Goal: Task Accomplishment & Management: Use online tool/utility

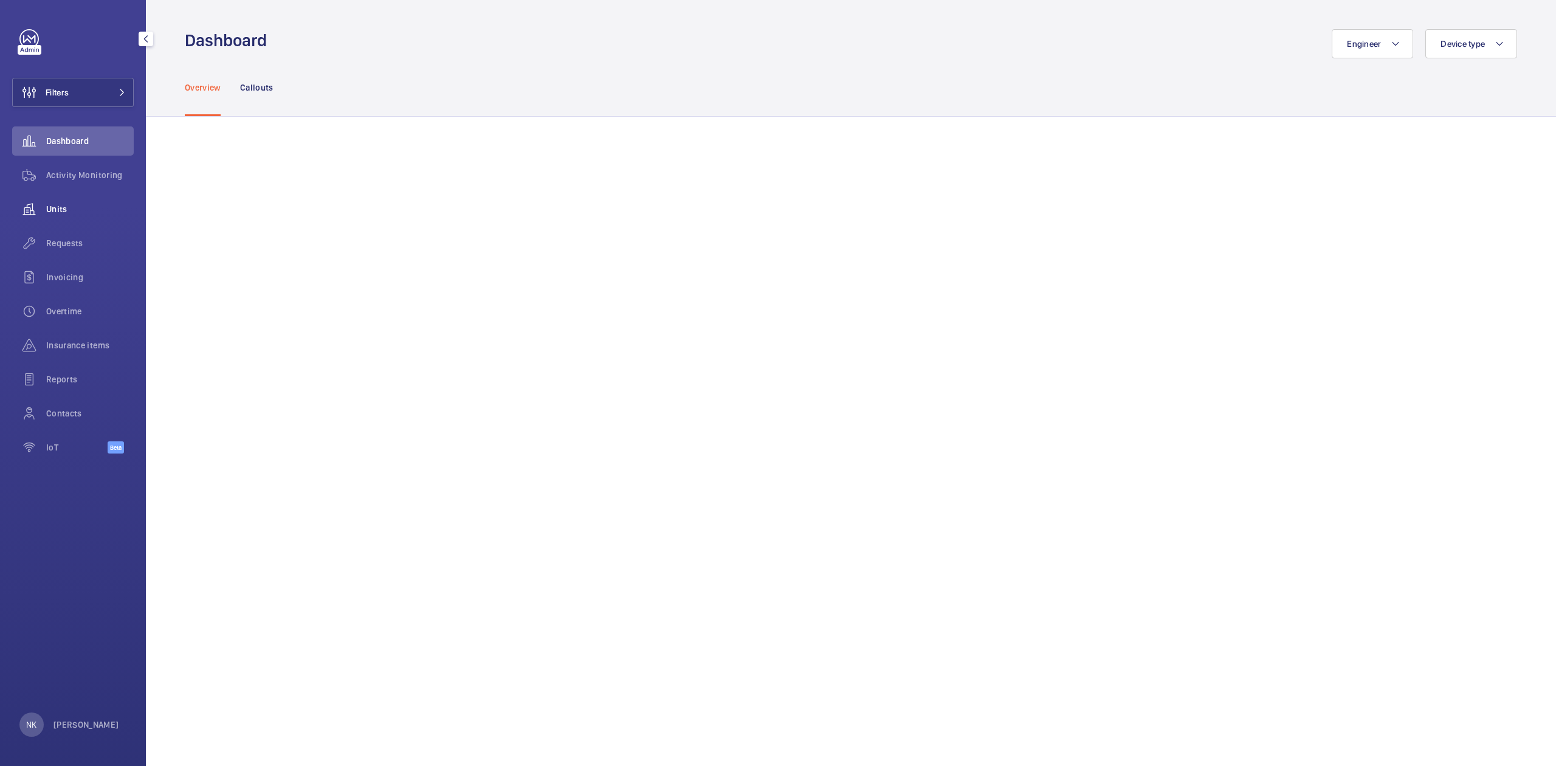
click at [69, 208] on span "Units" at bounding box center [90, 209] width 88 height 12
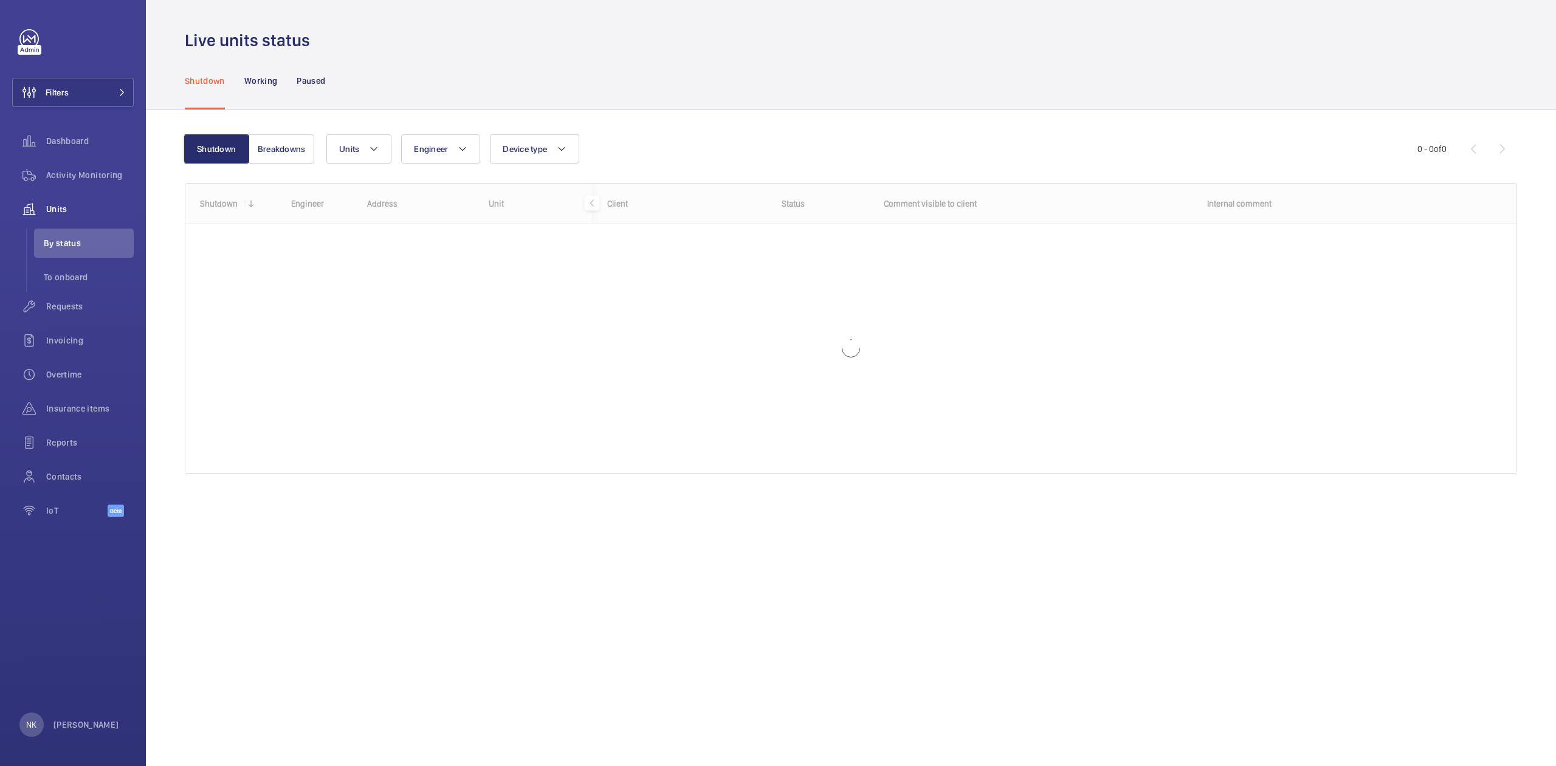
click at [353, 131] on div "Shutdown Breakdowns Units Engineer Device type More filters Reset all filters 0…" at bounding box center [851, 309] width 1332 height 388
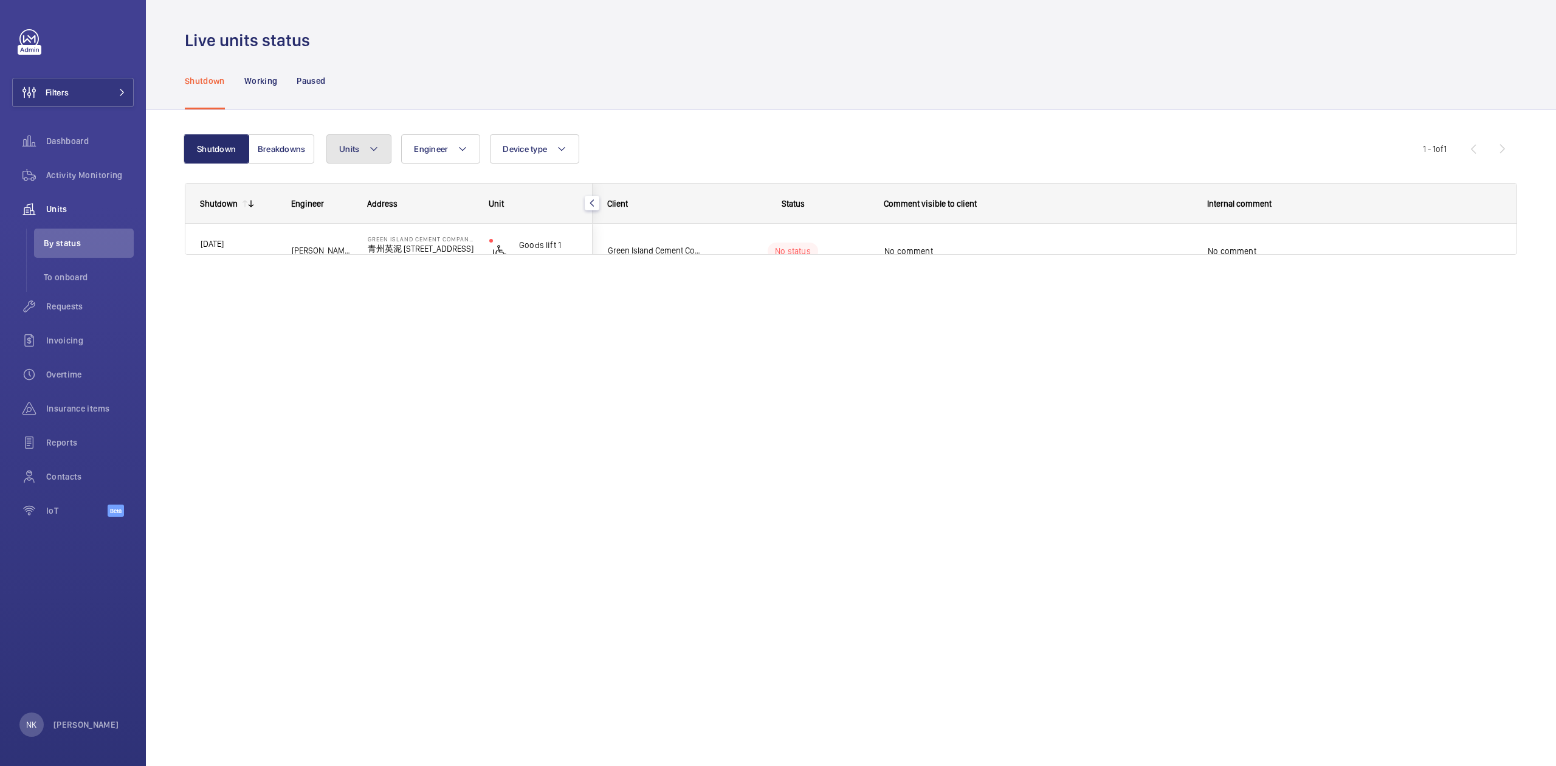
click at [360, 153] on button "Units" at bounding box center [358, 148] width 65 height 29
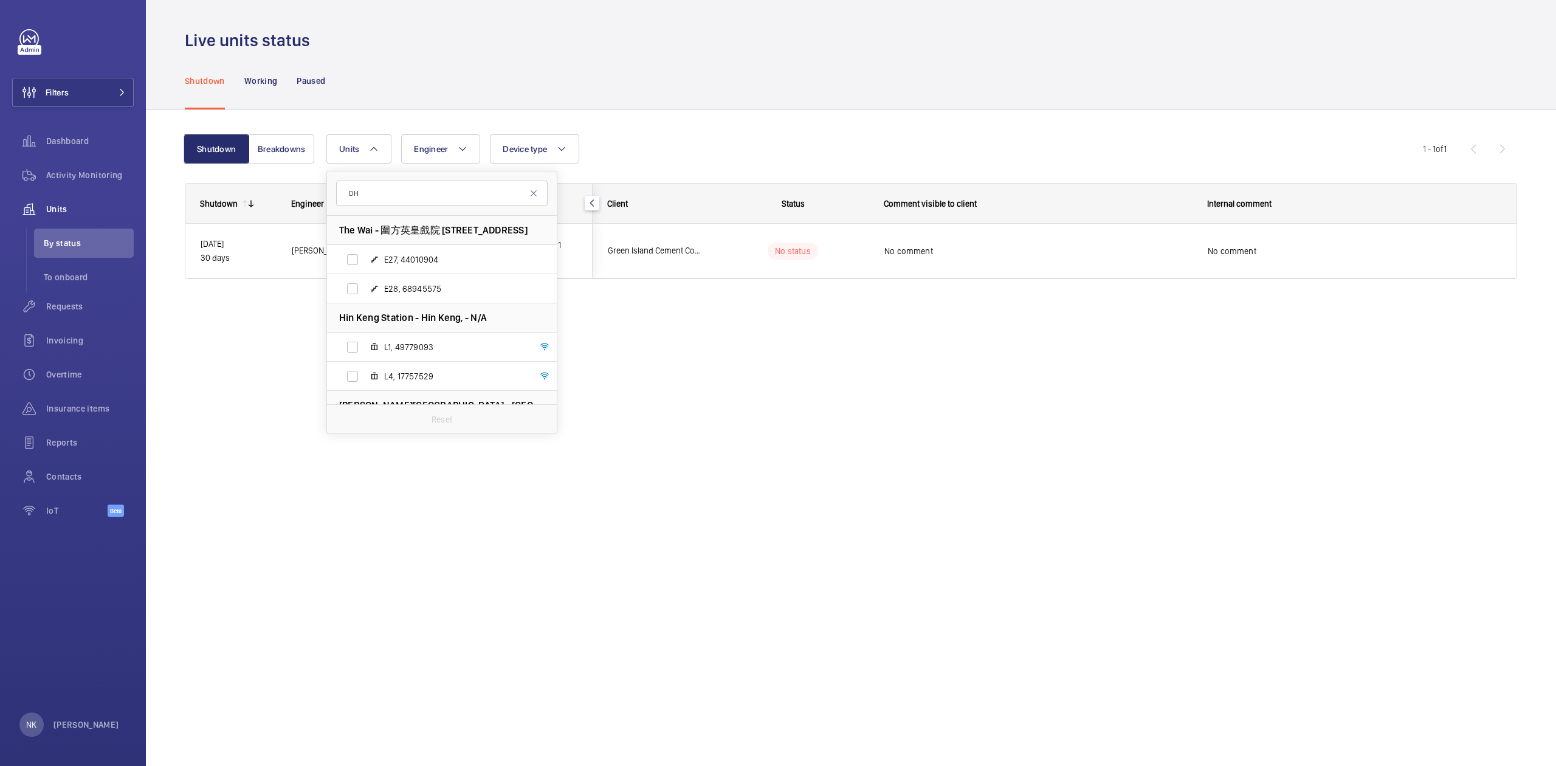
type input "D"
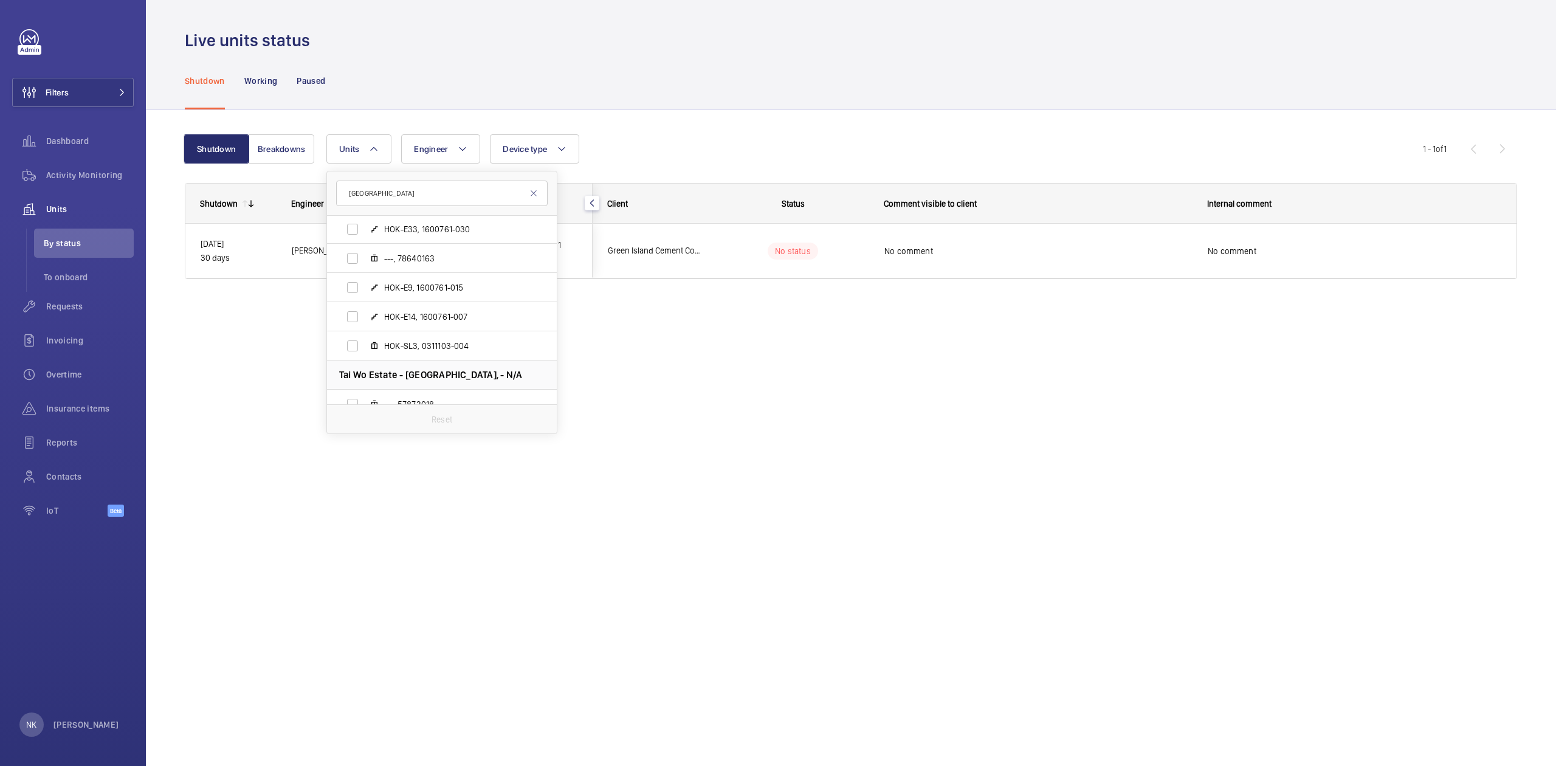
scroll to position [162, 0]
type input "[GEOGRAPHIC_DATA]"
click at [266, 91] on div "Working" at bounding box center [260, 81] width 33 height 58
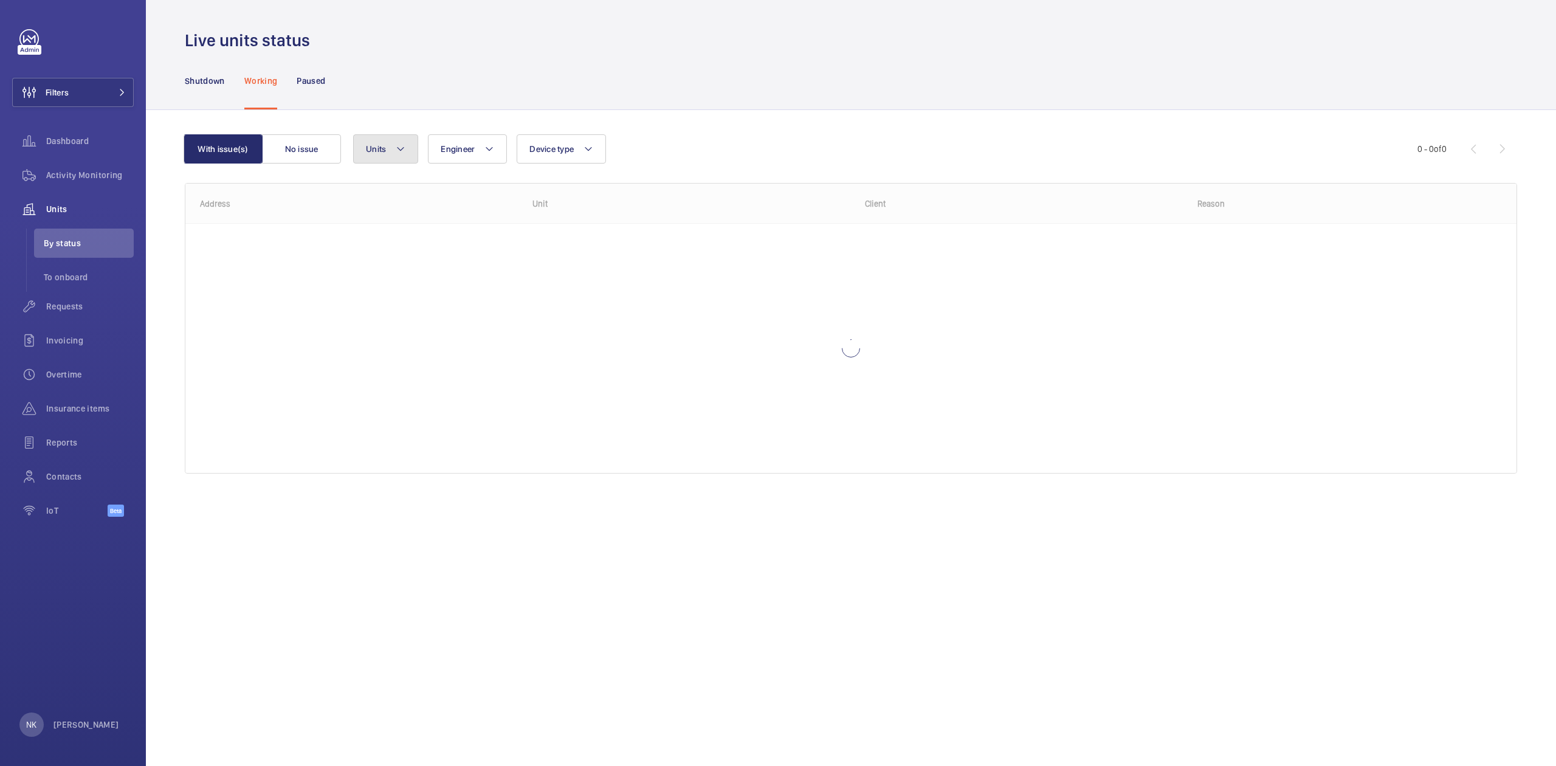
click at [391, 152] on button "Units" at bounding box center [385, 148] width 65 height 29
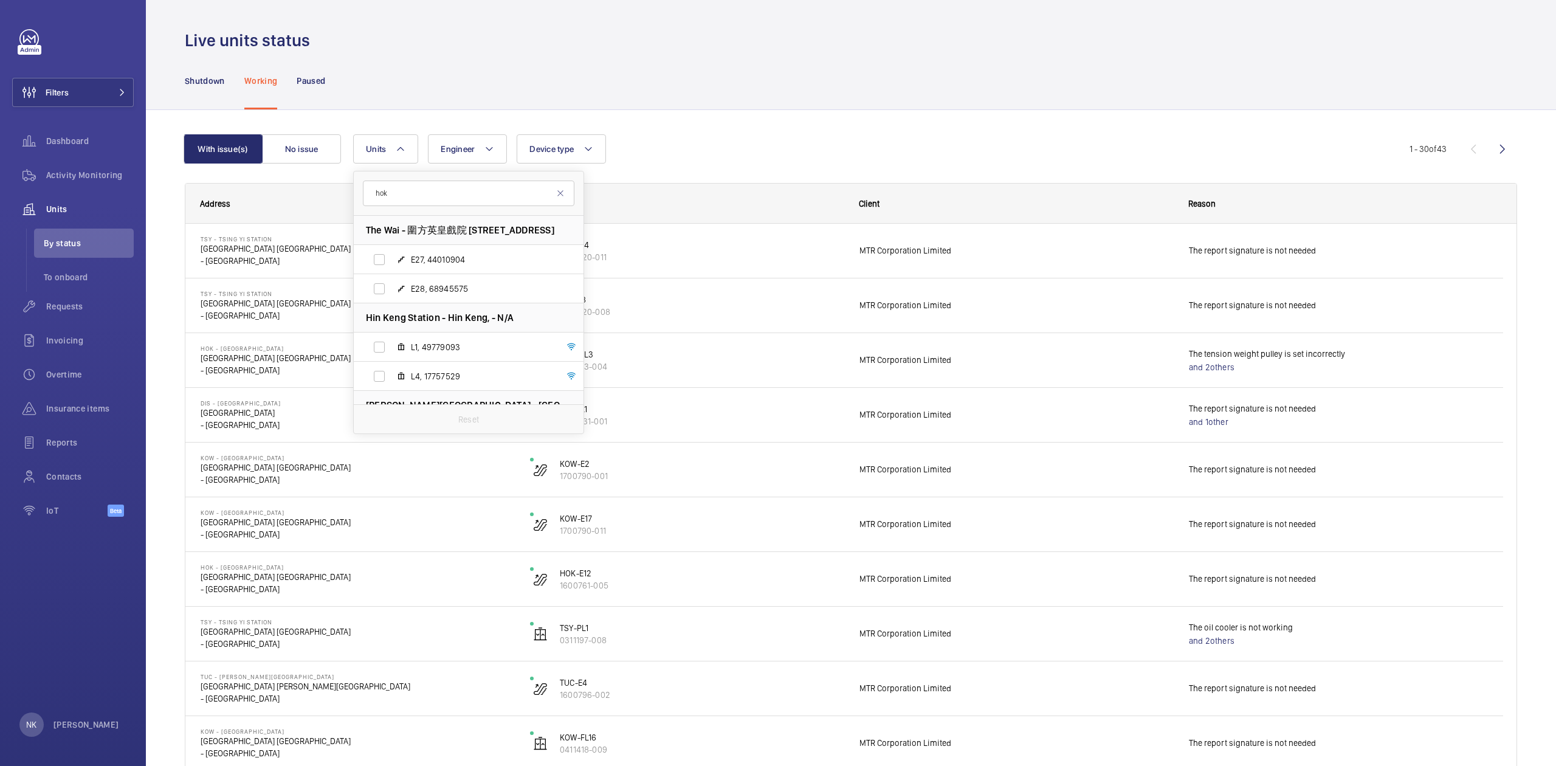
type input "hok"
click at [436, 226] on span "HOK - [GEOGRAPHIC_DATA] - [GEOGRAPHIC_DATA] [GEOGRAPHIC_DATA], - [GEOGRAPHIC_DA…" at bounding box center [468, 230] width 205 height 13
click at [746, 186] on div "Unit" at bounding box center [679, 203] width 329 height 39
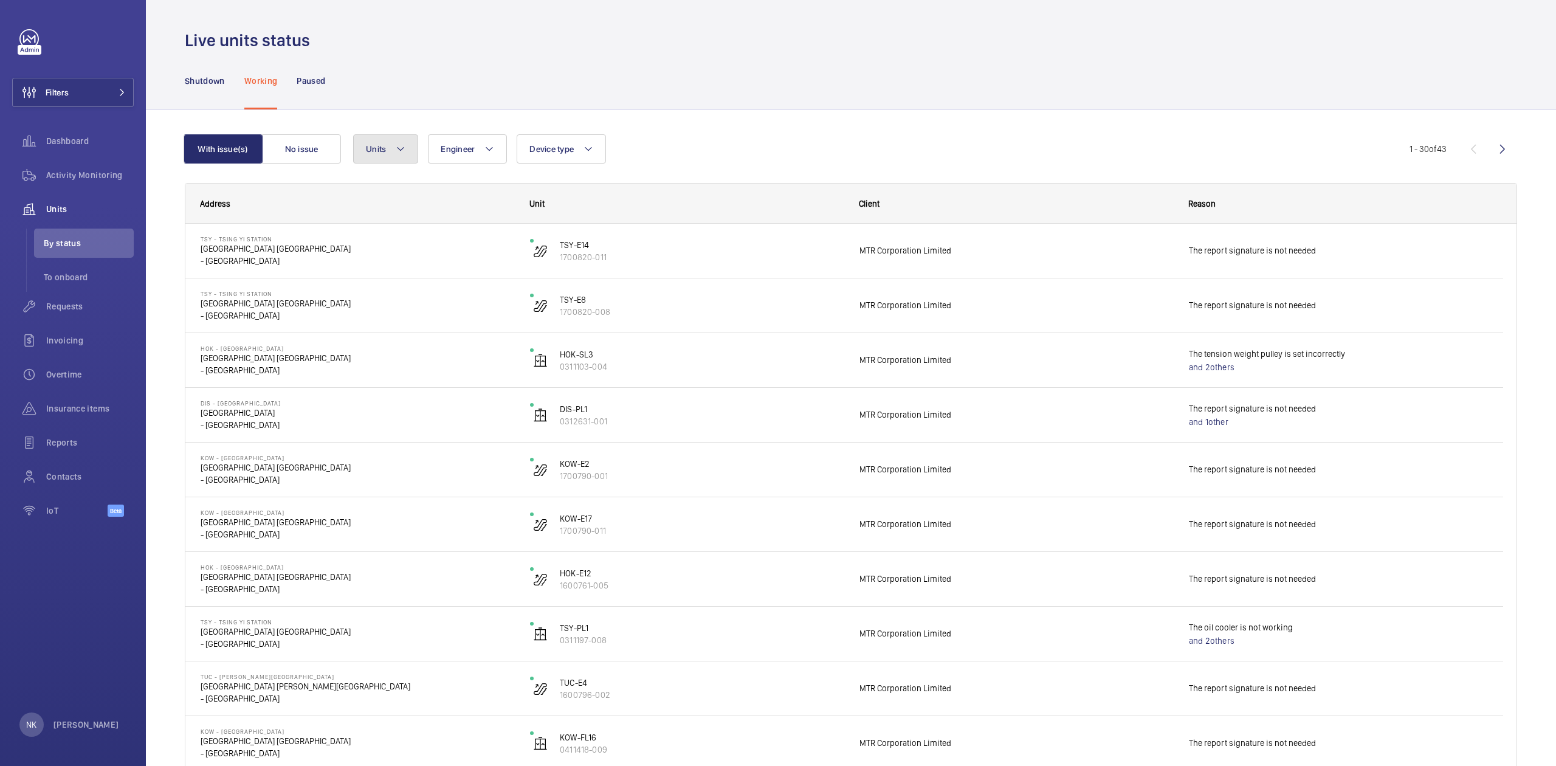
click at [401, 156] on mat-icon at bounding box center [401, 149] width 10 height 15
type input "hok-e27"
click at [480, 251] on label "HOK-E27 , 1600761-004" at bounding box center [459, 259] width 210 height 29
click at [391, 251] on input "HOK-E27 , 1600761-004" at bounding box center [379, 259] width 24 height 24
checkbox input "true"
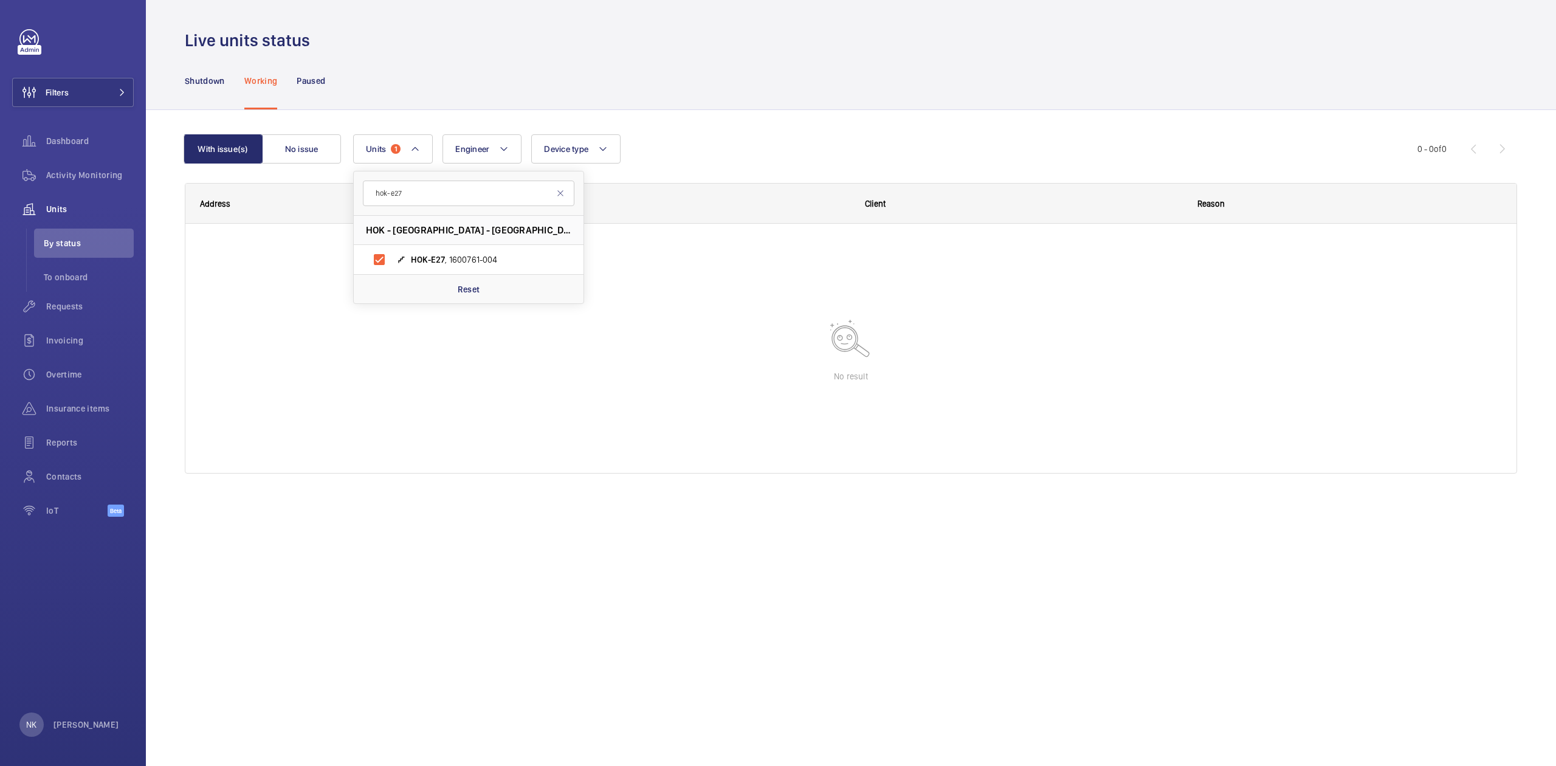
click at [718, 139] on div "Units 1 hok-e27 HOK - [GEOGRAPHIC_DATA] - [GEOGRAPHIC_DATA] [GEOGRAPHIC_DATA], …" at bounding box center [885, 148] width 1064 height 29
click at [315, 153] on button "No issue" at bounding box center [301, 148] width 79 height 29
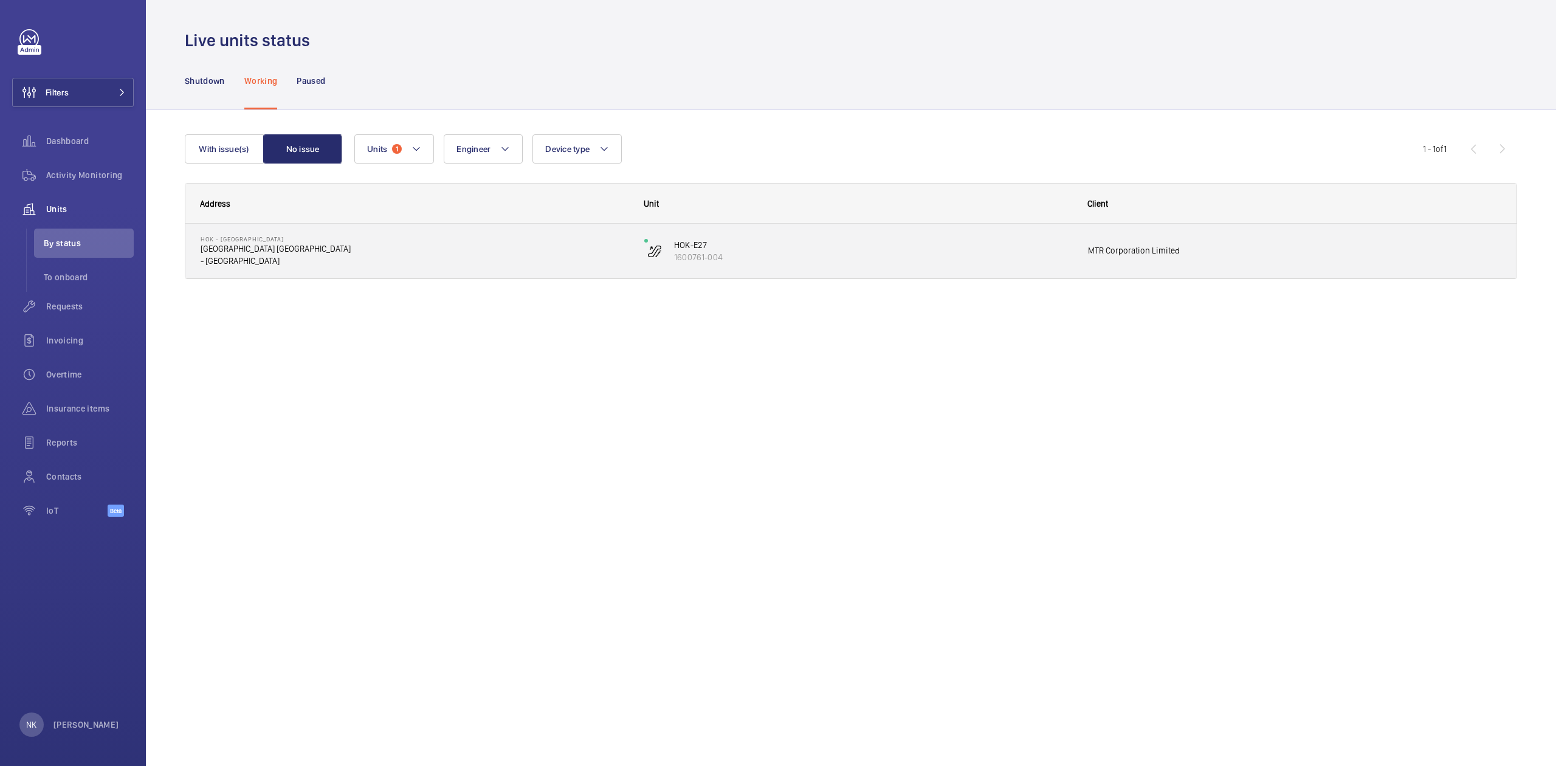
click at [642, 258] on div "HOK-E27 1600761-004" at bounding box center [851, 251] width 442 height 55
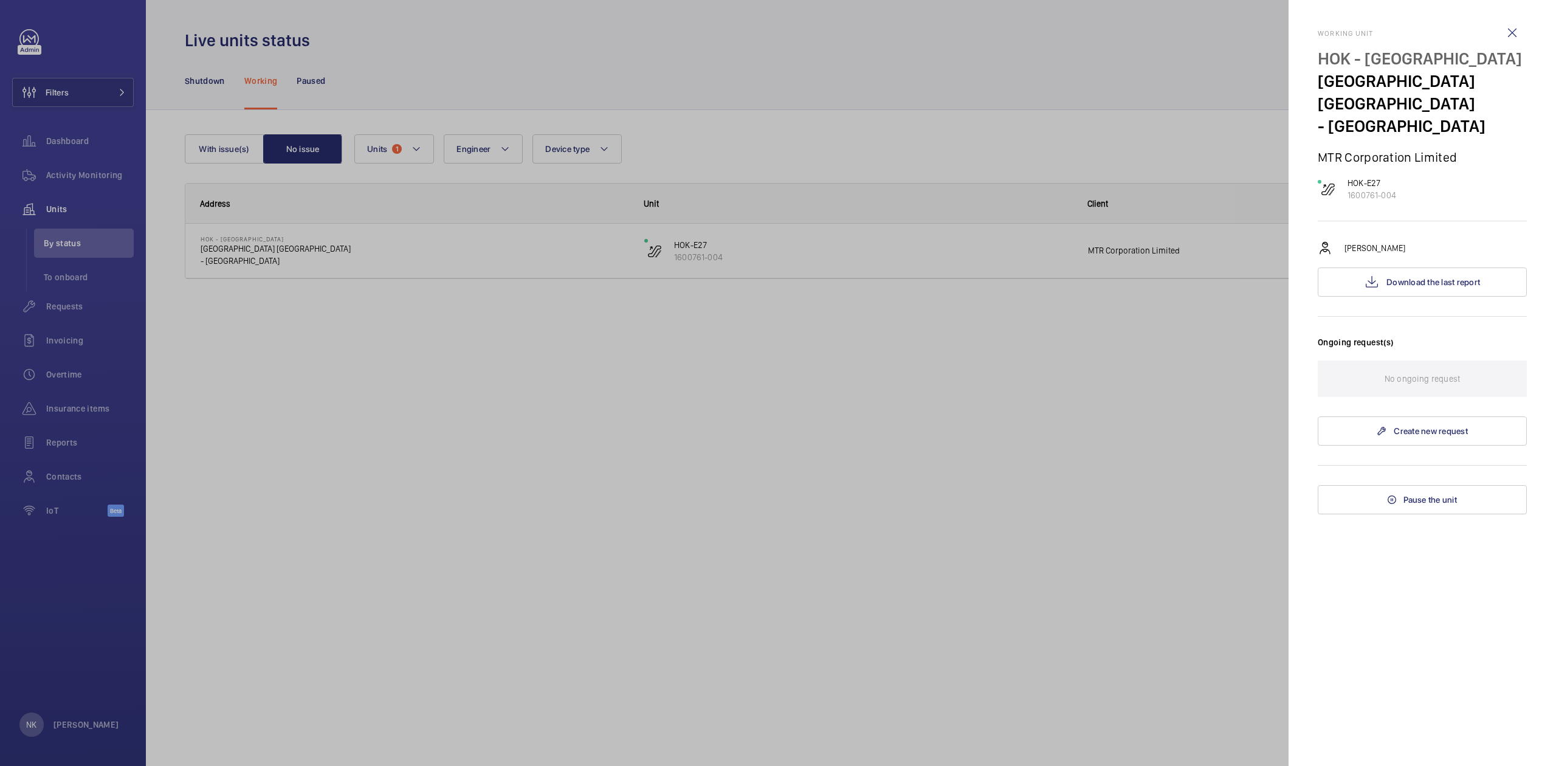
click at [1352, 242] on p "[PERSON_NAME]" at bounding box center [1374, 248] width 61 height 12
click at [1361, 267] on button "Download the last report" at bounding box center [1422, 281] width 209 height 29
click at [1394, 277] on span "Download the last report" at bounding box center [1433, 282] width 94 height 10
click at [1515, 30] on wm-front-icon-button at bounding box center [1512, 32] width 29 height 29
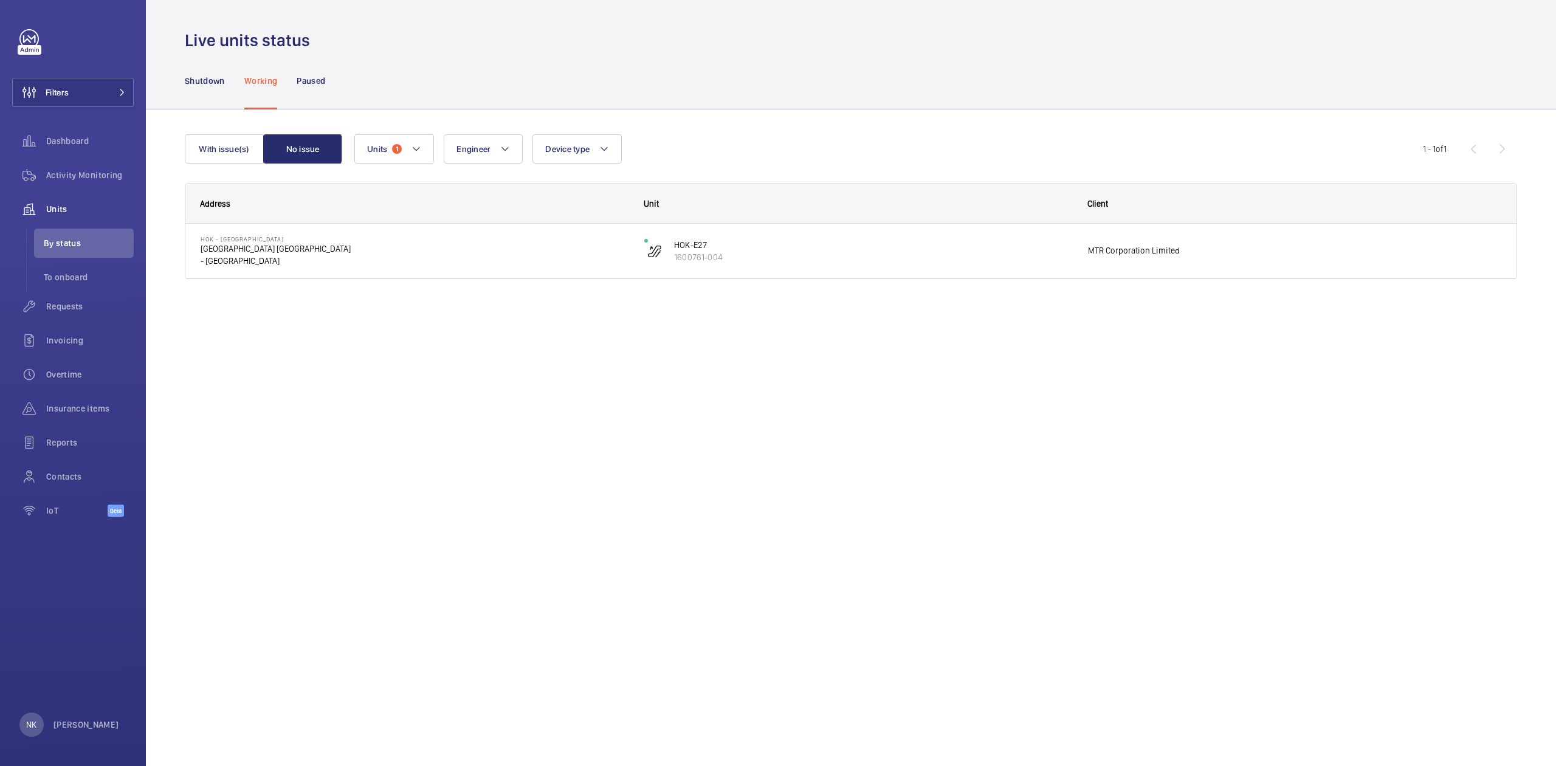
click at [969, 319] on div "With issue(s) No issue Units 1 Engineer Device type More filters Reset all filt…" at bounding box center [851, 223] width 1410 height 227
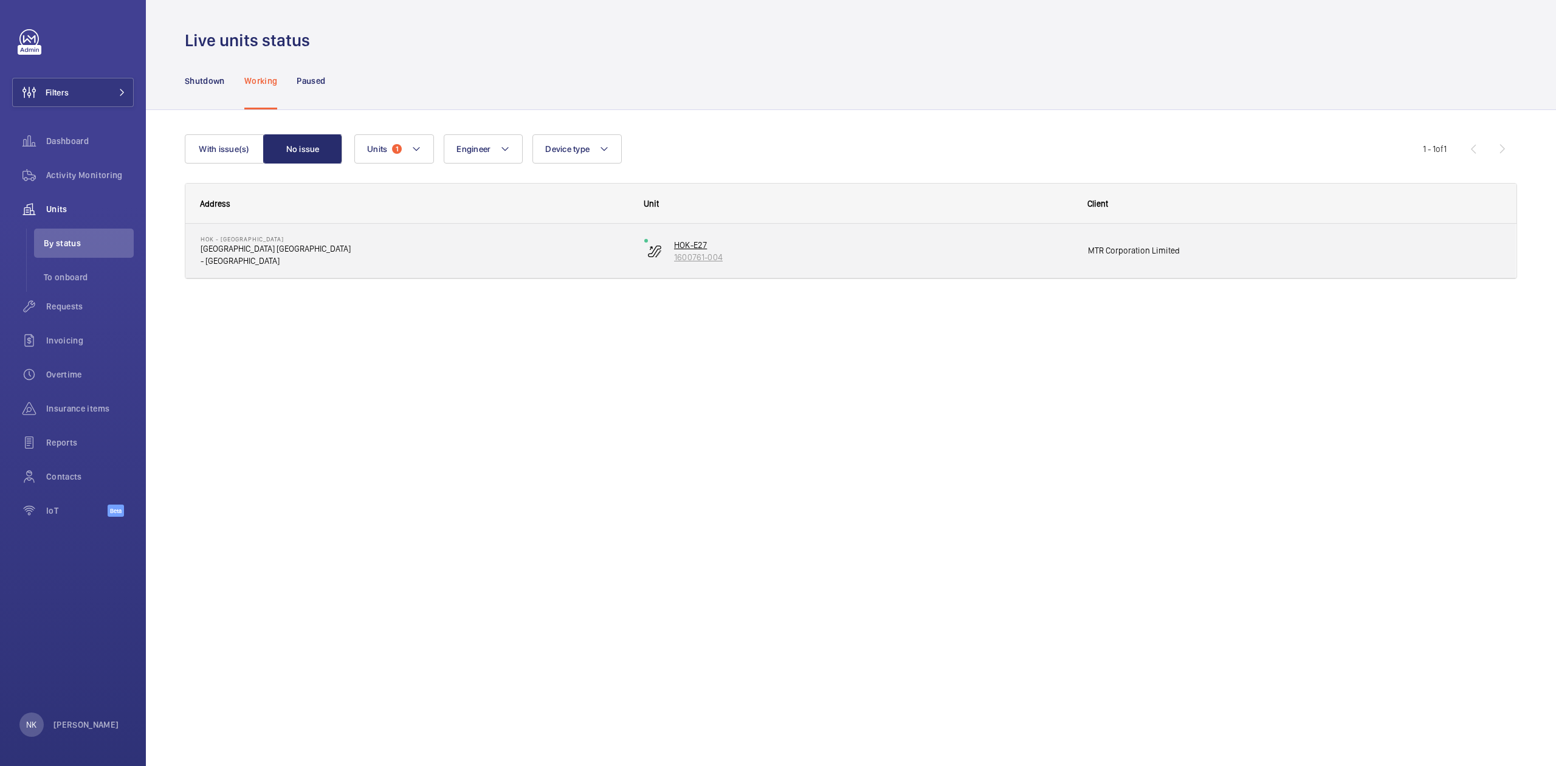
click at [681, 252] on p "1600761-004" at bounding box center [873, 257] width 398 height 12
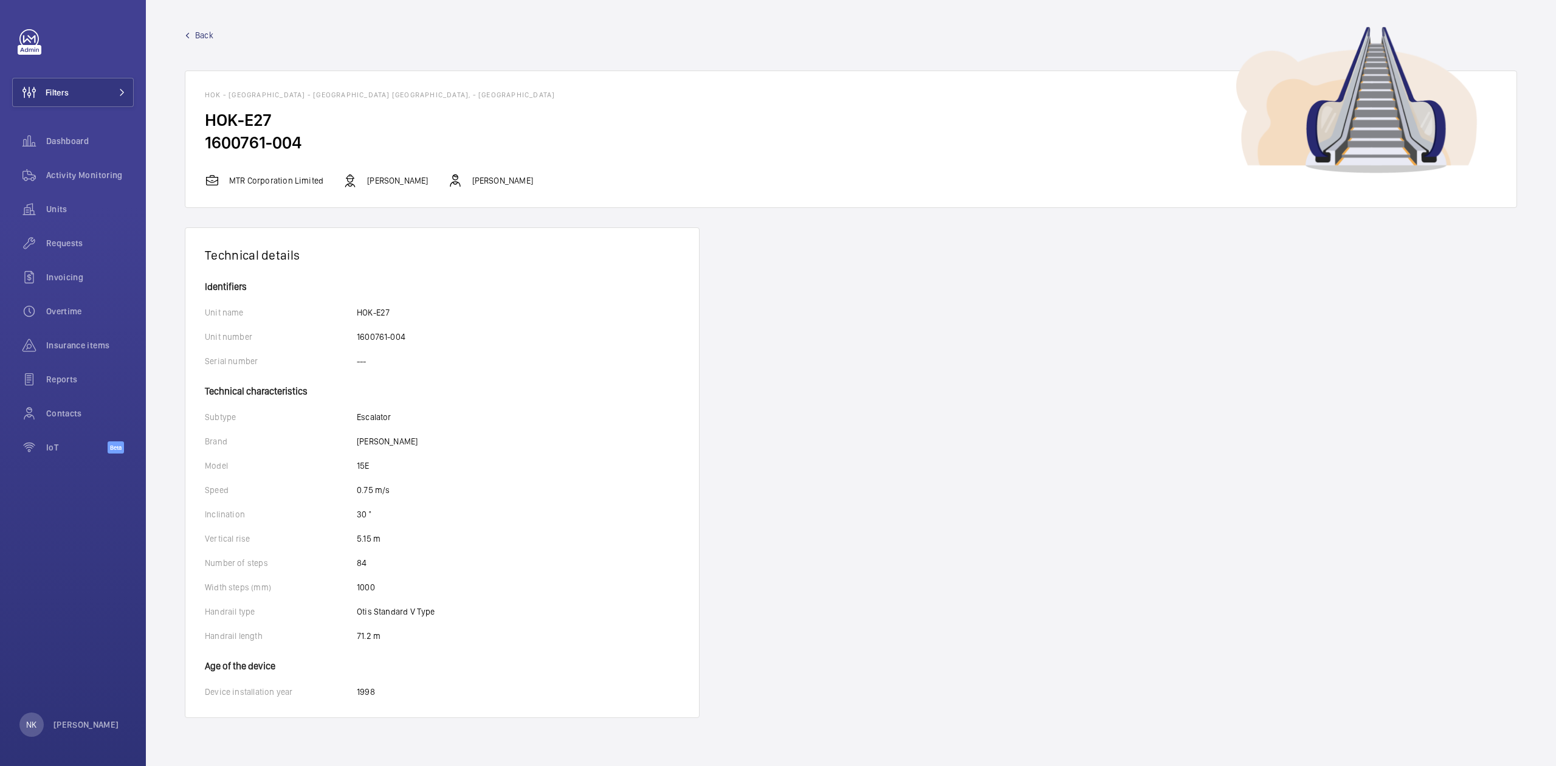
click at [444, 518] on div "Inclination 30 °" at bounding box center [442, 514] width 475 height 12
click at [200, 35] on span "Back" at bounding box center [204, 35] width 18 height 12
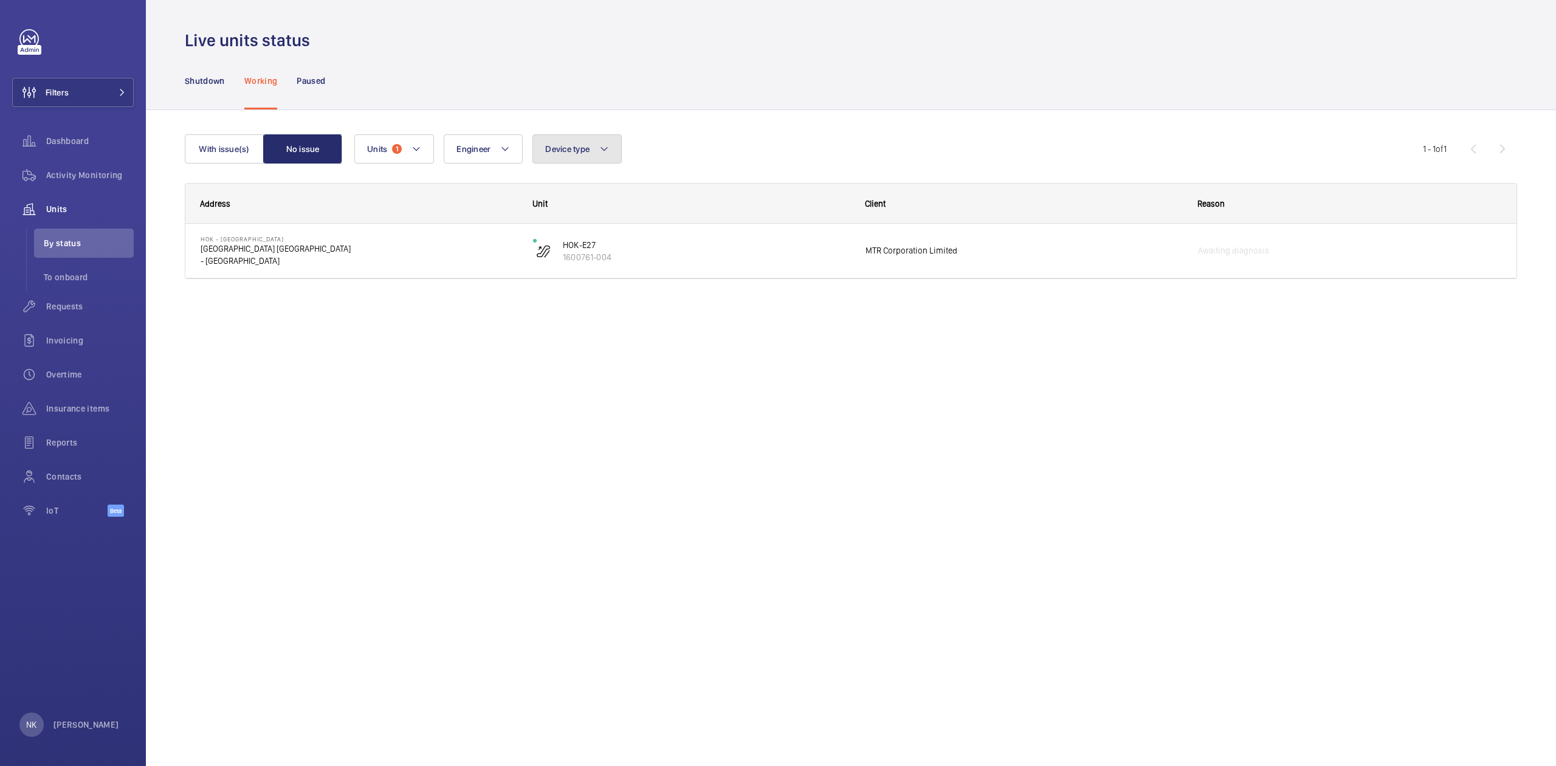
click at [574, 151] on span "Device type" at bounding box center [567, 149] width 44 height 10
click at [477, 187] on div "Address" at bounding box center [351, 203] width 332 height 39
click at [468, 146] on span "Engineer" at bounding box center [473, 149] width 34 height 10
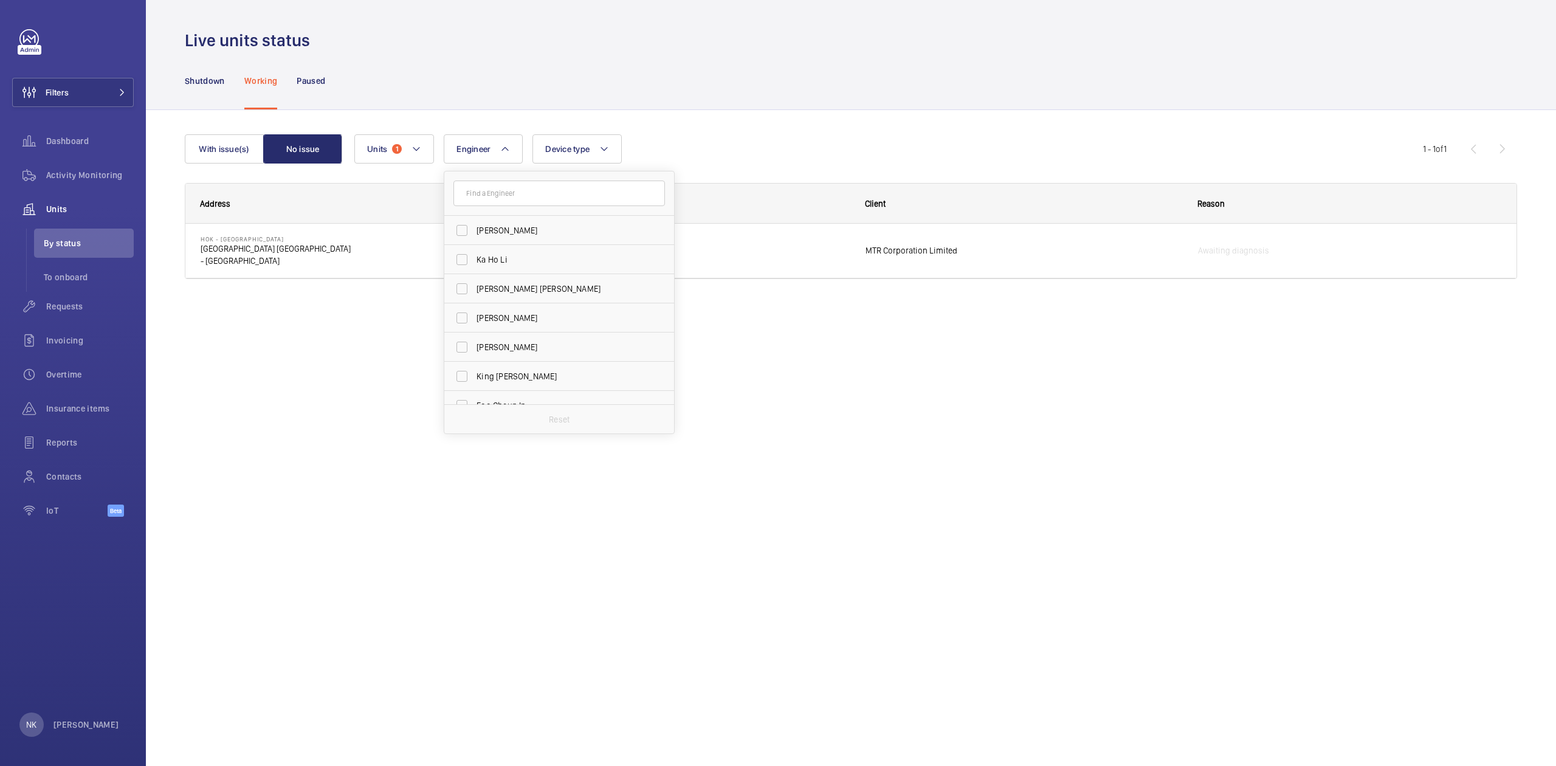
drag, startPoint x: 407, startPoint y: 188, endPoint x: 390, endPoint y: 176, distance: 20.4
click at [406, 188] on div "Address" at bounding box center [351, 203] width 332 height 39
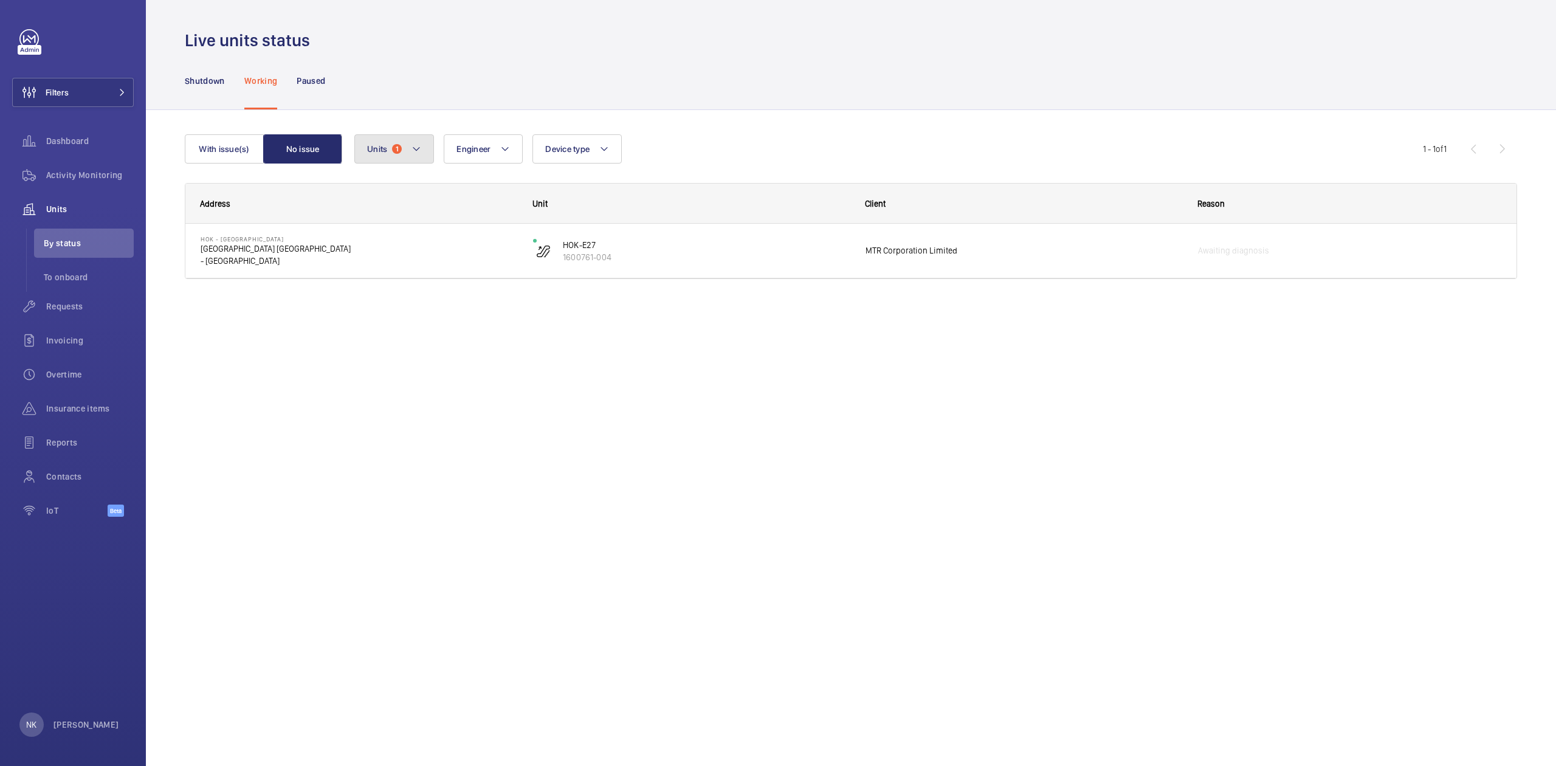
click at [377, 156] on button "Units 1" at bounding box center [394, 148] width 80 height 29
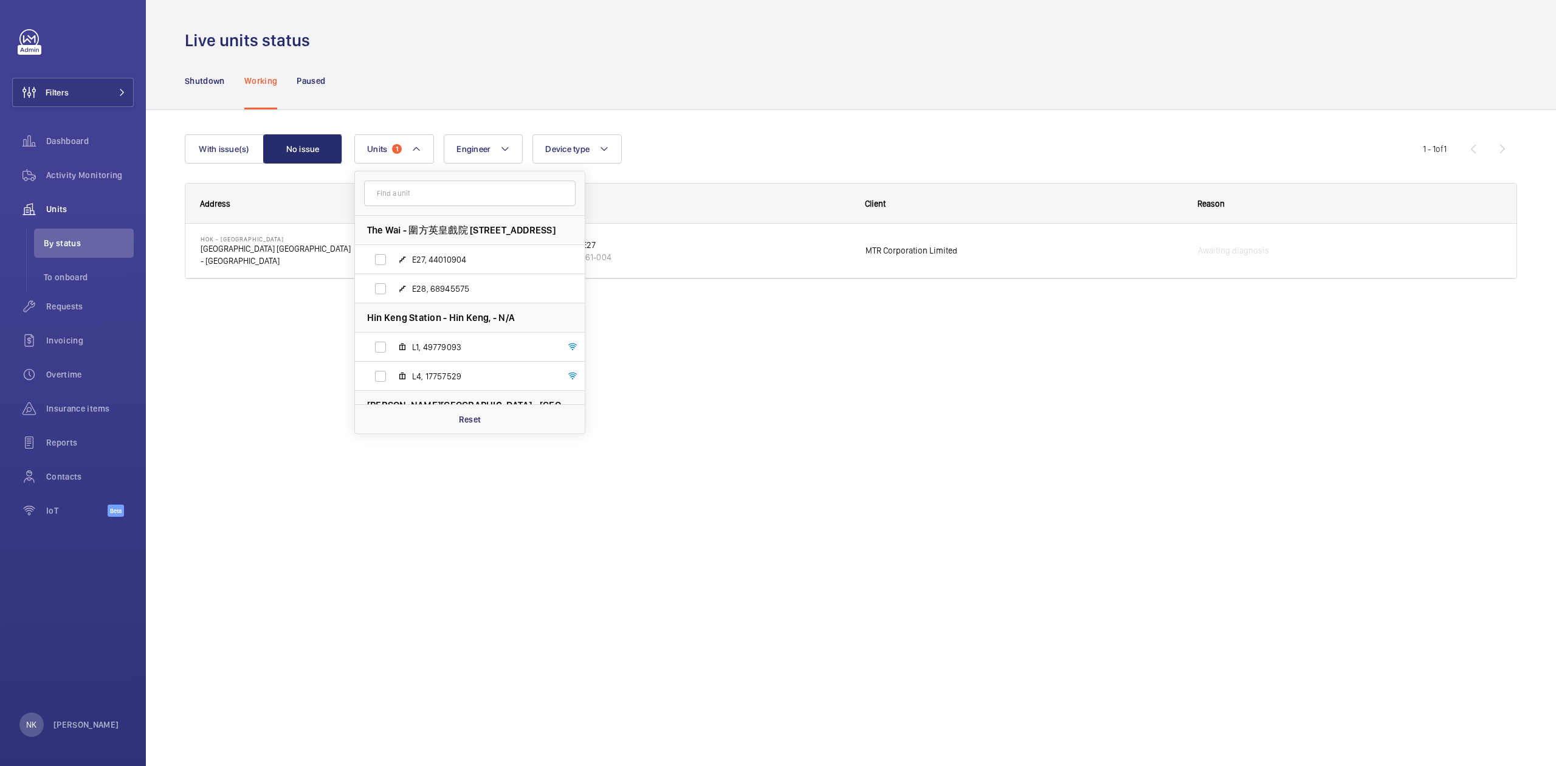
click at [652, 184] on div "Unit" at bounding box center [684, 203] width 332 height 39
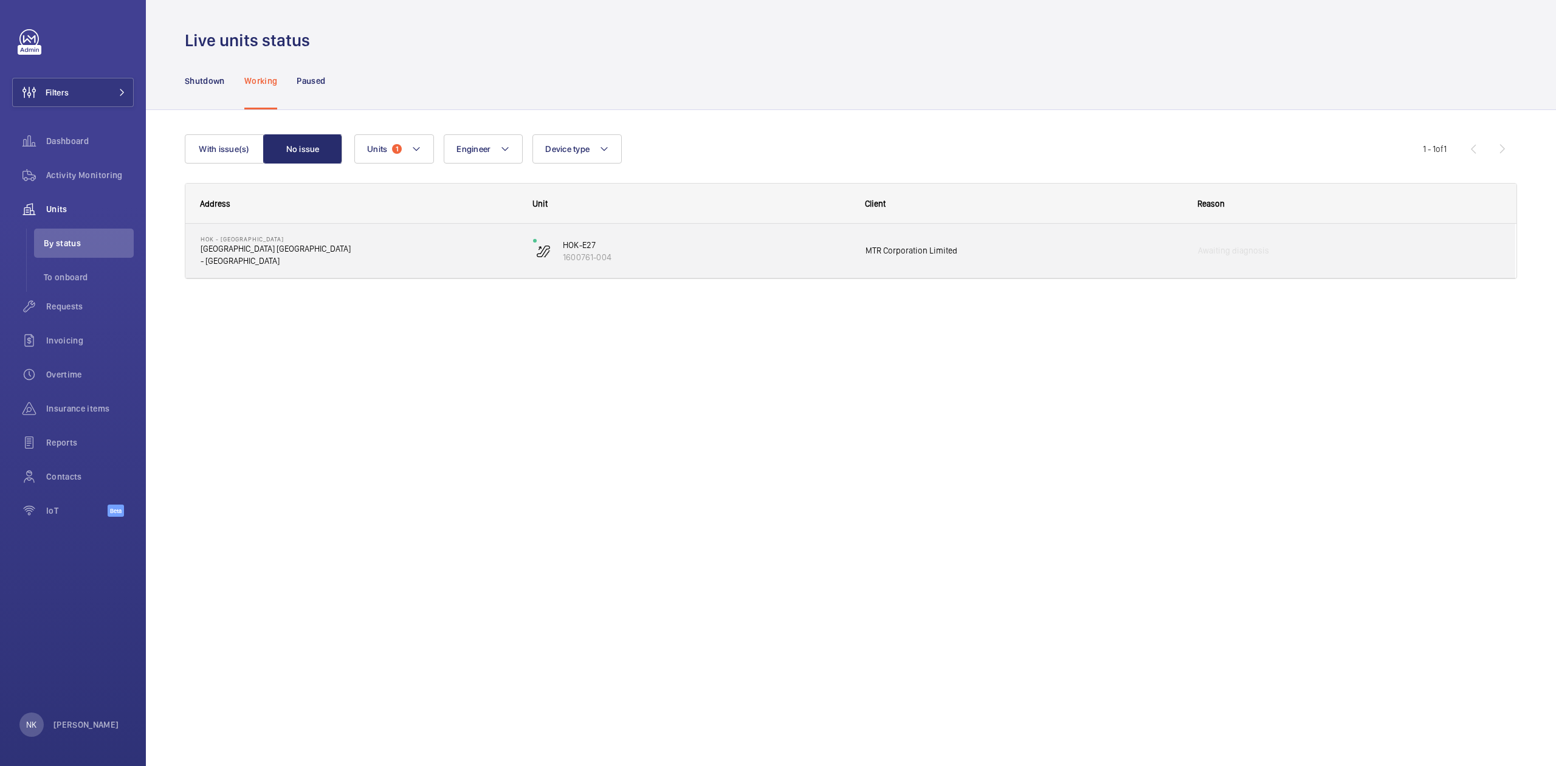
click at [227, 246] on p "[GEOGRAPHIC_DATA] [GEOGRAPHIC_DATA]" at bounding box center [359, 249] width 317 height 12
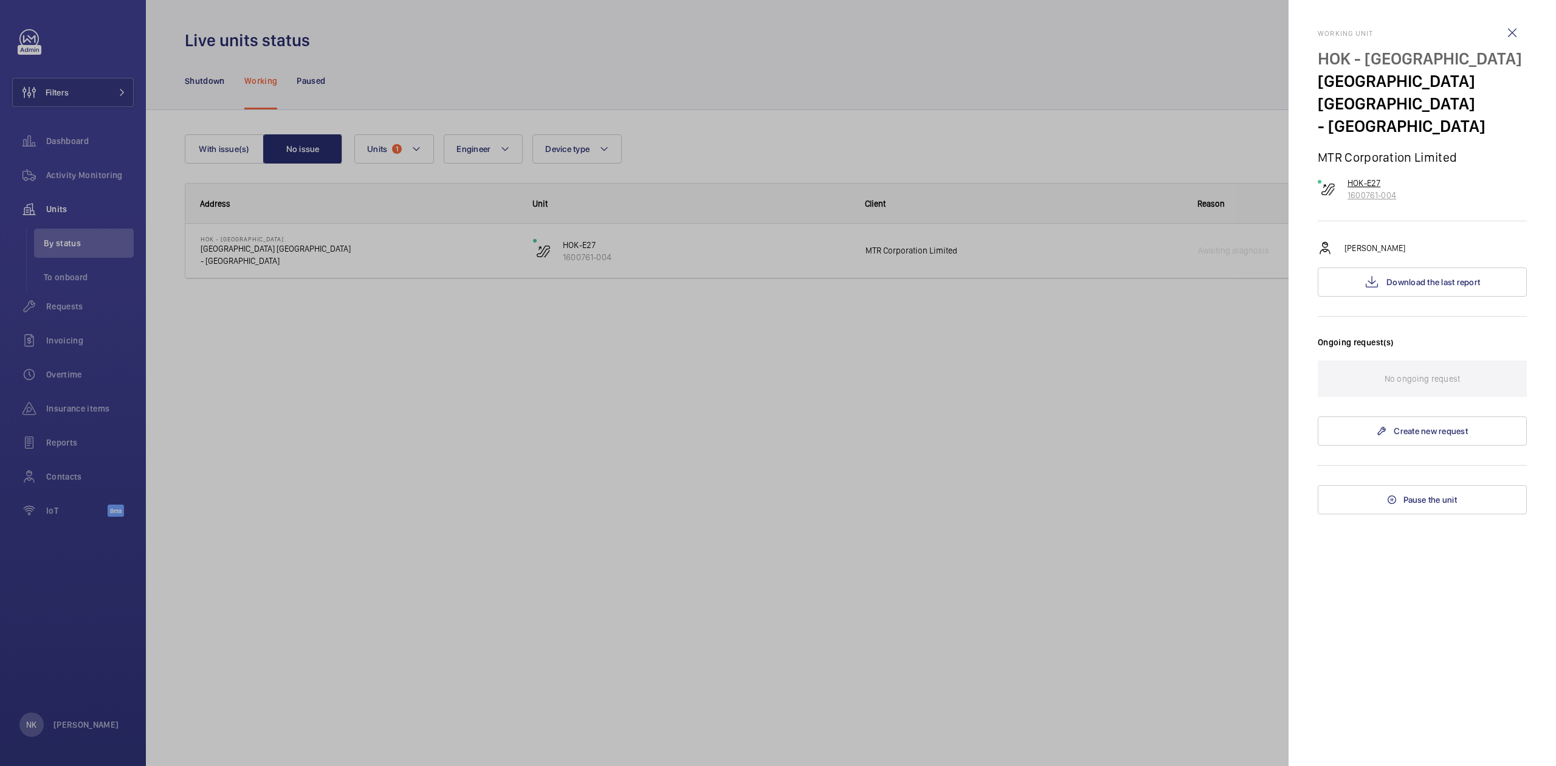
click at [1351, 177] on p "HOK-E27" at bounding box center [1371, 183] width 49 height 12
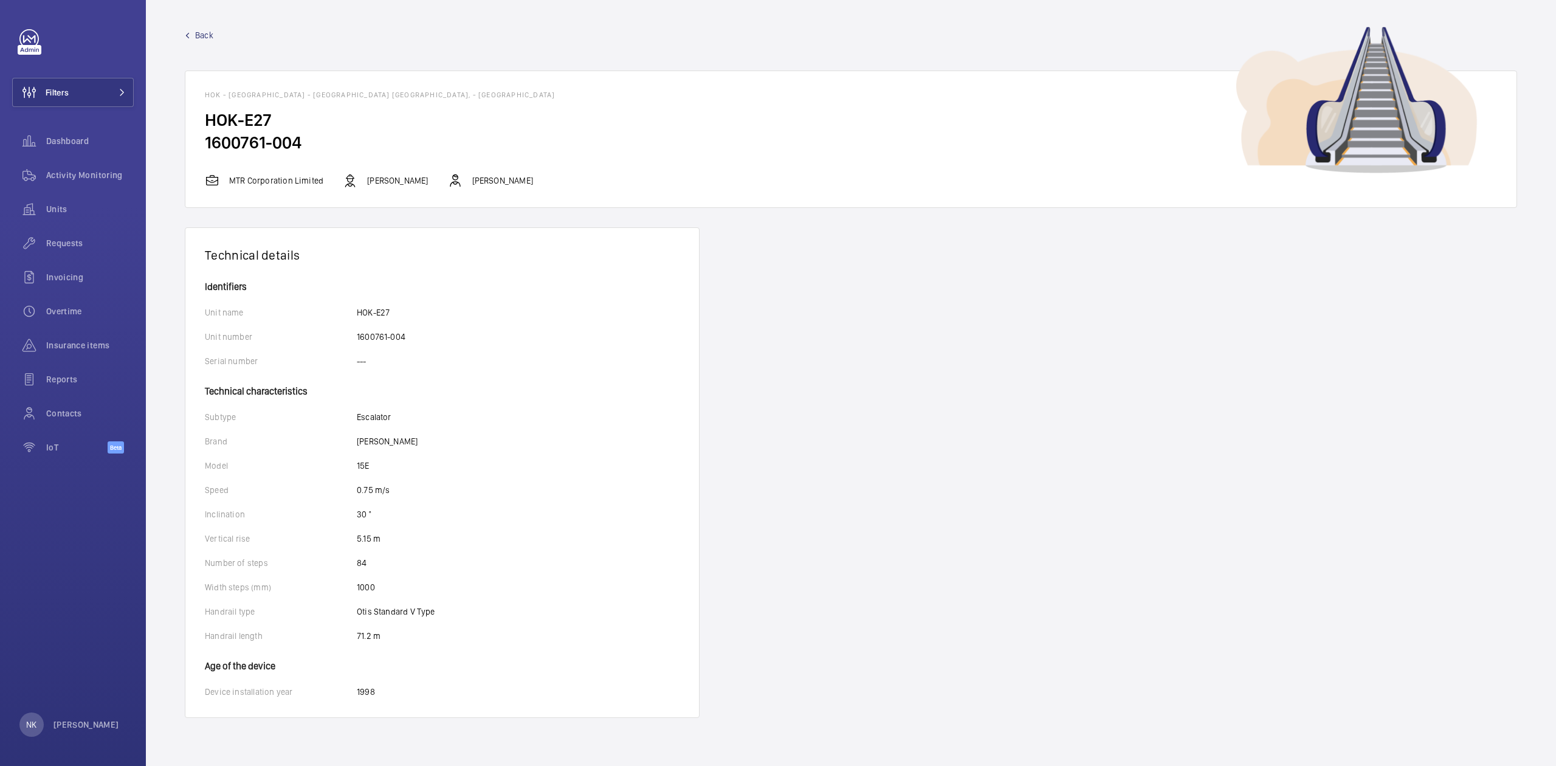
click at [249, 187] on p "MTR Corporation Limited" at bounding box center [276, 180] width 94 height 12
drag, startPoint x: 267, startPoint y: 178, endPoint x: 286, endPoint y: 179, distance: 18.2
click at [270, 180] on p "MTR Corporation Limited" at bounding box center [276, 180] width 94 height 12
drag, startPoint x: 190, startPoint y: 23, endPoint x: 196, endPoint y: 33, distance: 11.5
click at [196, 33] on wm-front-device-detail "Back HOK - [GEOGRAPHIC_DATA] - [GEOGRAPHIC_DATA] [GEOGRAPHIC_DATA], - [GEOGRAPH…" at bounding box center [851, 383] width 1410 height 766
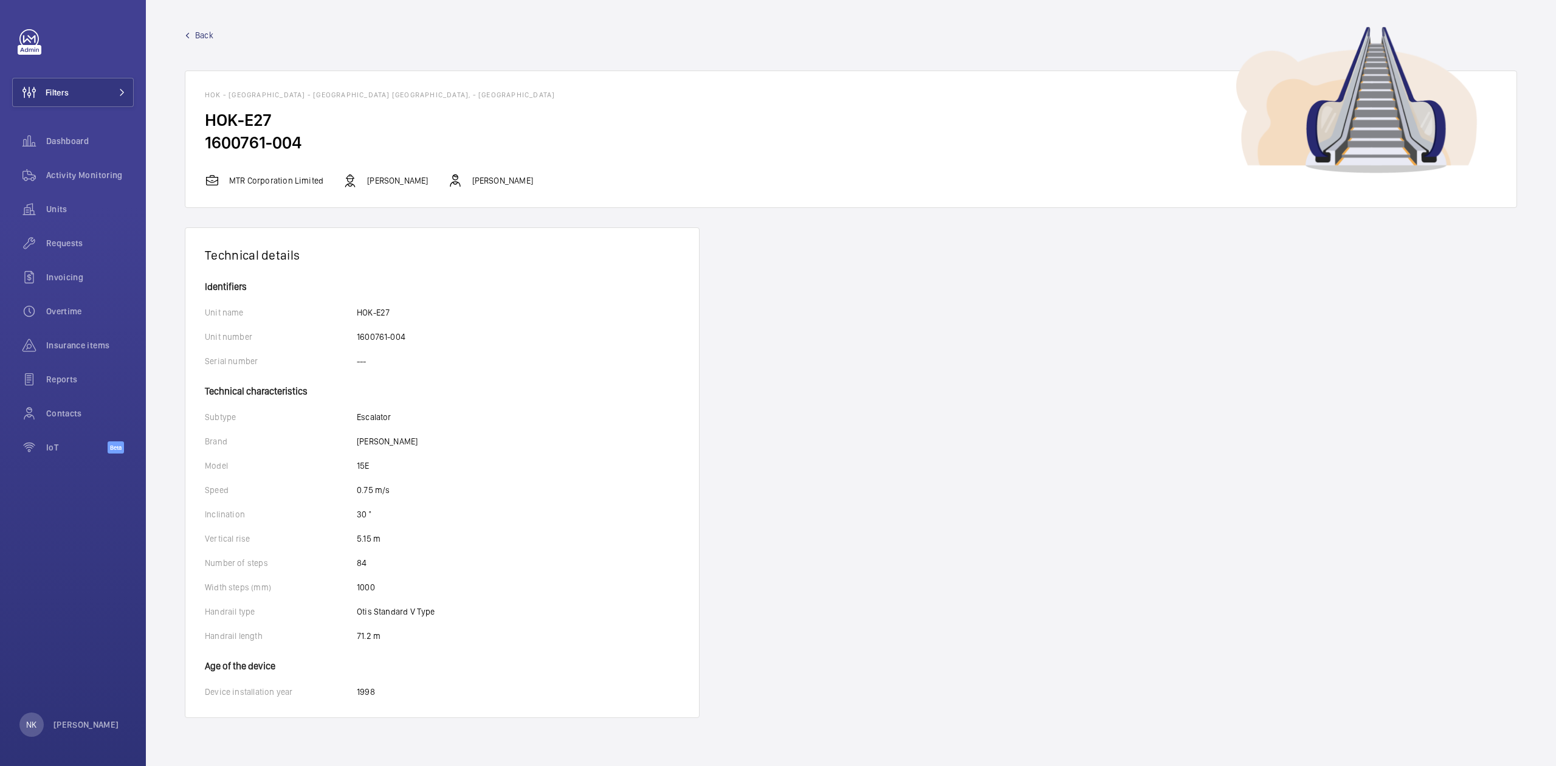
click at [196, 33] on span "Back" at bounding box center [204, 35] width 18 height 12
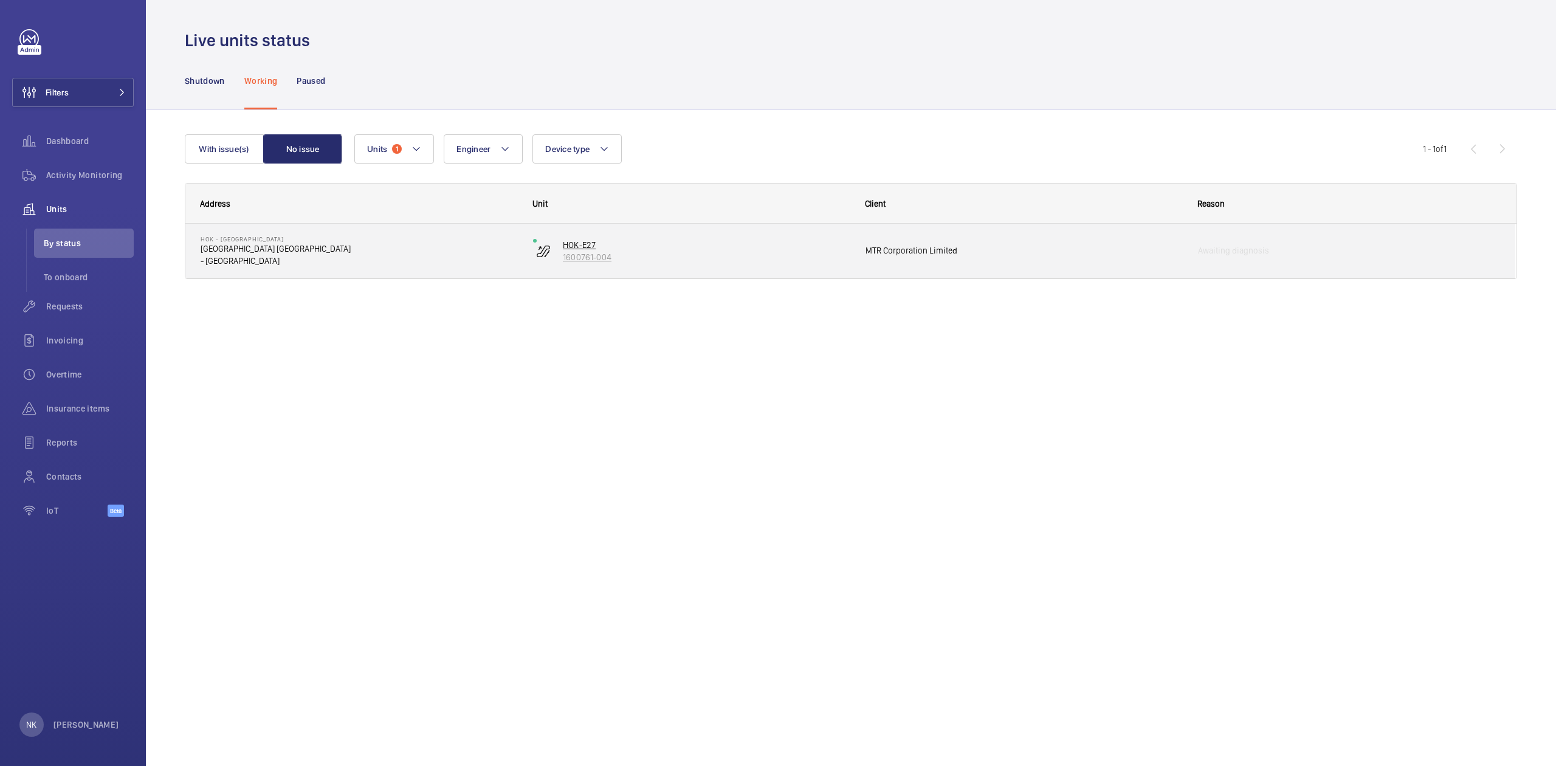
click at [569, 261] on p "1600761-004" at bounding box center [706, 257] width 287 height 12
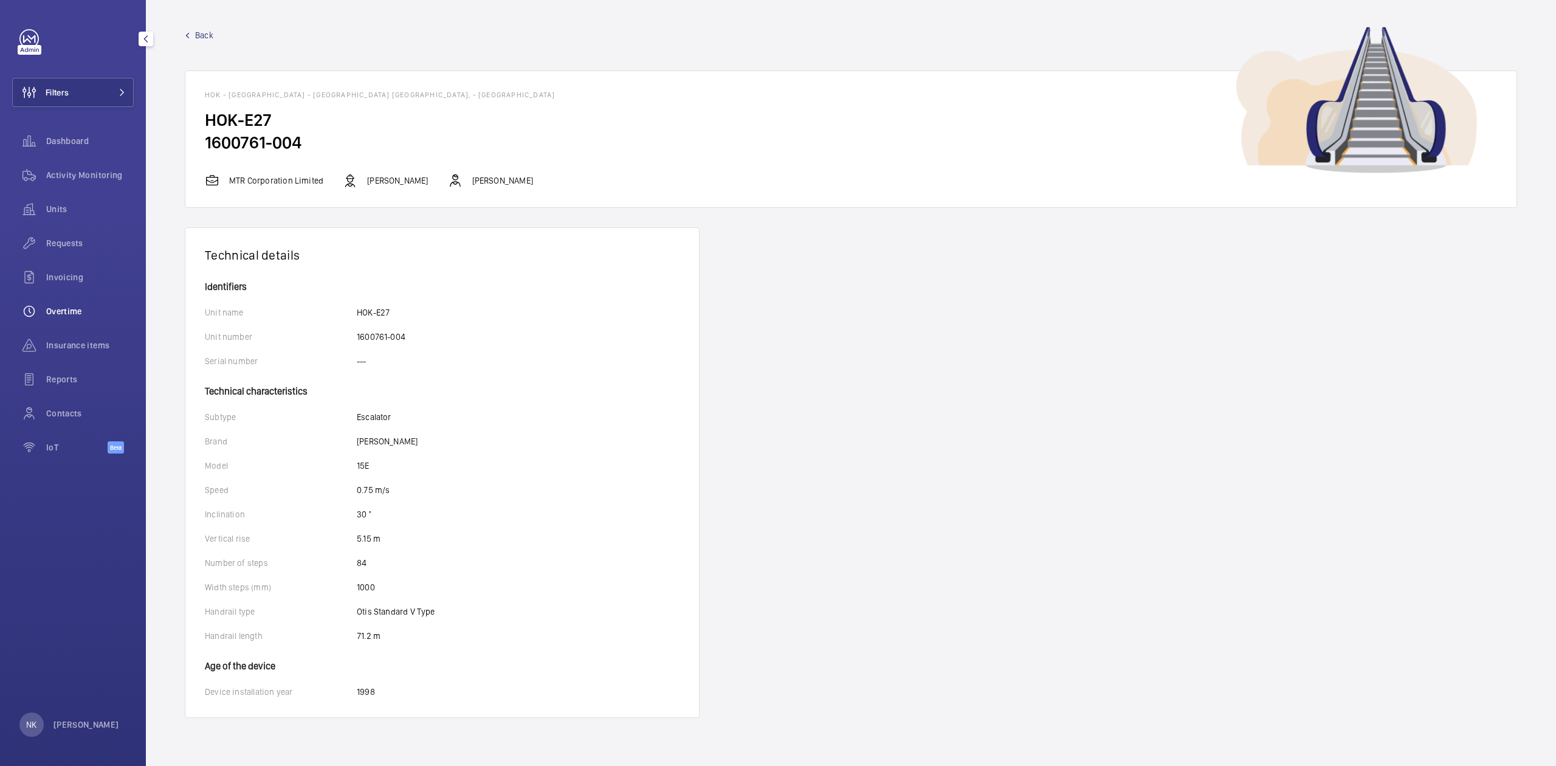
click at [46, 308] on span "Overtime" at bounding box center [90, 311] width 88 height 12
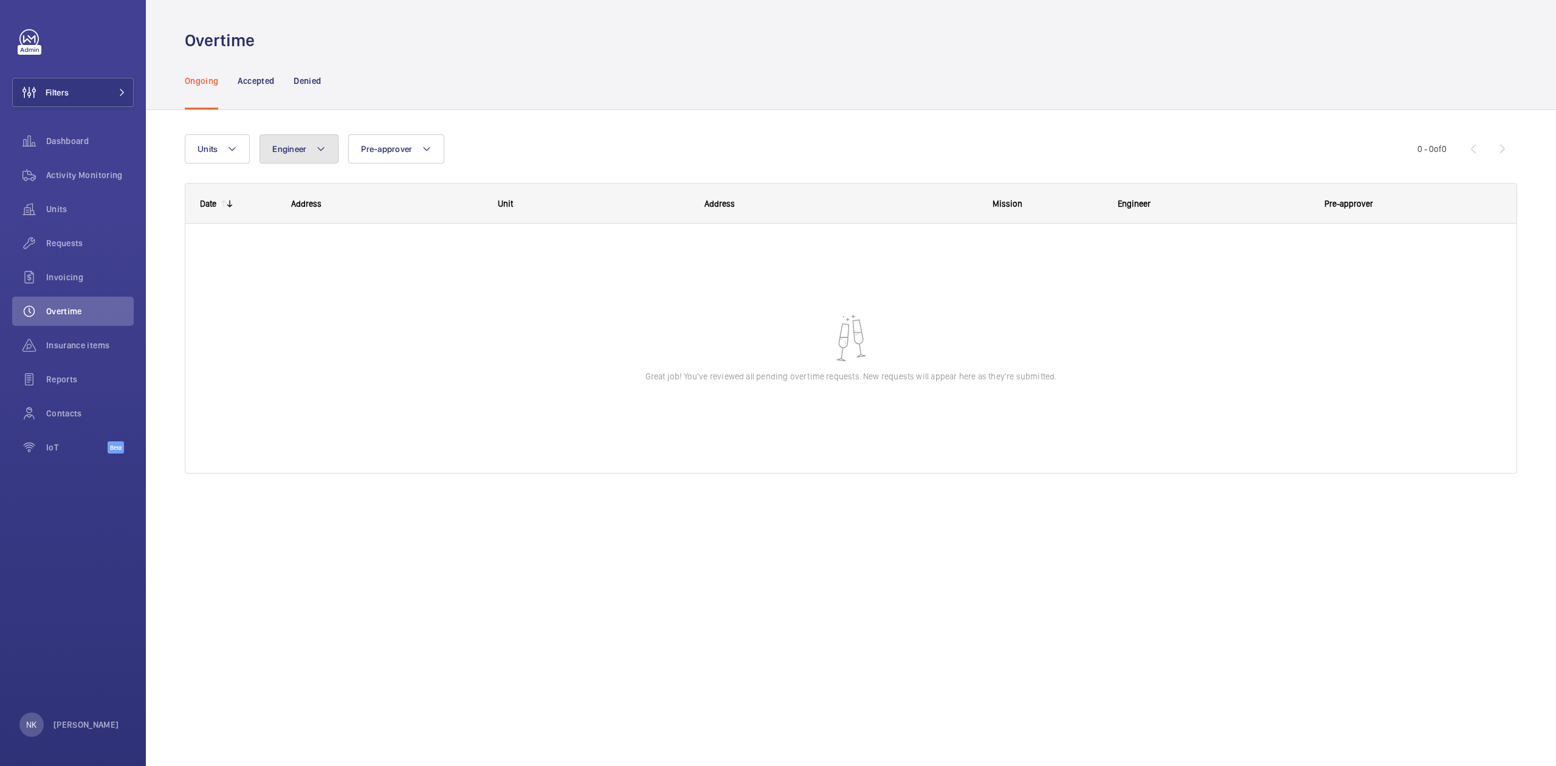
click at [286, 144] on span "Engineer" at bounding box center [289, 149] width 34 height 10
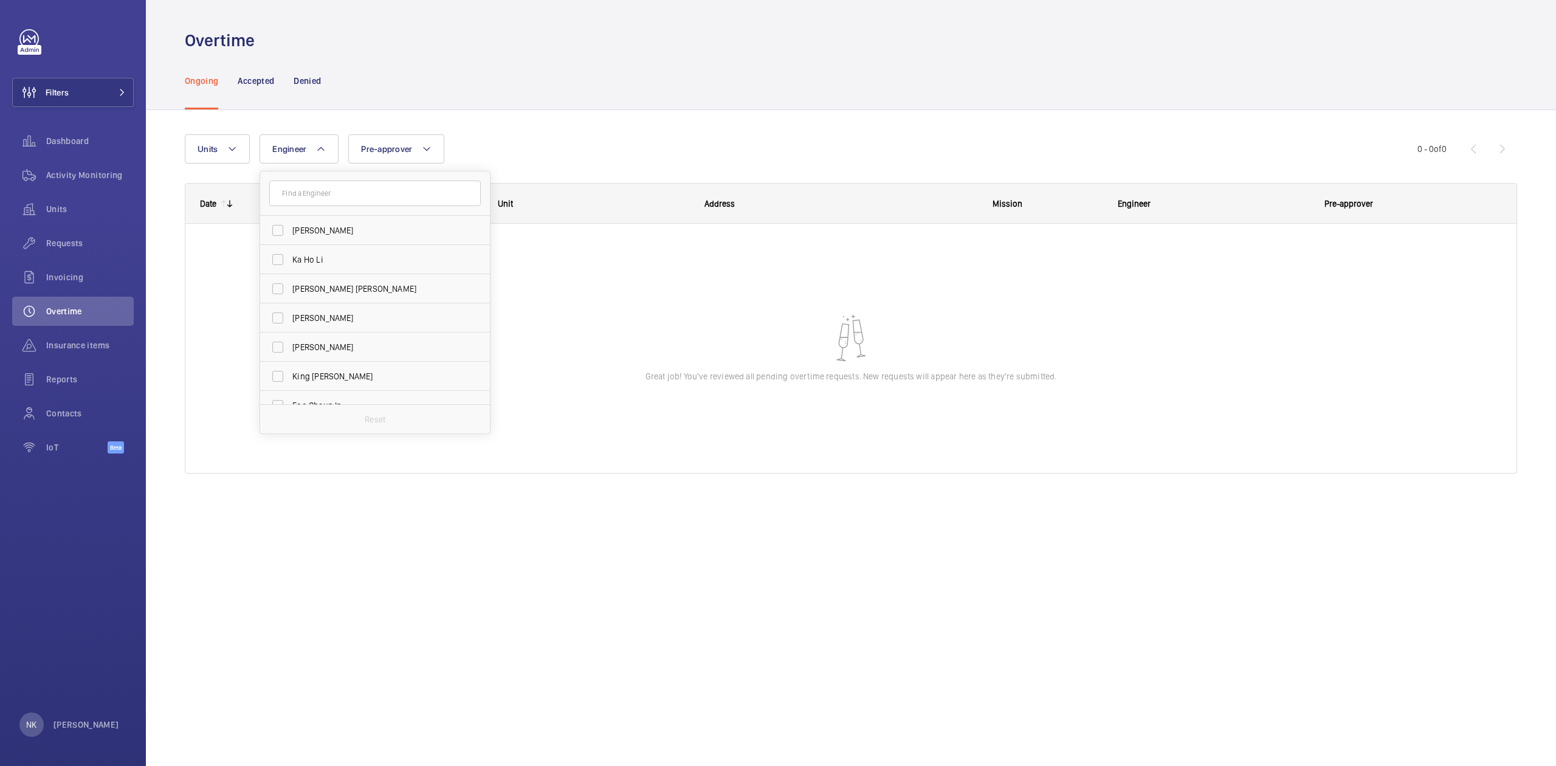
drag, startPoint x: 425, startPoint y: 96, endPoint x: 365, endPoint y: 103, distance: 60.5
click at [422, 96] on div "Ongoing Accepted Denied" at bounding box center [851, 81] width 1332 height 58
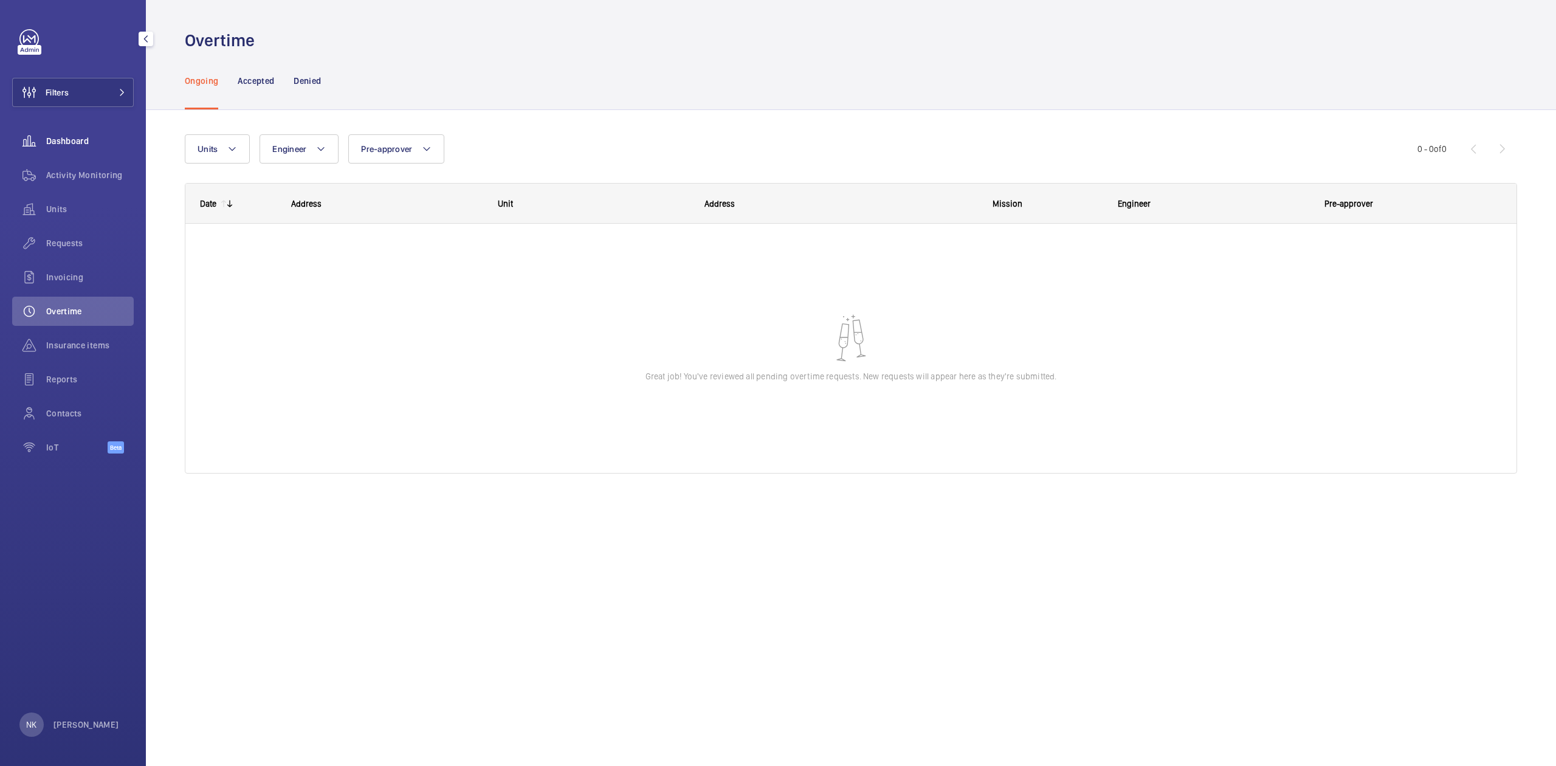
click at [80, 135] on span "Dashboard" at bounding box center [90, 141] width 88 height 12
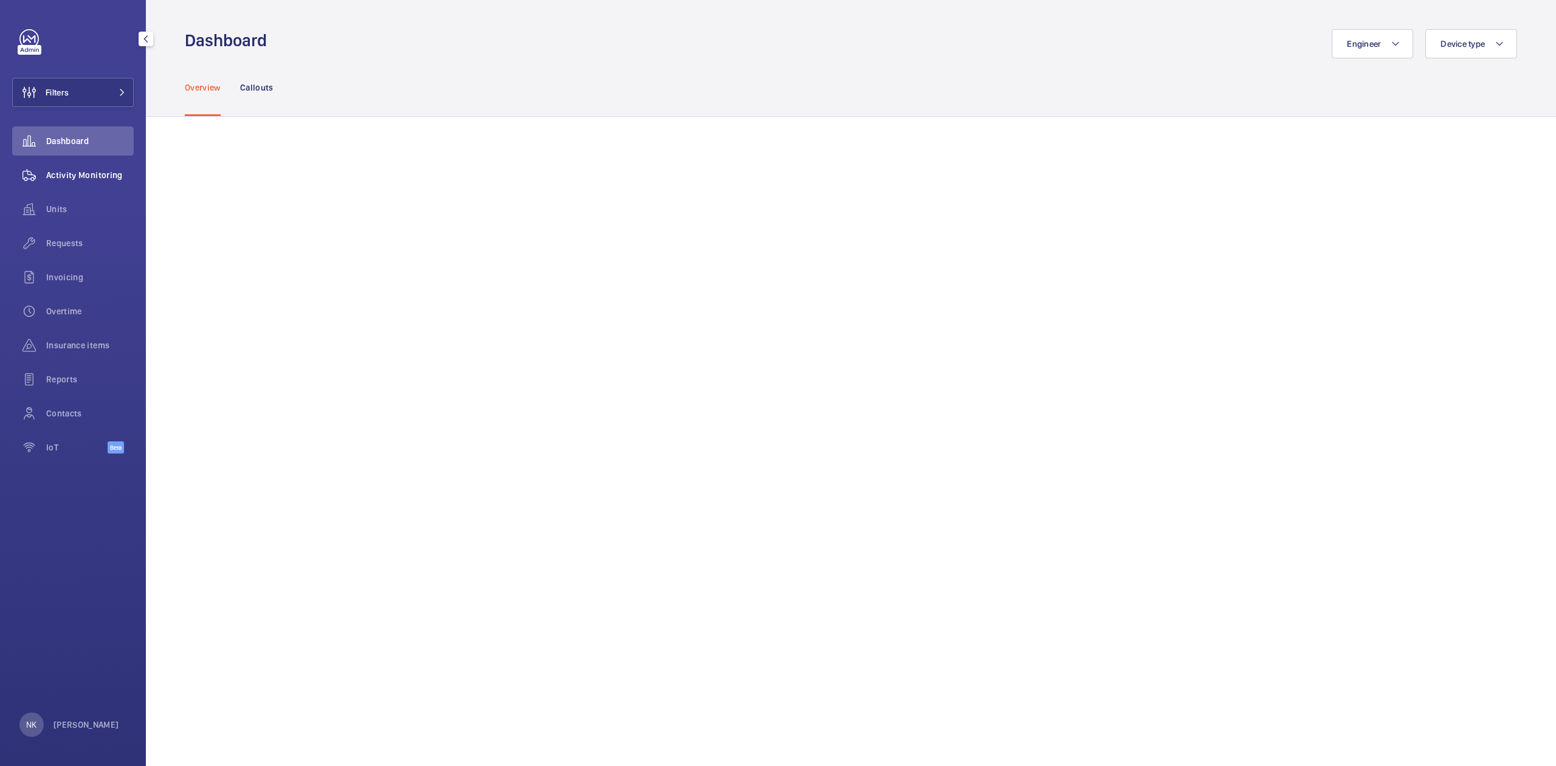
click at [81, 173] on span "Activity Monitoring" at bounding box center [90, 175] width 88 height 12
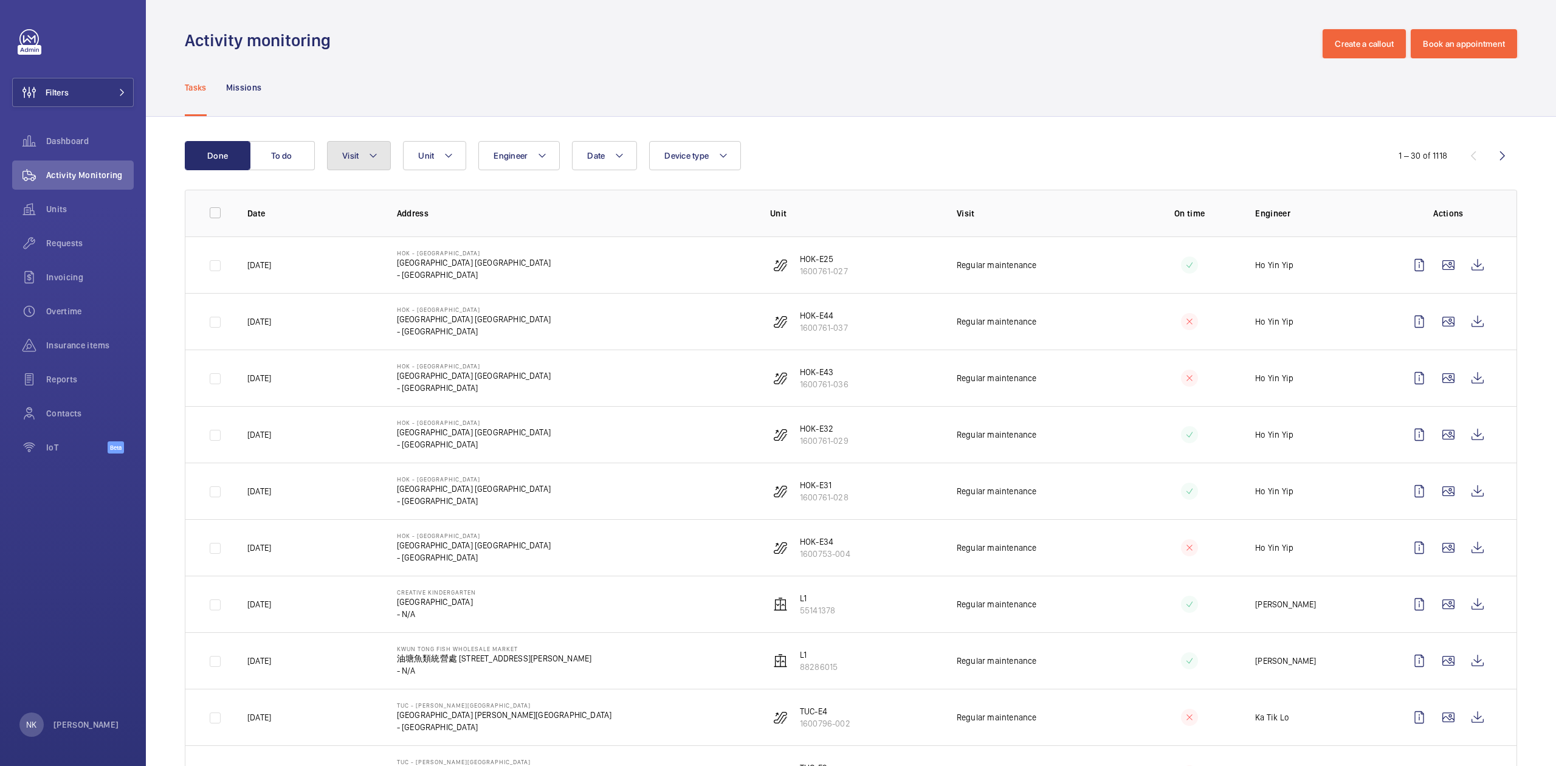
click at [349, 162] on button "Visit" at bounding box center [359, 155] width 64 height 29
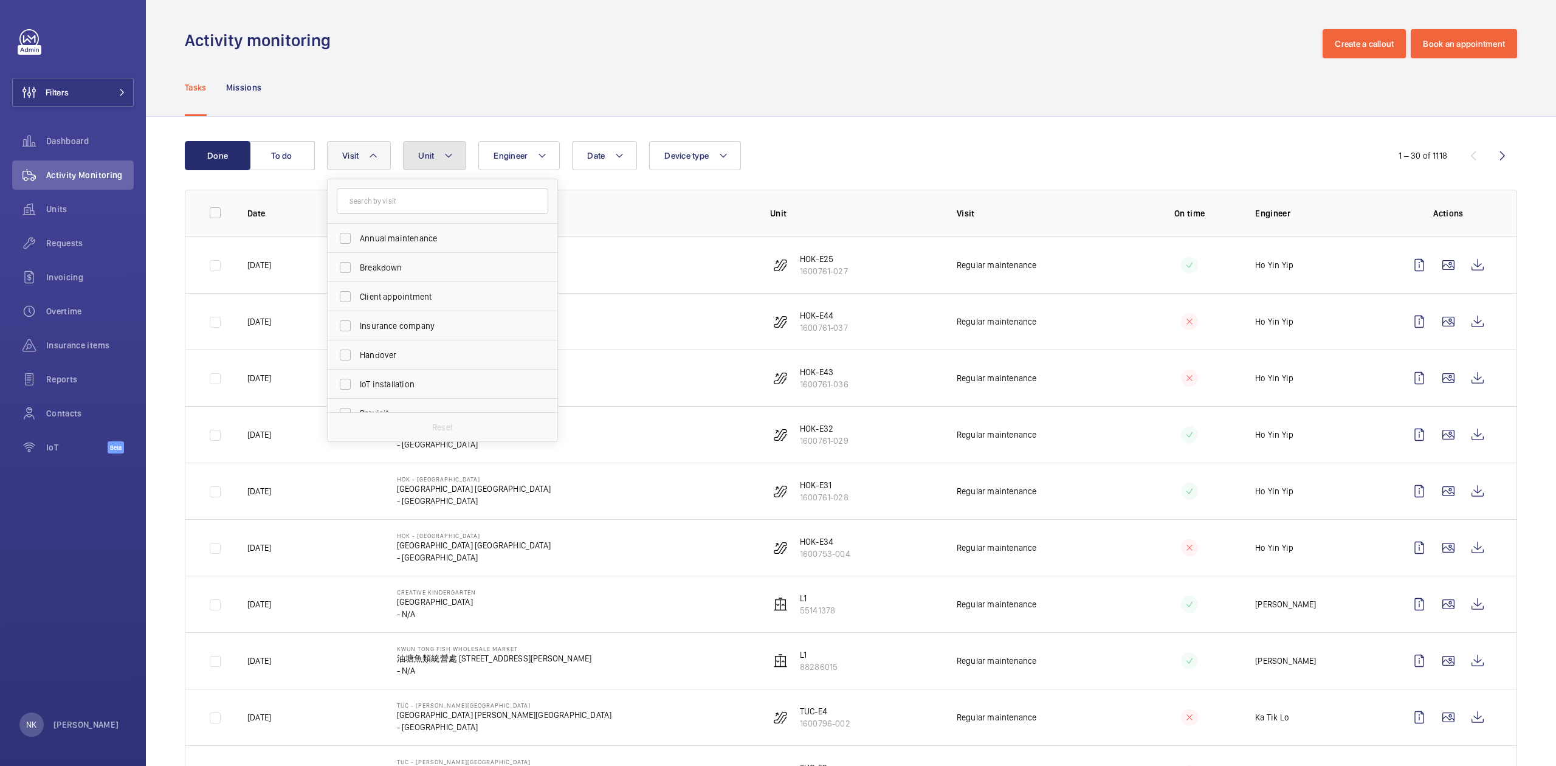
click at [418, 154] on button "Unit" at bounding box center [434, 155] width 63 height 29
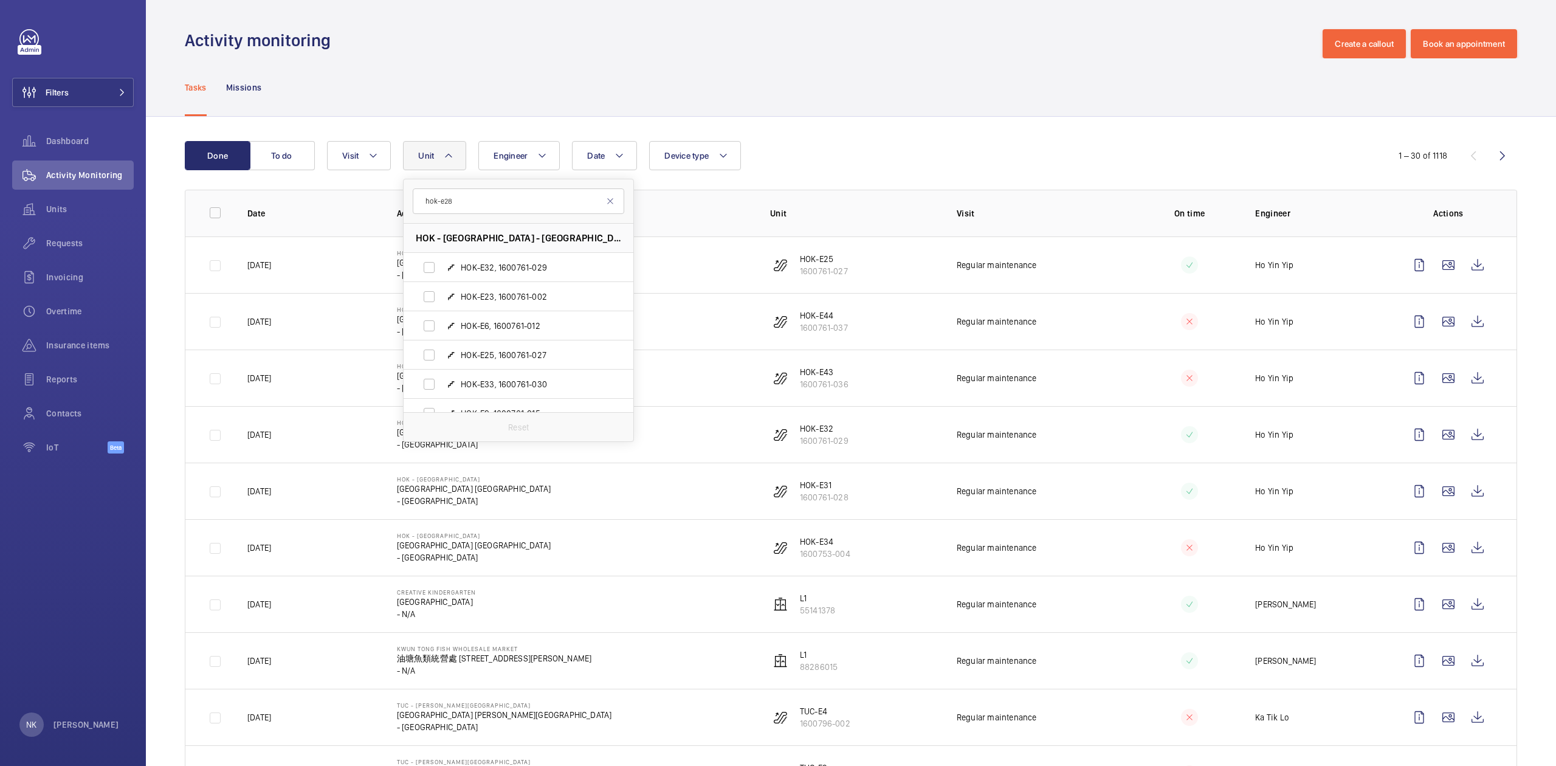
type input "hok-e28"
click at [538, 268] on span "HOK-E28 , 1600761-031" at bounding box center [531, 267] width 141 height 12
click at [441, 268] on input "HOK-E28 , 1600761-031" at bounding box center [429, 267] width 24 height 24
checkbox input "true"
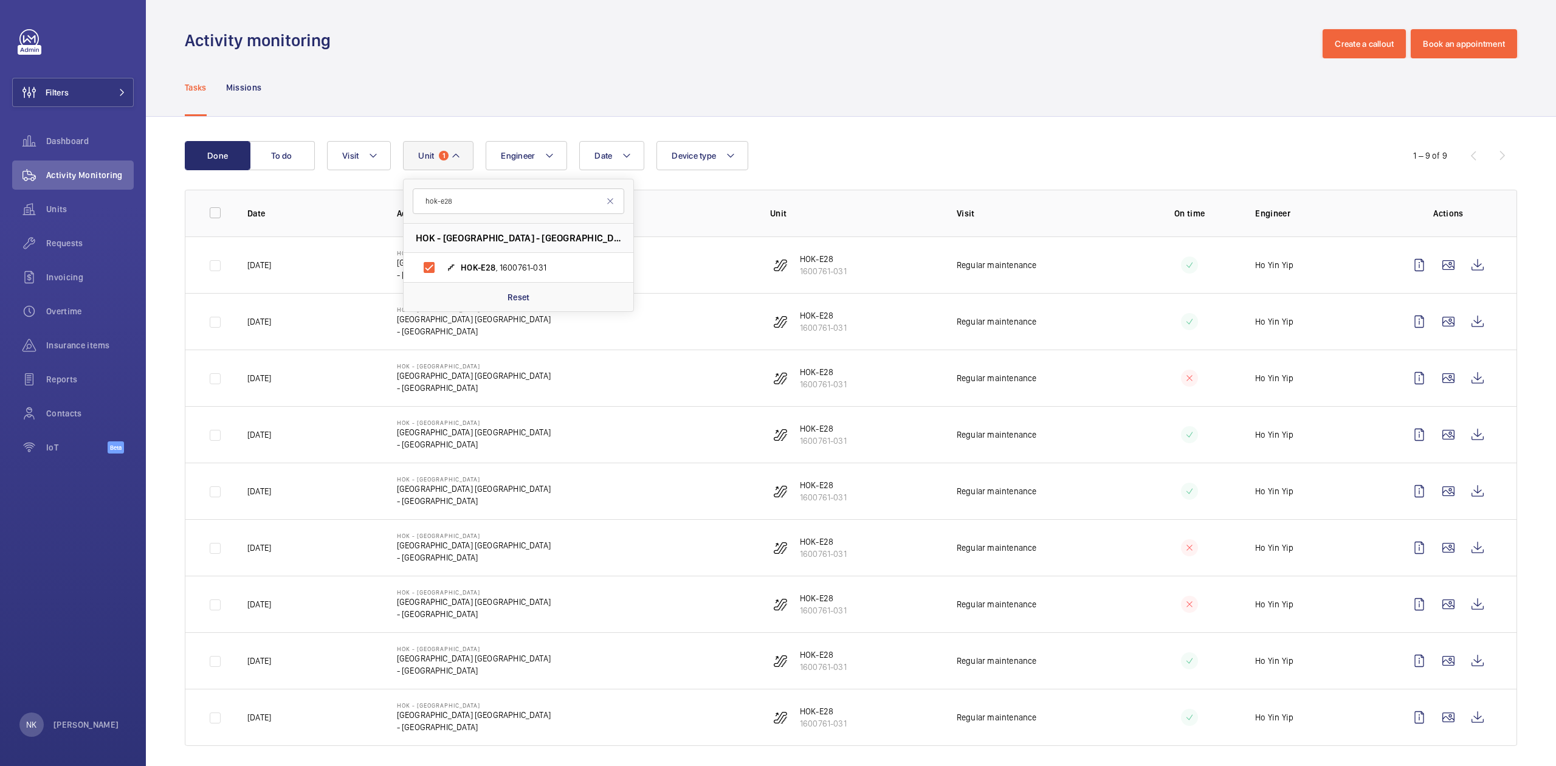
click at [757, 260] on td "HOK-E28 1600761-031" at bounding box center [844, 264] width 187 height 57
click at [1438, 263] on wm-front-icon-button at bounding box center [1448, 264] width 29 height 29
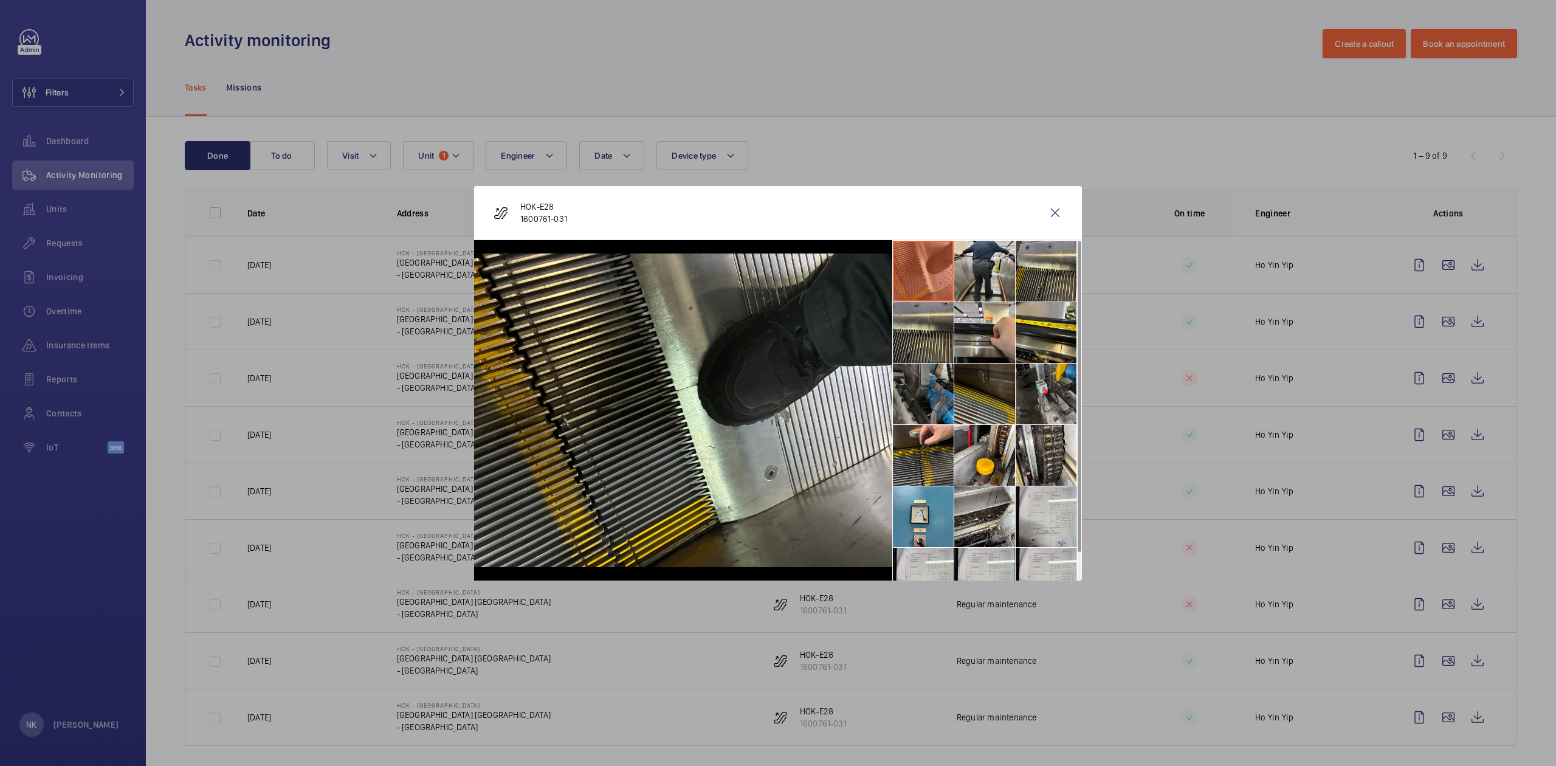
click at [936, 392] on li at bounding box center [923, 393] width 61 height 61
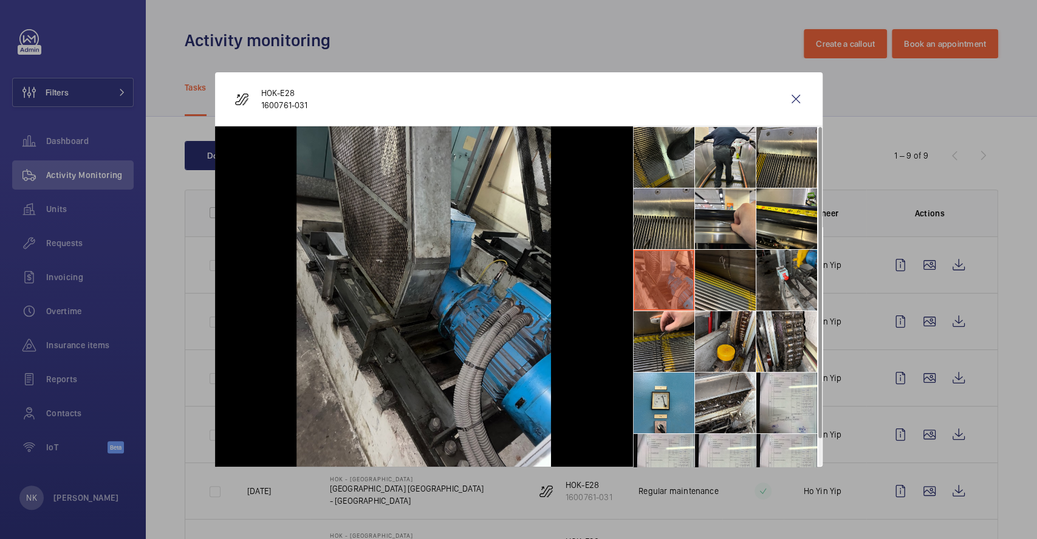
click at [727, 340] on li at bounding box center [725, 341] width 61 height 61
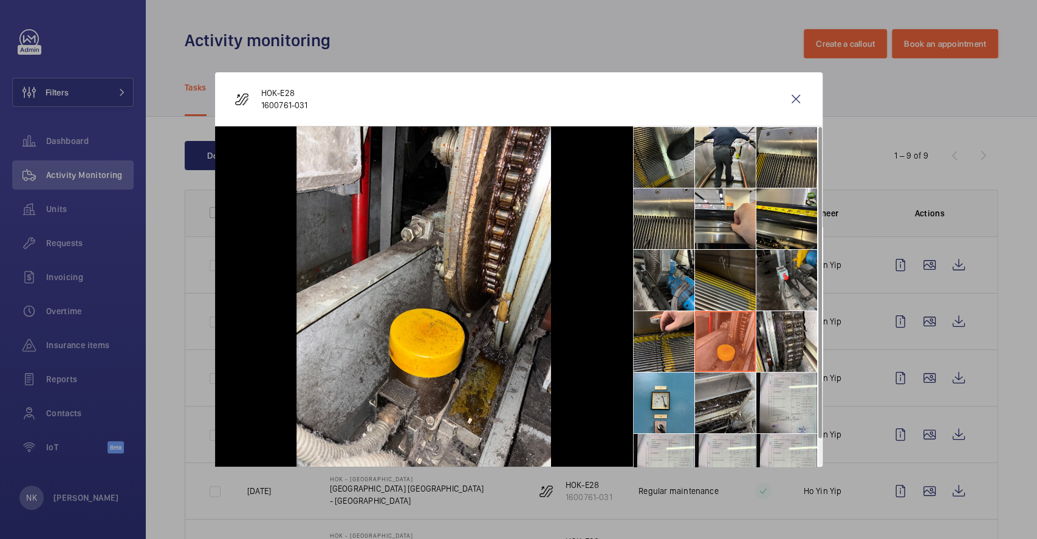
click at [732, 390] on li at bounding box center [725, 403] width 61 height 61
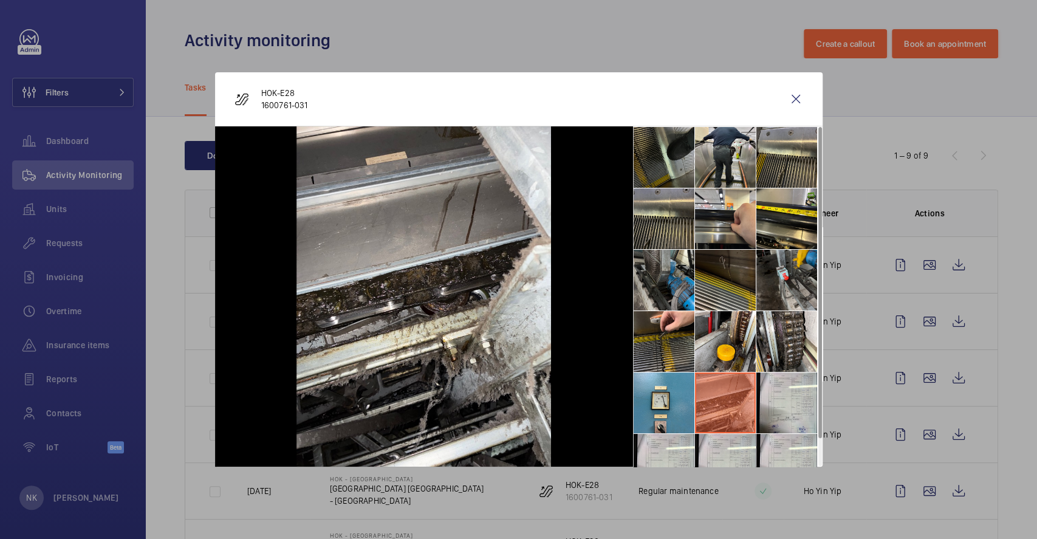
click at [688, 156] on li at bounding box center [664, 157] width 61 height 61
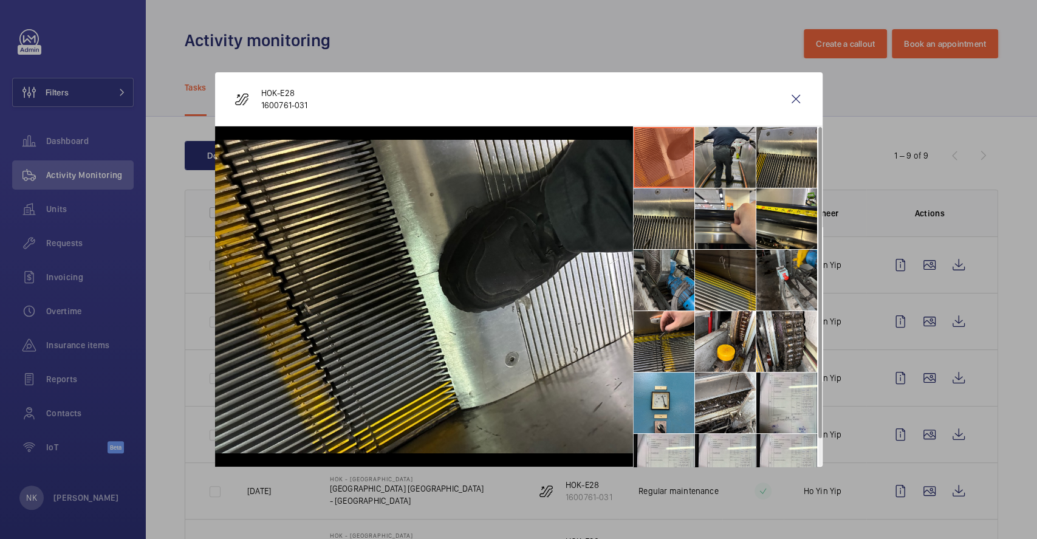
click at [723, 166] on li at bounding box center [725, 157] width 61 height 61
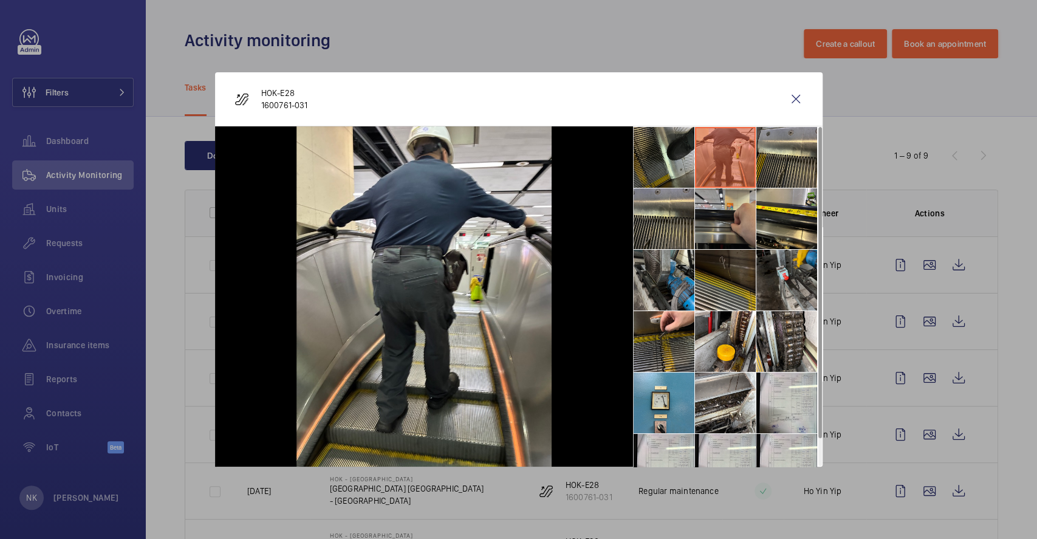
click at [729, 223] on li at bounding box center [725, 218] width 61 height 61
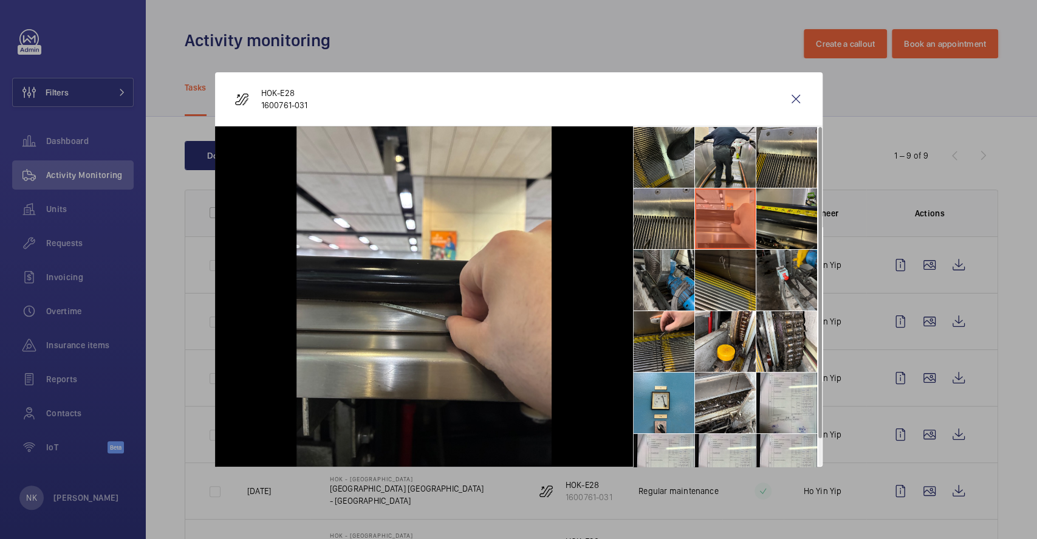
click at [766, 221] on li at bounding box center [787, 218] width 61 height 61
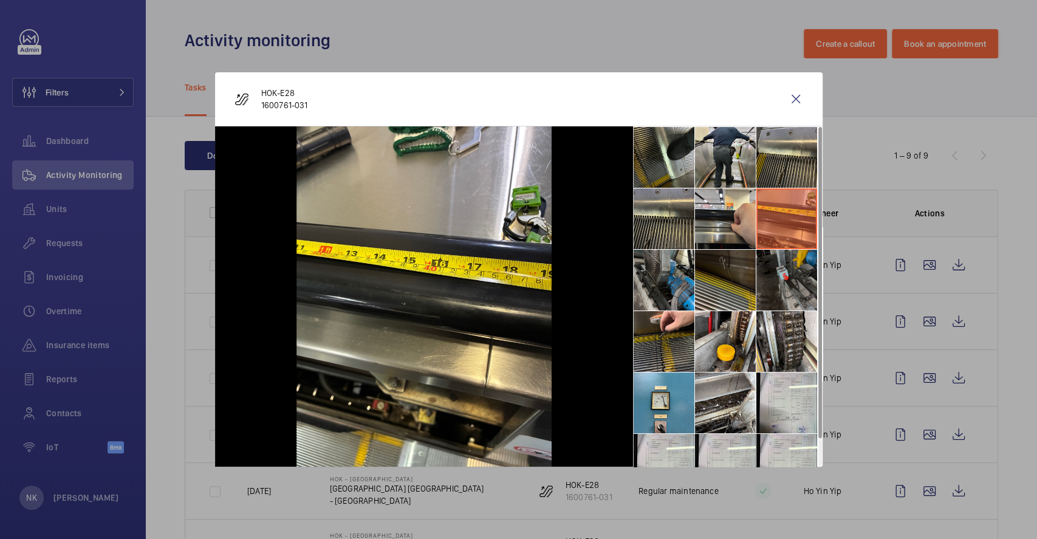
click at [797, 278] on li at bounding box center [787, 280] width 61 height 61
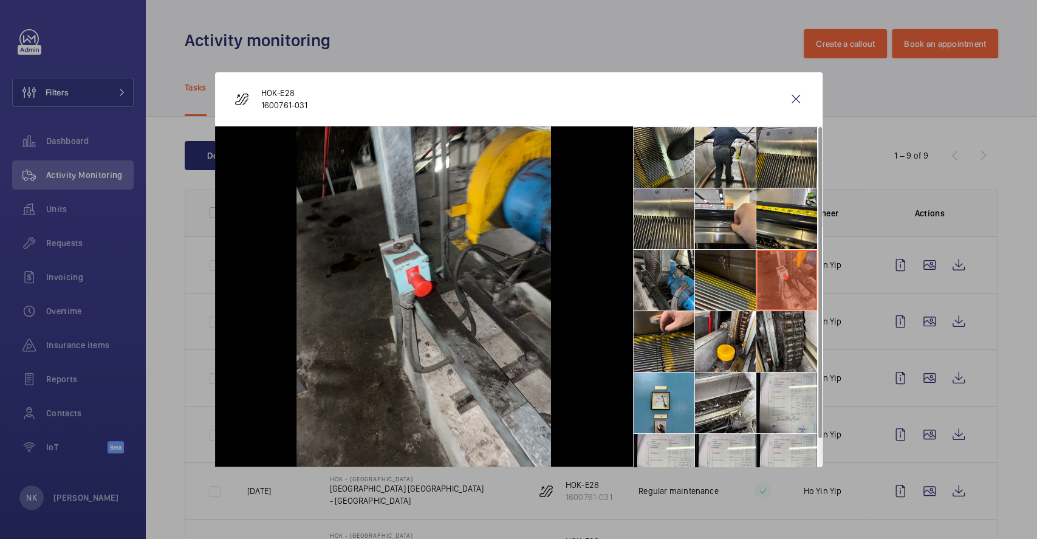
click at [785, 316] on li at bounding box center [787, 341] width 61 height 61
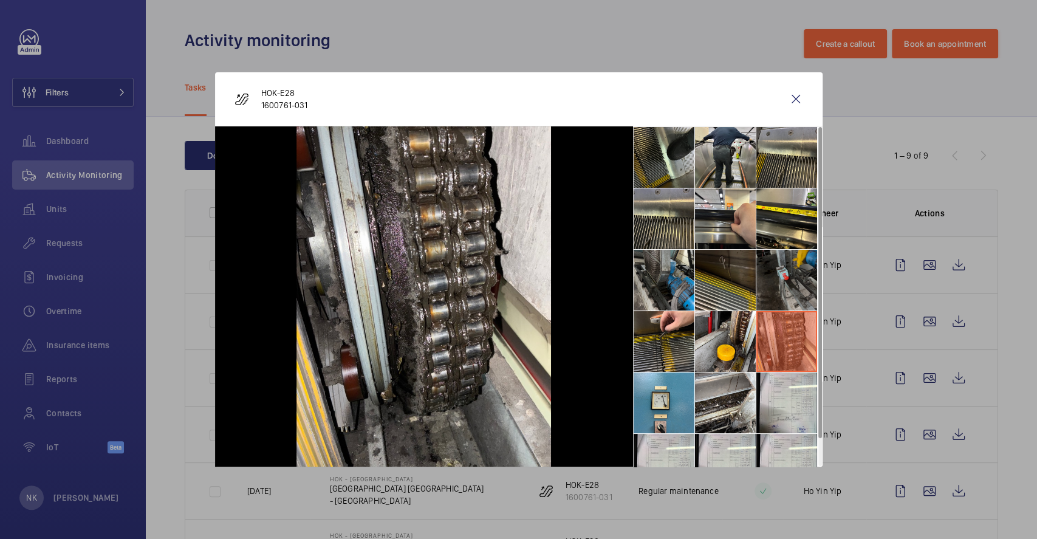
click at [794, 255] on li at bounding box center [787, 280] width 61 height 61
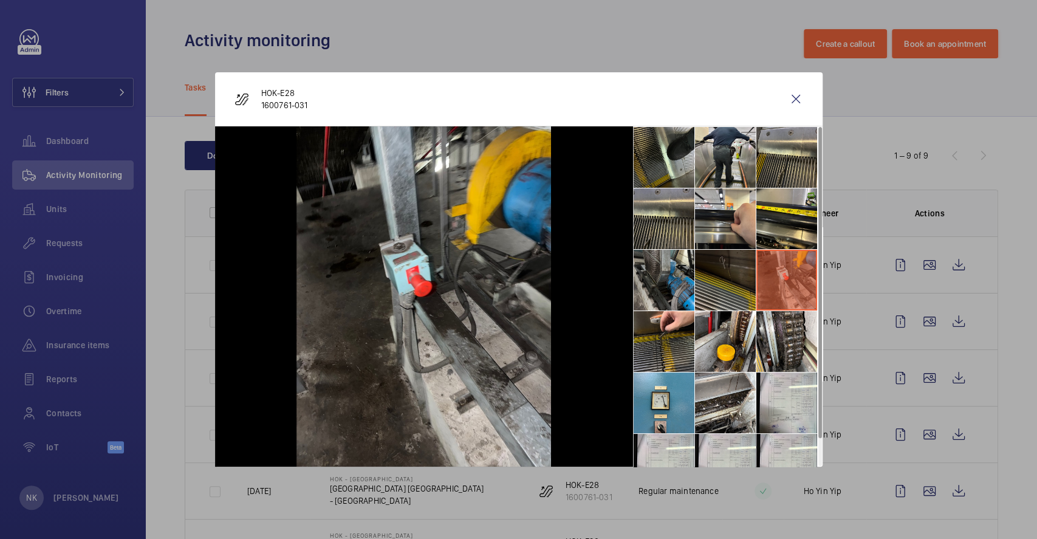
click at [717, 280] on li at bounding box center [725, 280] width 61 height 61
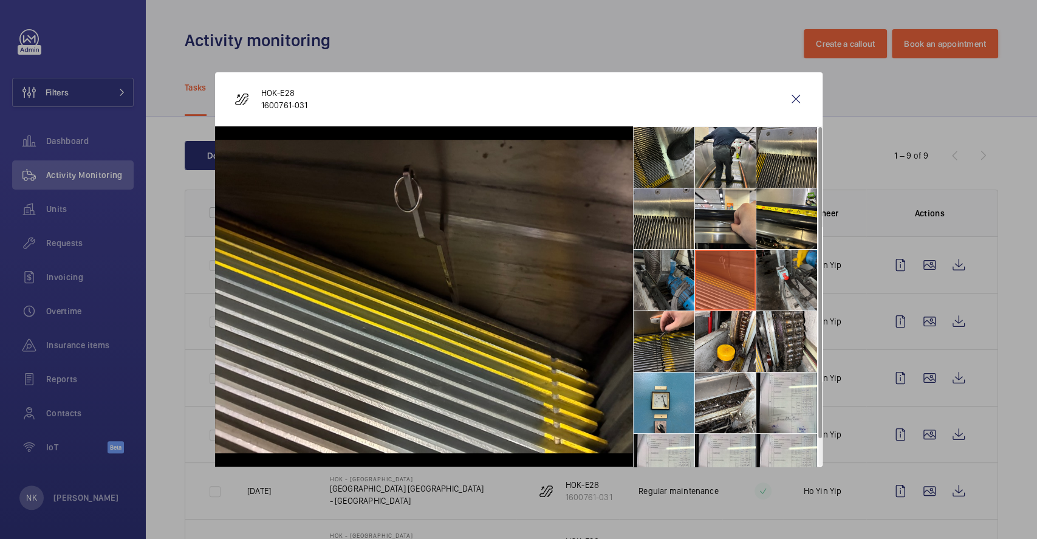
click at [672, 287] on li at bounding box center [664, 280] width 61 height 61
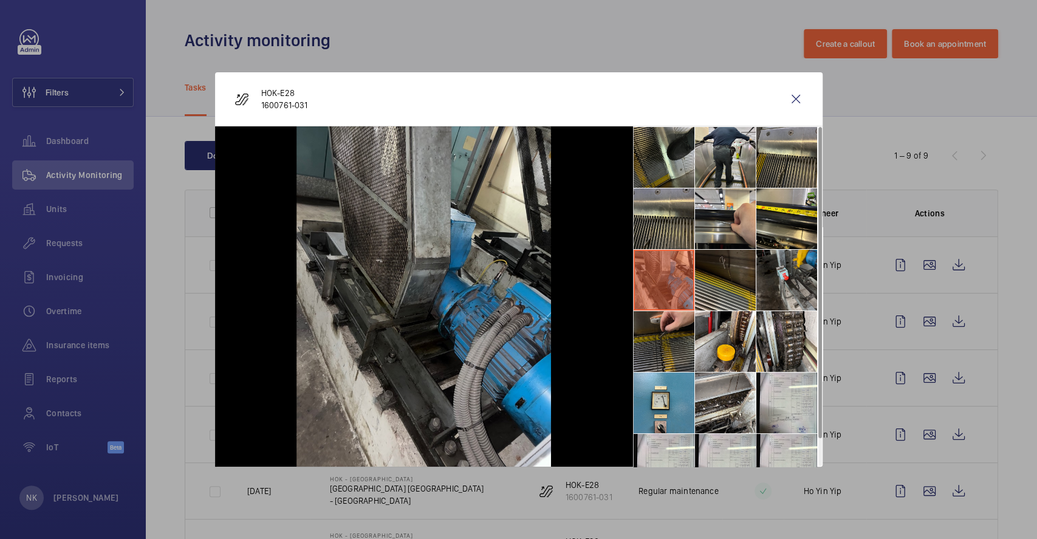
click at [681, 334] on li at bounding box center [664, 341] width 61 height 61
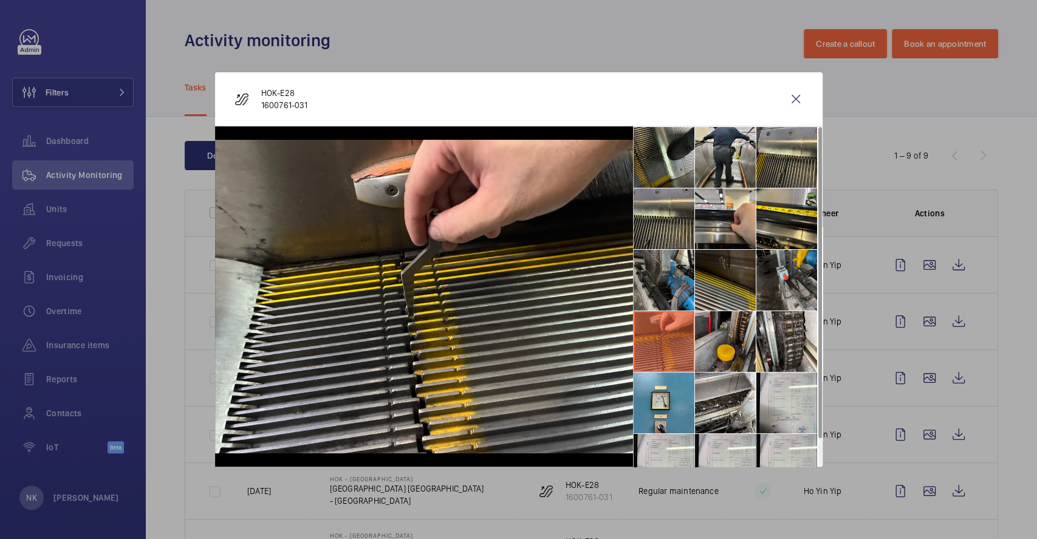
click at [729, 350] on li at bounding box center [725, 341] width 61 height 61
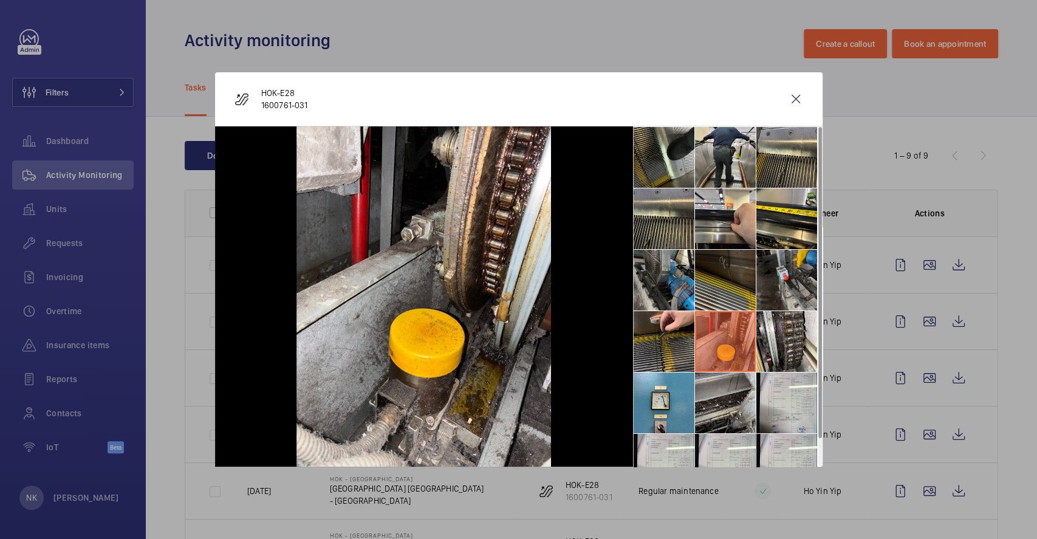
click at [744, 400] on li at bounding box center [725, 403] width 61 height 61
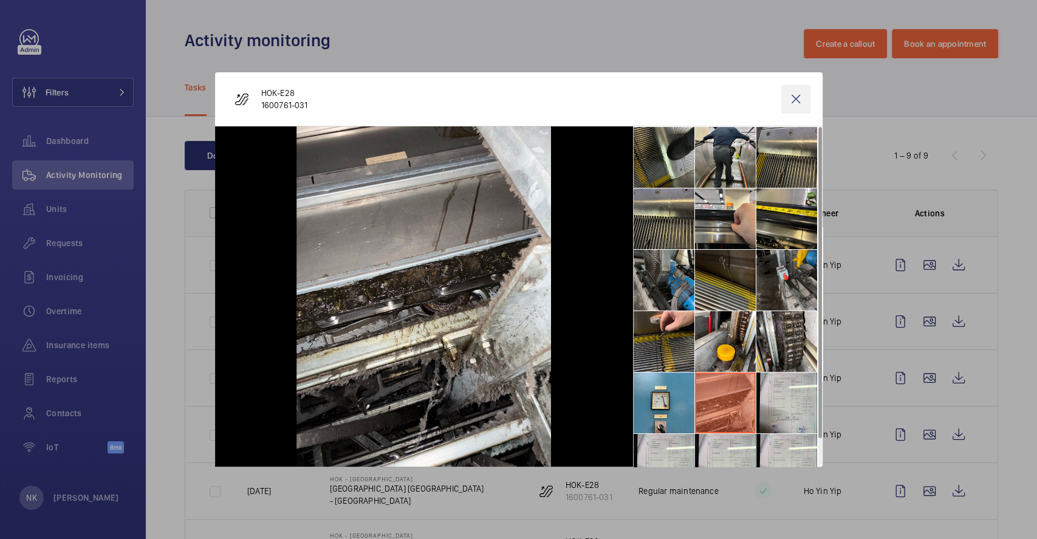
click at [799, 102] on wm-front-icon-button at bounding box center [796, 98] width 29 height 29
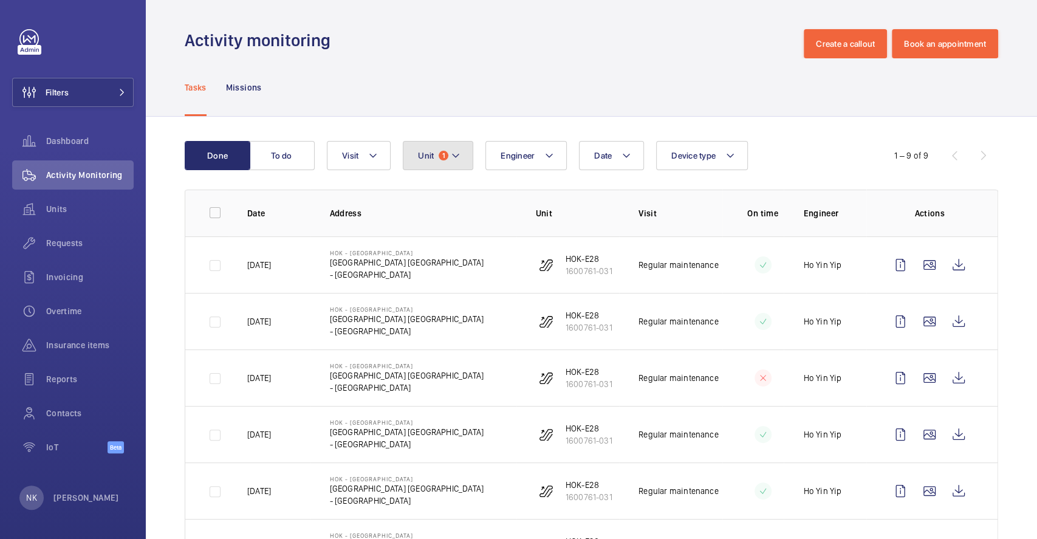
click at [436, 160] on button "Unit 1" at bounding box center [438, 155] width 71 height 29
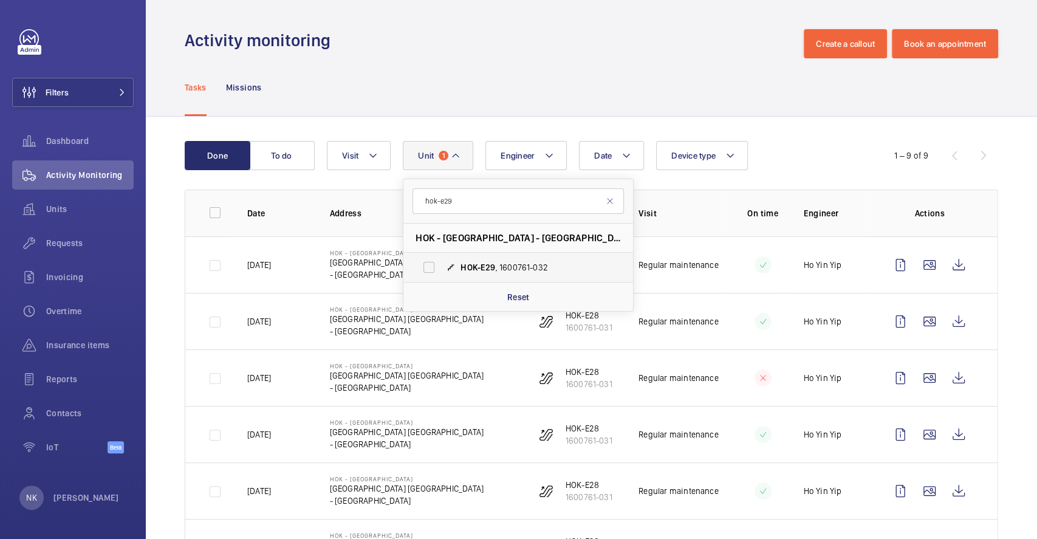
type input "hok-e29"
click at [484, 270] on span "HOK-E29" at bounding box center [478, 268] width 35 height 10
click at [441, 270] on input "HOK-E29 , 1600761-032" at bounding box center [429, 267] width 24 height 24
checkbox input "true"
drag, startPoint x: 817, startPoint y: 165, endPoint x: 805, endPoint y: 167, distance: 11.7
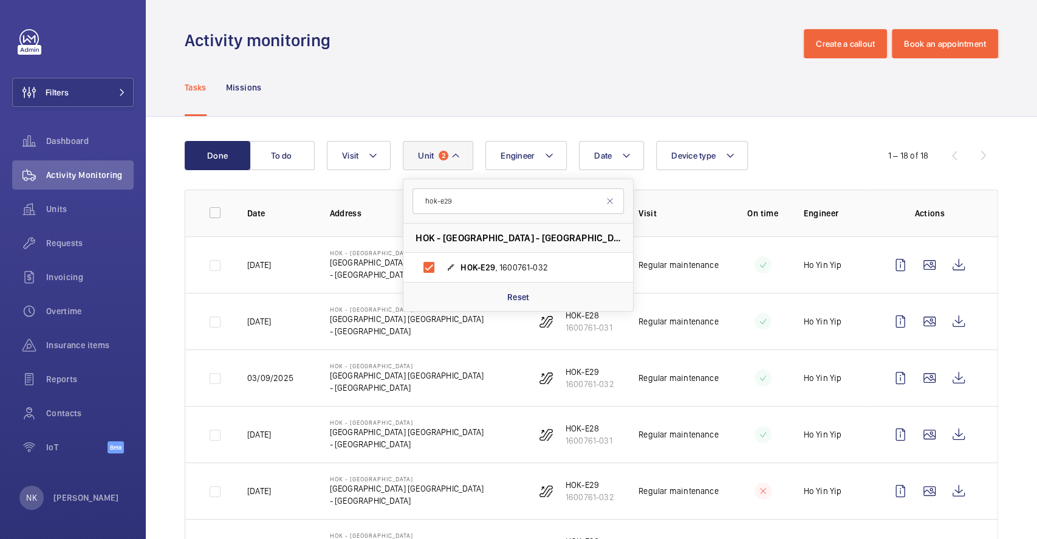
click at [816, 165] on div "Date Engineer Unit 2 hok-e29 HOK - [GEOGRAPHIC_DATA] - [GEOGRAPHIC_DATA] [GEOGR…" at bounding box center [590, 155] width 526 height 29
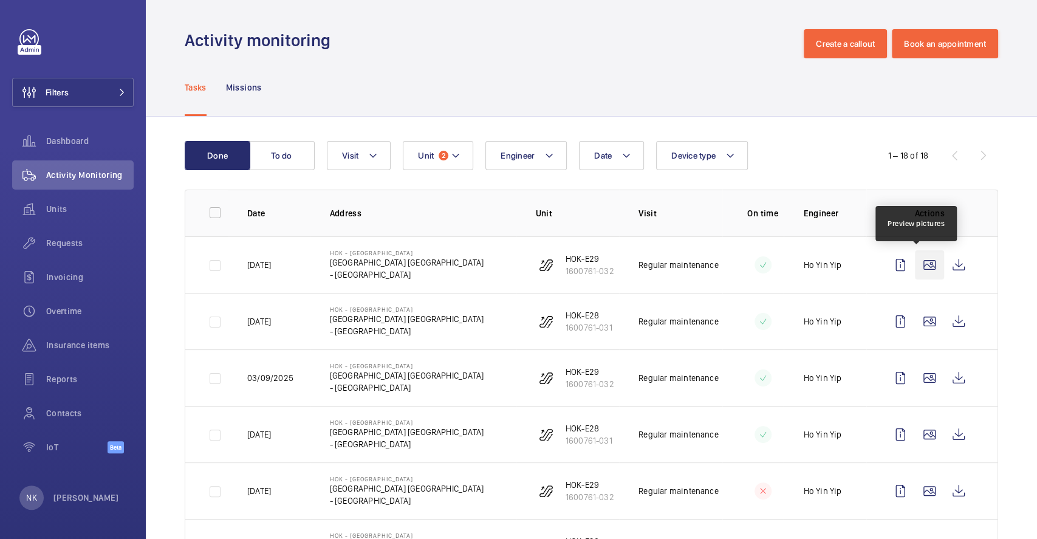
click at [916, 263] on wm-front-icon-button at bounding box center [929, 264] width 29 height 29
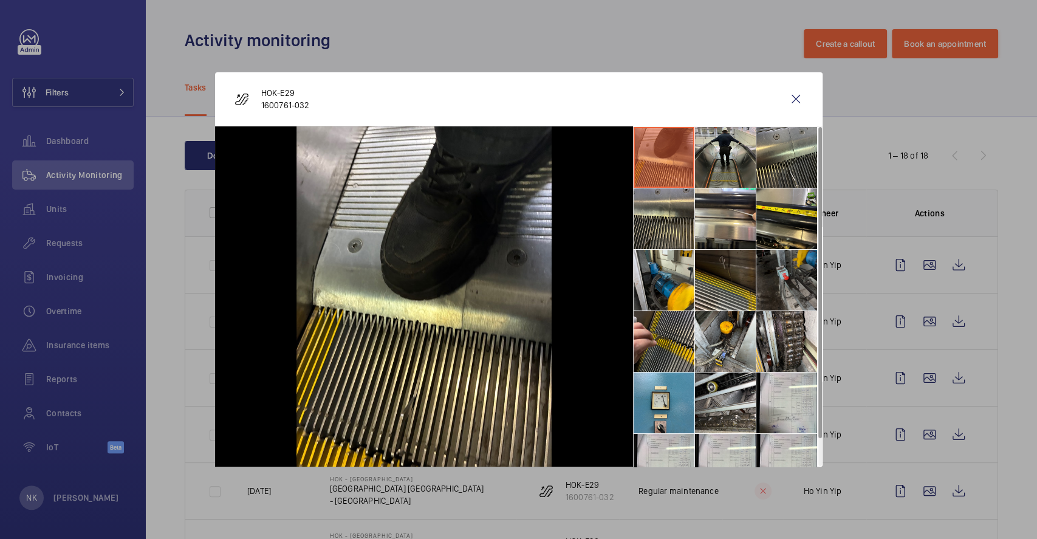
click at [780, 292] on li at bounding box center [787, 280] width 61 height 61
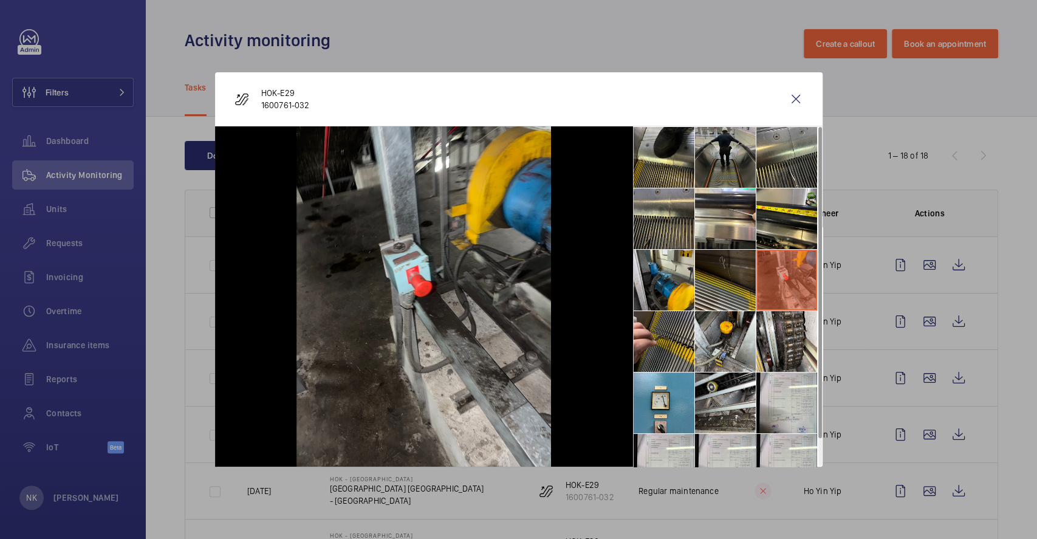
click at [748, 153] on li at bounding box center [725, 157] width 61 height 61
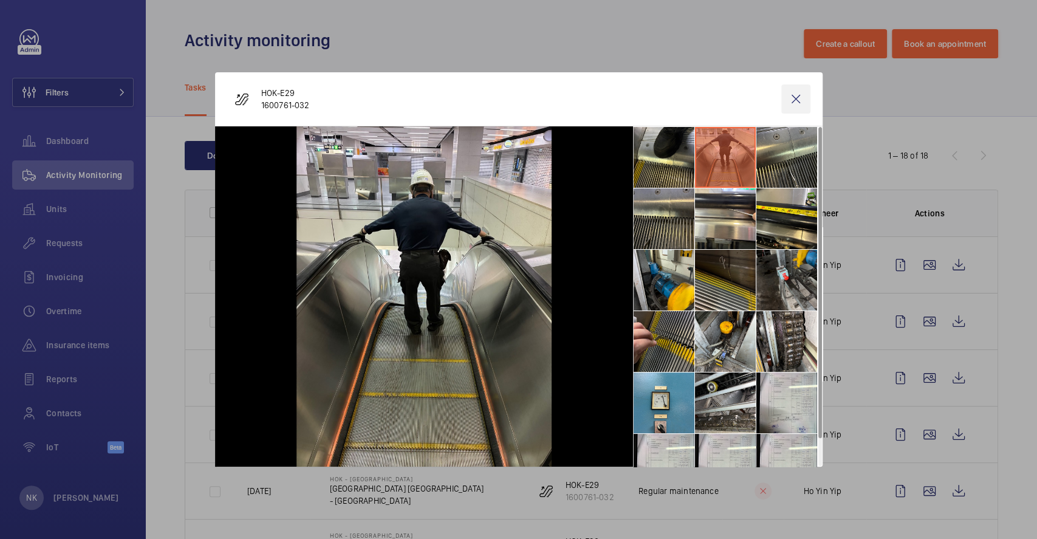
click at [802, 97] on wm-front-icon-button at bounding box center [796, 98] width 29 height 29
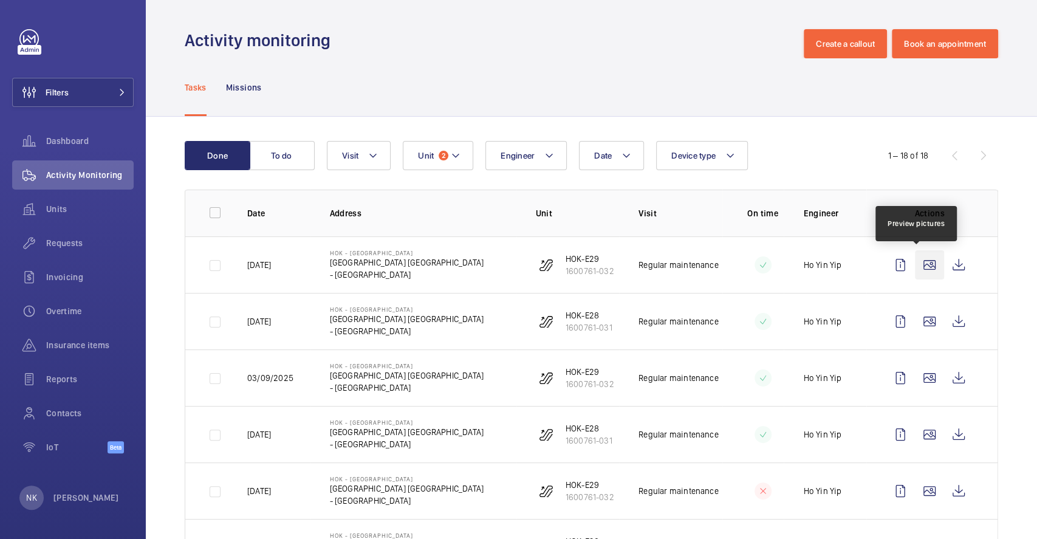
click at [920, 269] on wm-front-icon-button at bounding box center [929, 264] width 29 height 29
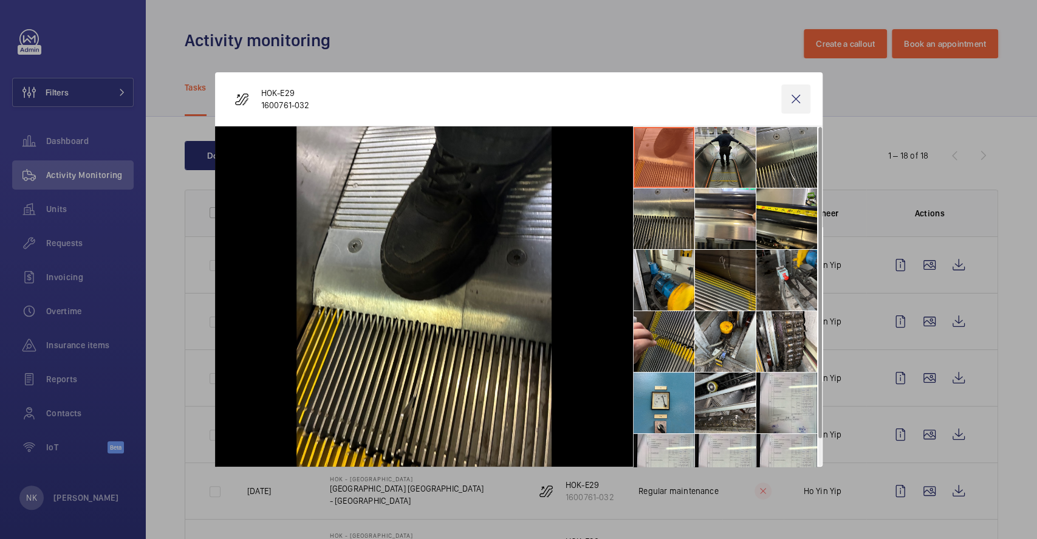
click at [802, 96] on wm-front-icon-button at bounding box center [796, 98] width 29 height 29
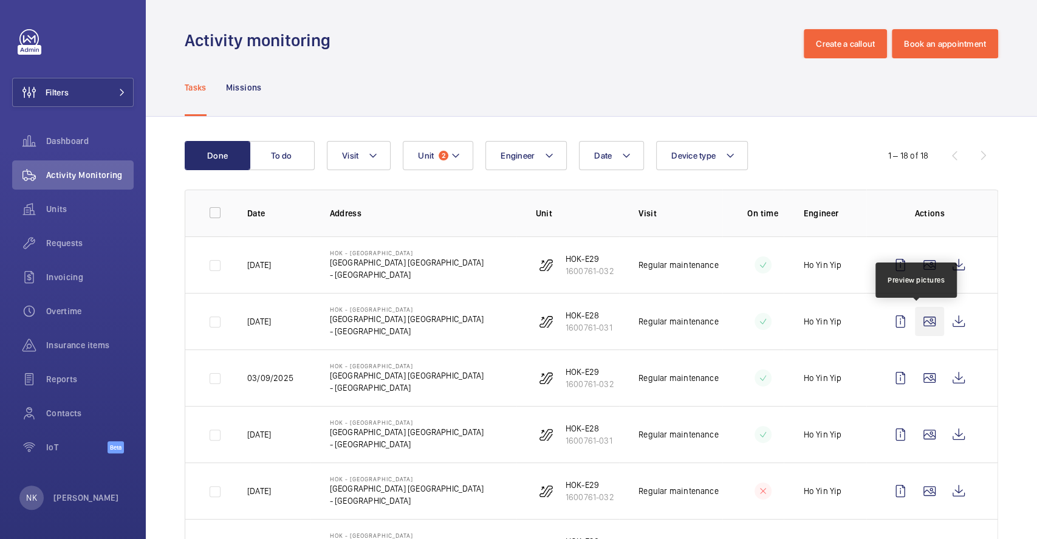
click at [916, 325] on wm-front-icon-button at bounding box center [929, 321] width 29 height 29
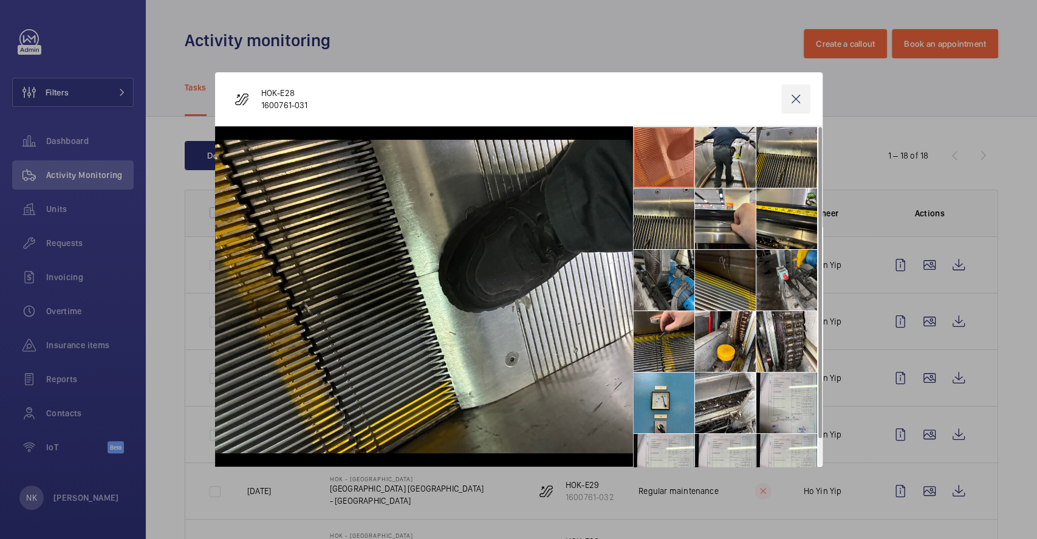
click at [793, 95] on wm-front-icon-button at bounding box center [796, 98] width 29 height 29
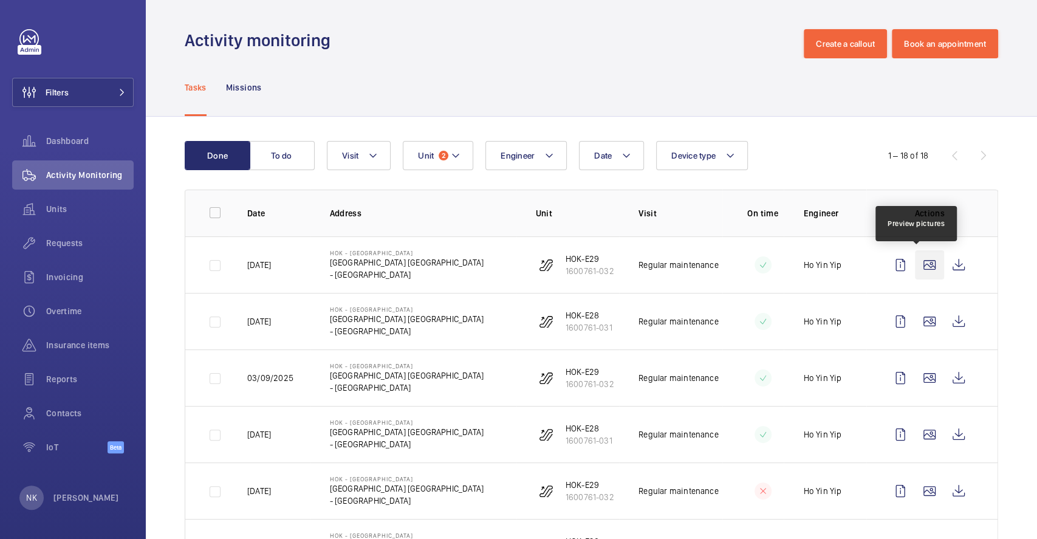
click at [920, 270] on wm-front-icon-button at bounding box center [929, 264] width 29 height 29
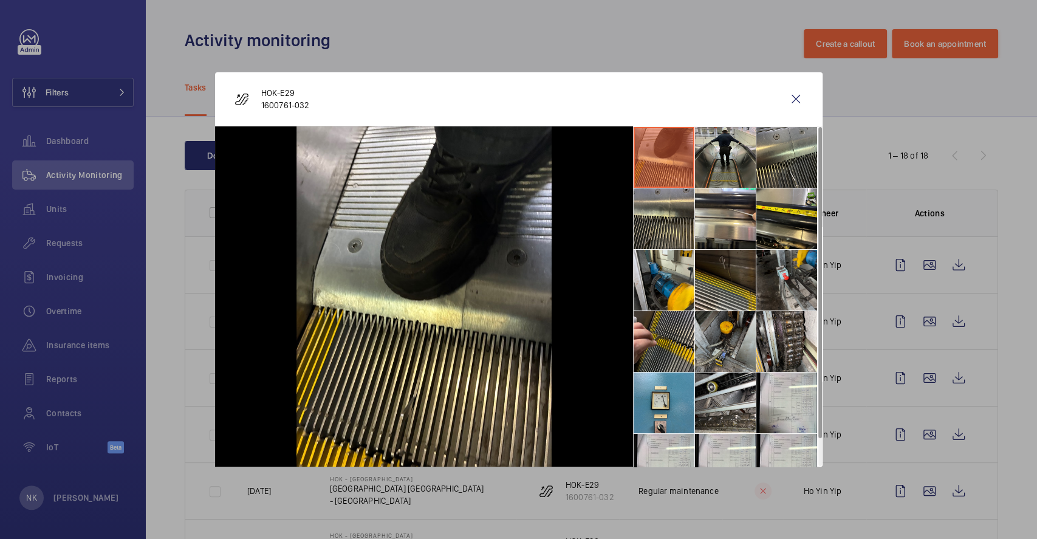
click at [739, 336] on li at bounding box center [725, 341] width 61 height 61
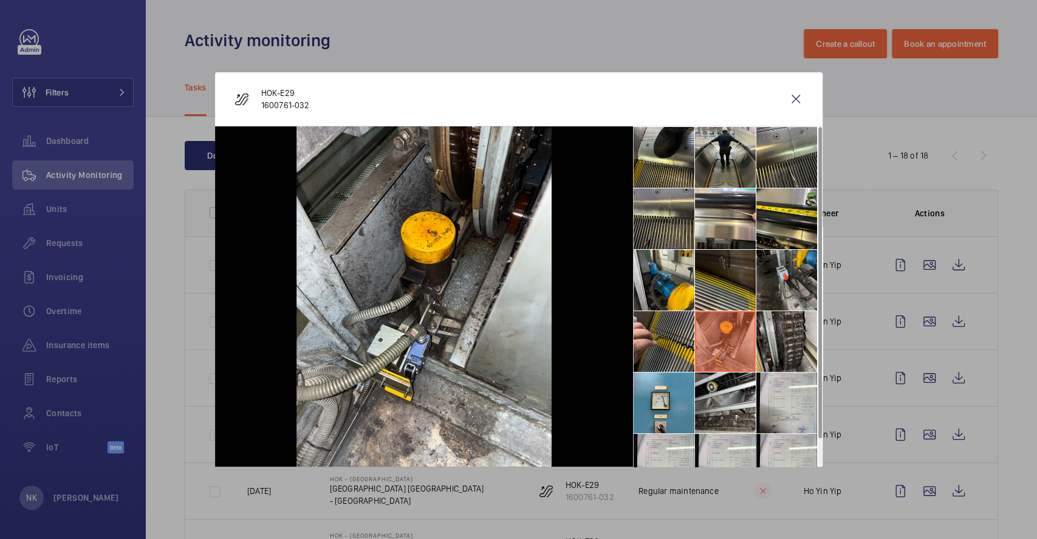
click at [783, 333] on li at bounding box center [787, 341] width 61 height 61
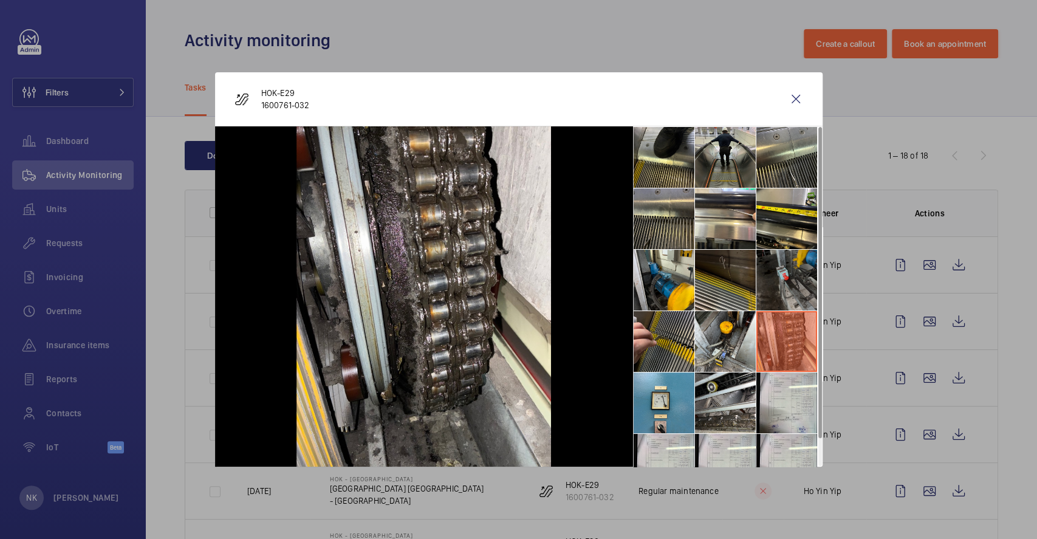
click at [787, 276] on li at bounding box center [787, 280] width 61 height 61
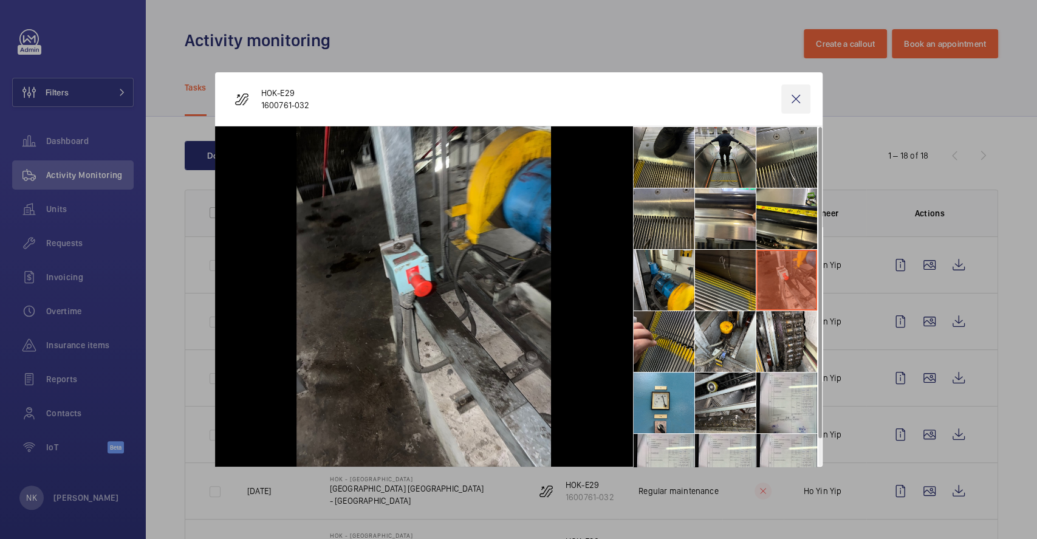
click at [793, 95] on wm-front-icon-button at bounding box center [796, 98] width 29 height 29
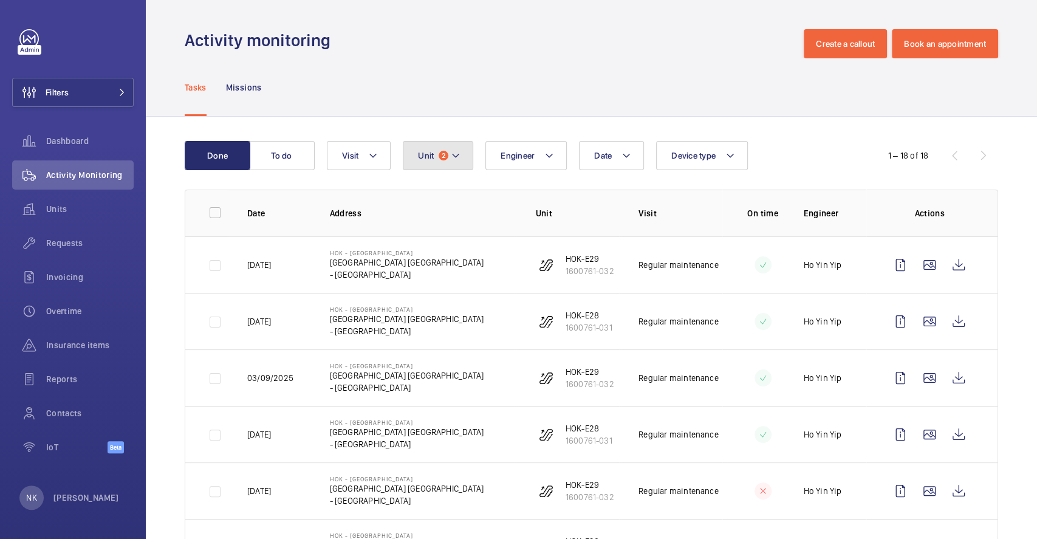
click at [437, 151] on button "Unit 2" at bounding box center [438, 155] width 71 height 29
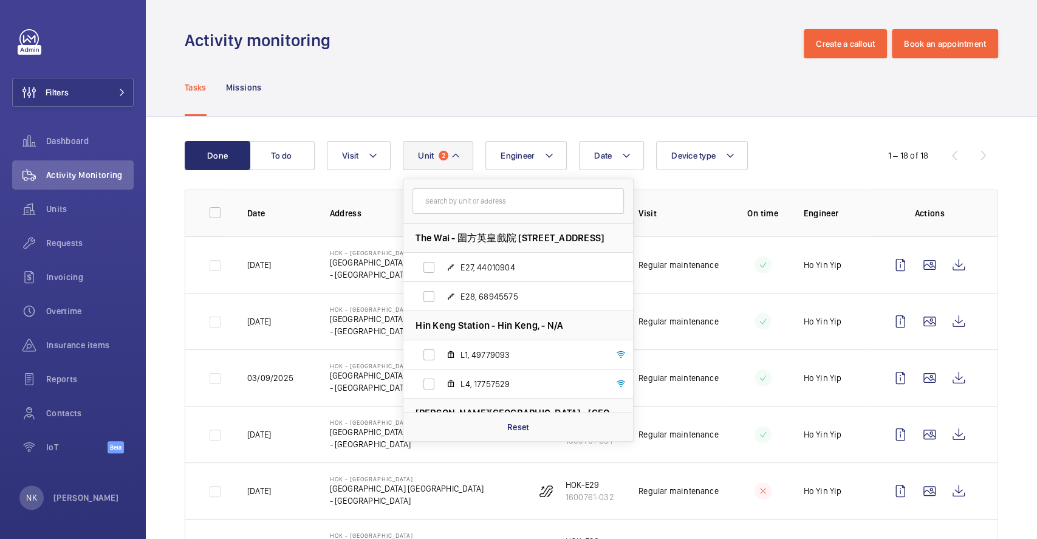
click at [472, 202] on input "text" at bounding box center [519, 201] width 212 height 26
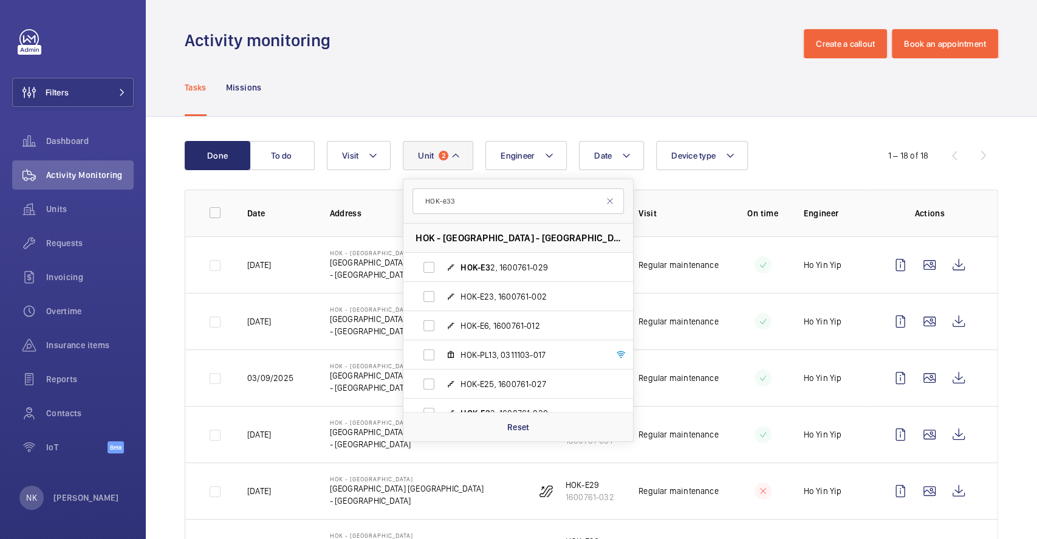
type input "HOK-e33"
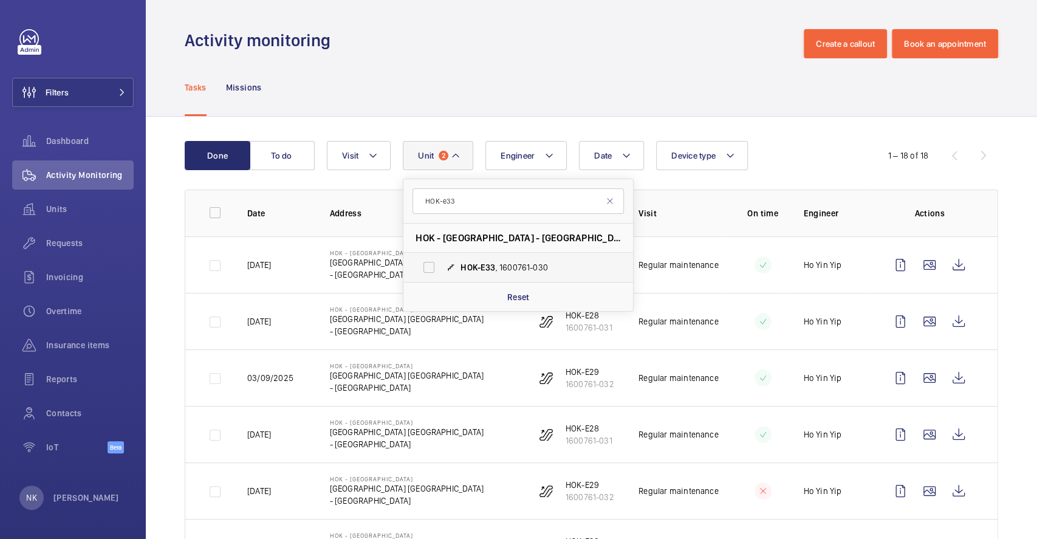
click at [540, 275] on label "HOK-E33 , 1600761-030" at bounding box center [509, 267] width 210 height 29
click at [441, 275] on input "HOK-E33 , 1600761-030" at bounding box center [429, 267] width 24 height 24
checkbox input "true"
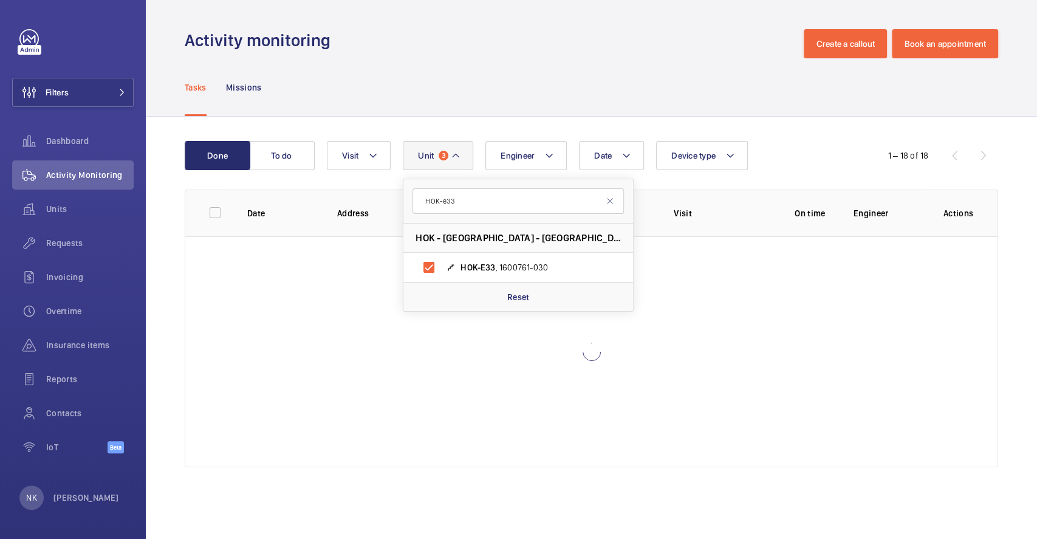
click at [777, 168] on div "Date Engineer Unit 3 HOK-e33 HOK - [GEOGRAPHIC_DATA] - [GEOGRAPHIC_DATA] [GEOGR…" at bounding box center [590, 155] width 526 height 29
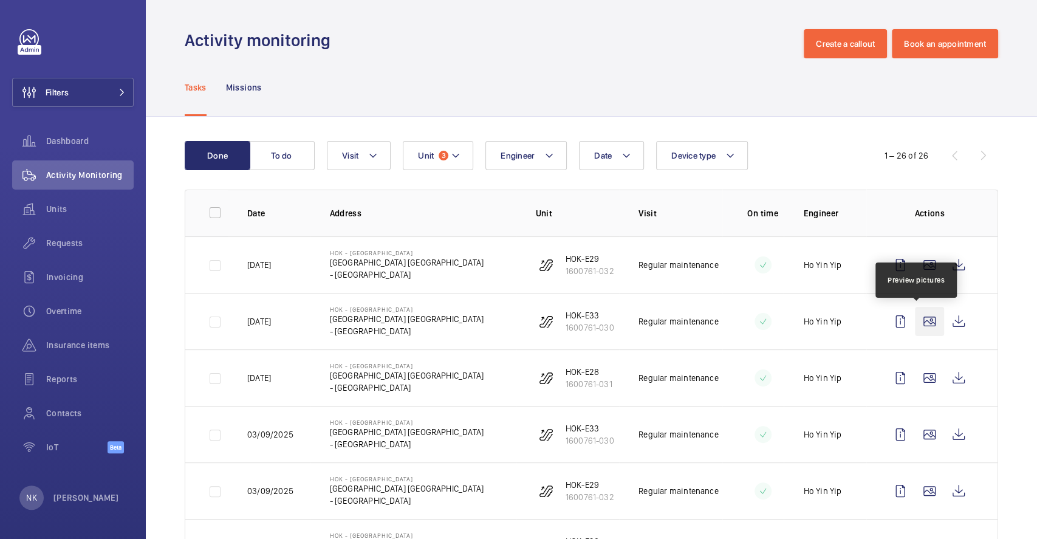
click at [918, 318] on wm-front-icon-button at bounding box center [929, 321] width 29 height 29
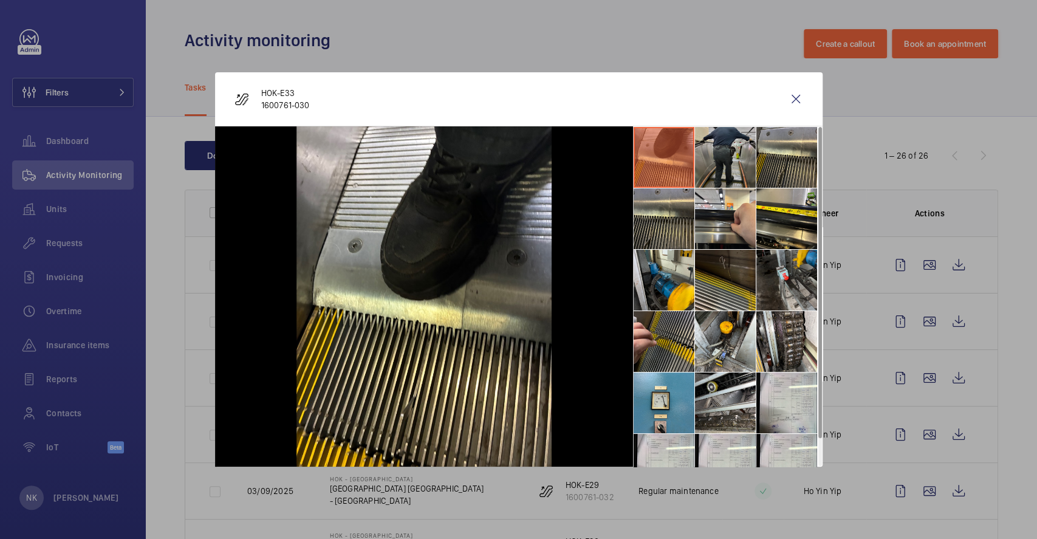
click at [716, 143] on li at bounding box center [725, 157] width 61 height 61
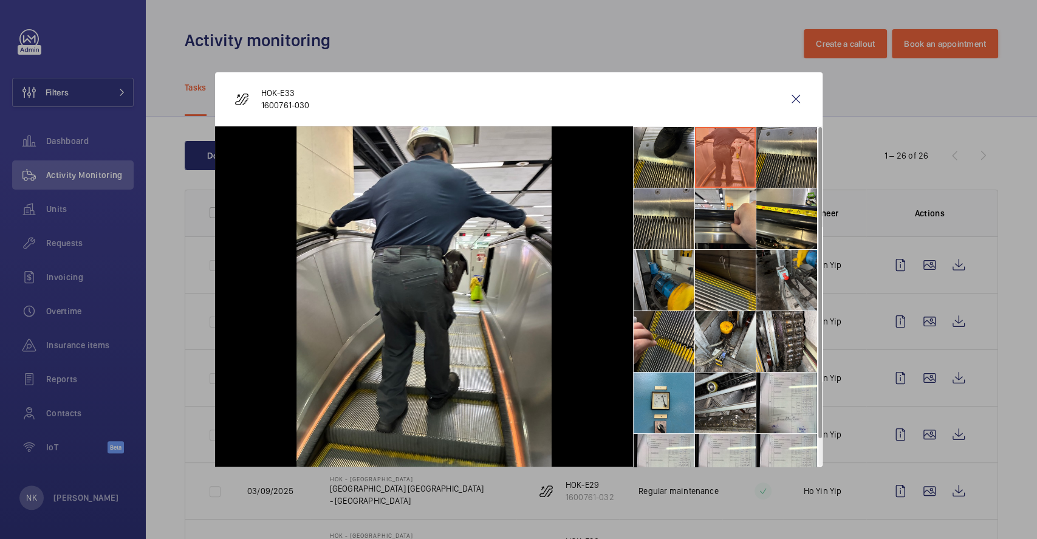
click at [647, 288] on li at bounding box center [664, 280] width 61 height 61
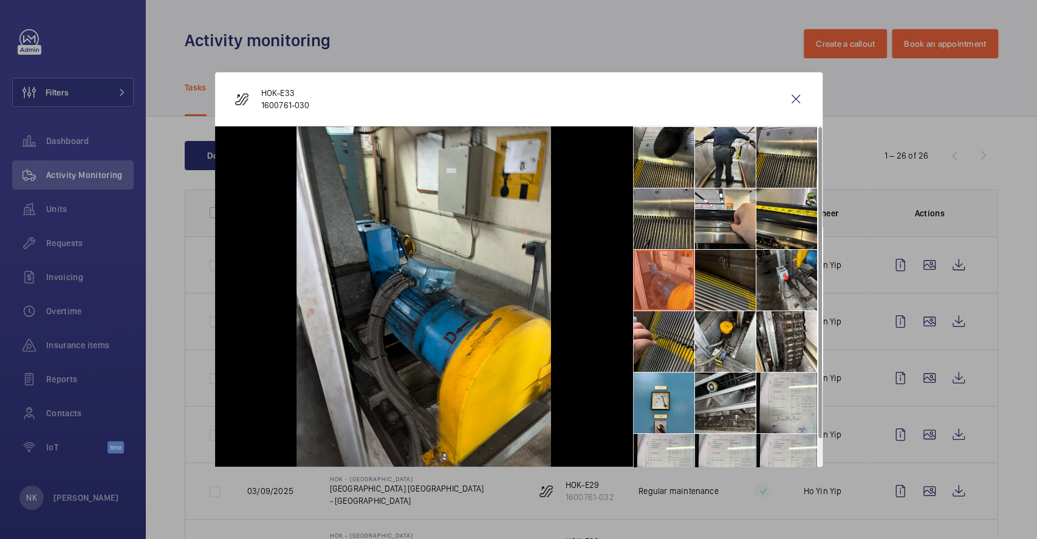
click at [722, 285] on li at bounding box center [725, 280] width 61 height 61
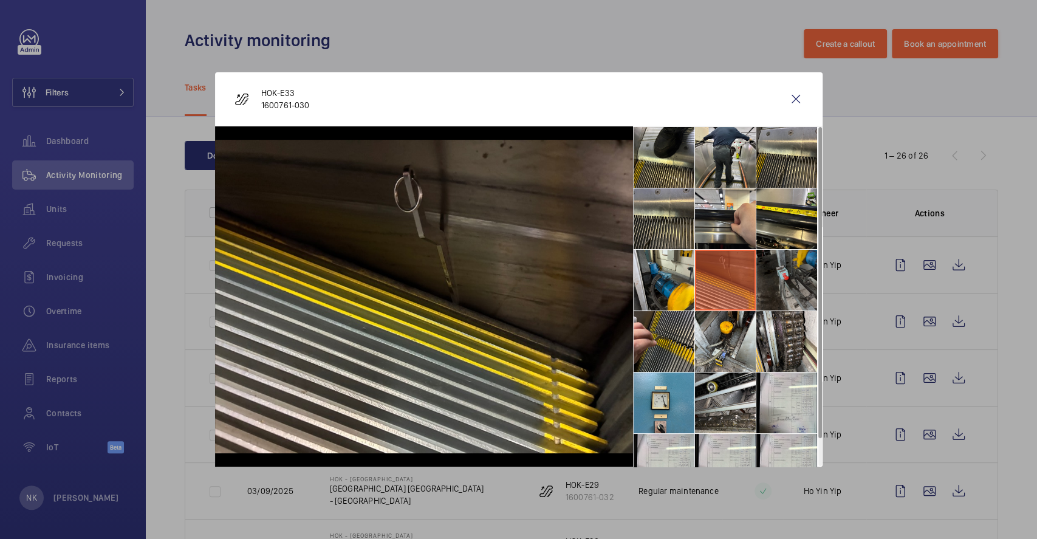
click at [800, 278] on li at bounding box center [787, 280] width 61 height 61
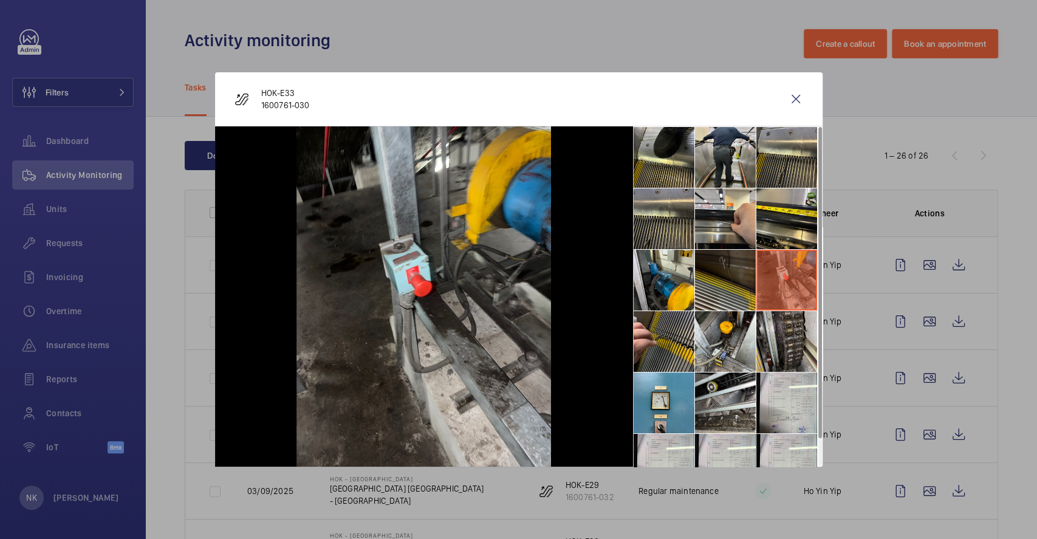
click at [798, 322] on li at bounding box center [787, 341] width 61 height 61
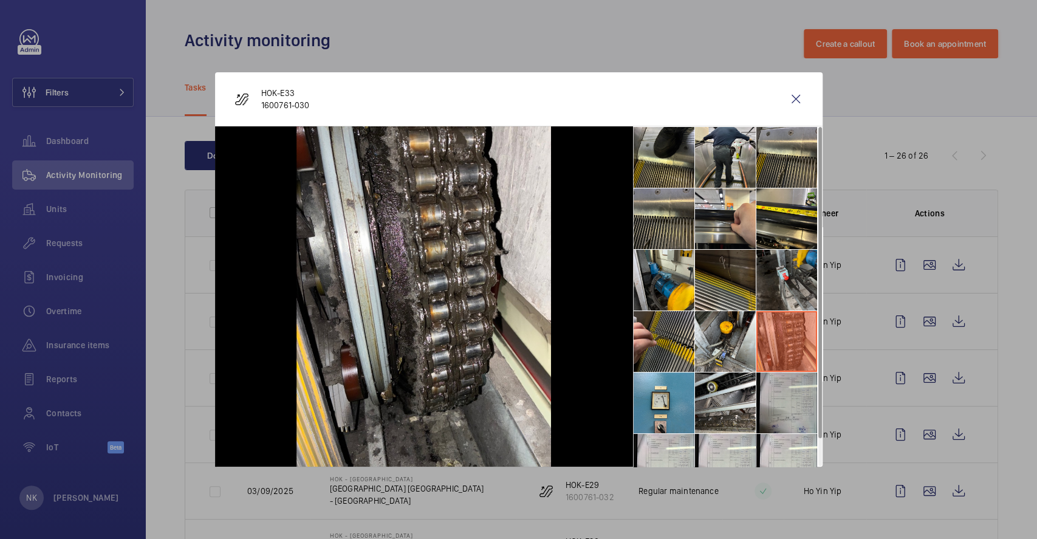
click at [773, 379] on li at bounding box center [787, 403] width 61 height 61
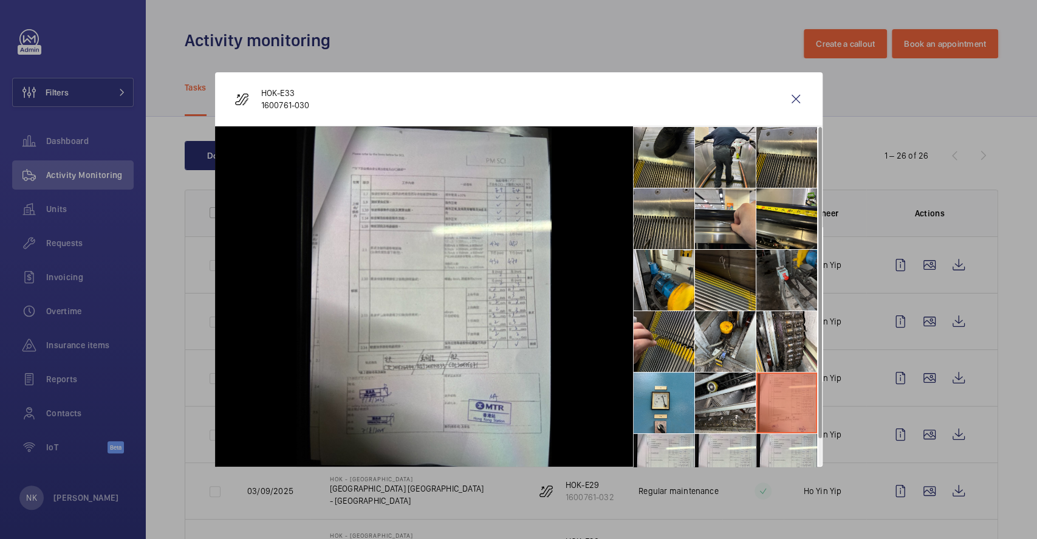
click at [790, 286] on li at bounding box center [787, 280] width 61 height 61
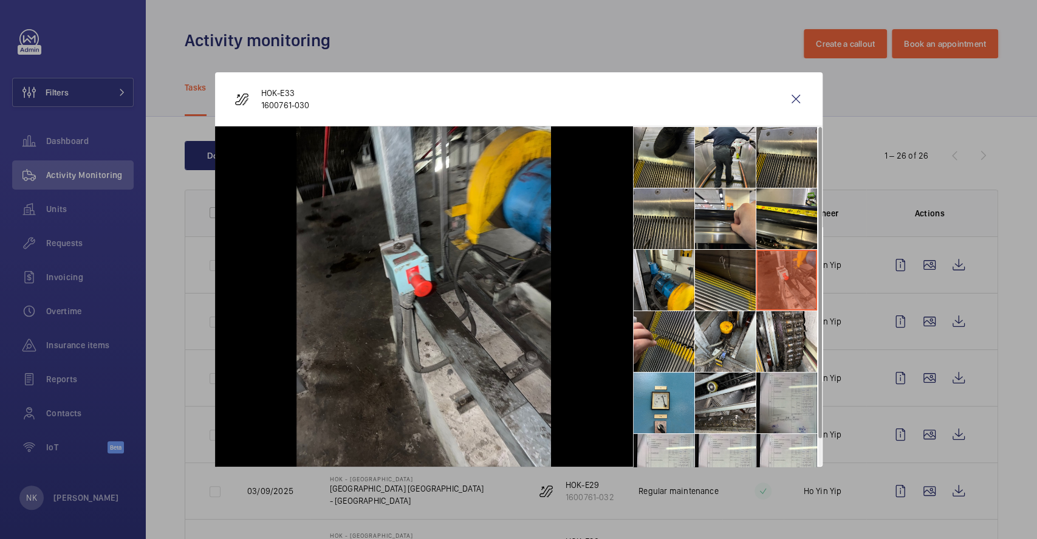
click at [781, 391] on li at bounding box center [787, 403] width 61 height 61
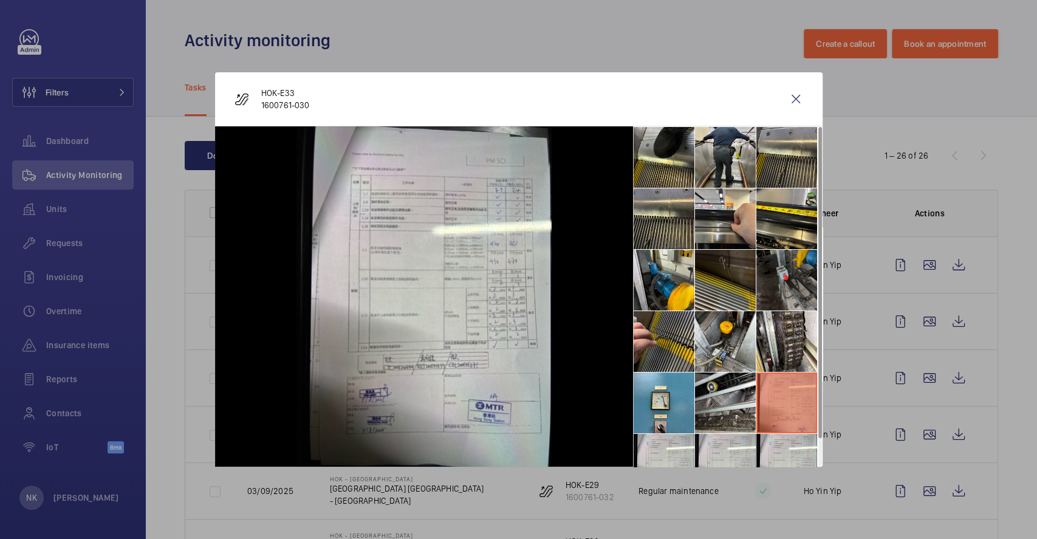
click at [790, 281] on li at bounding box center [787, 280] width 61 height 61
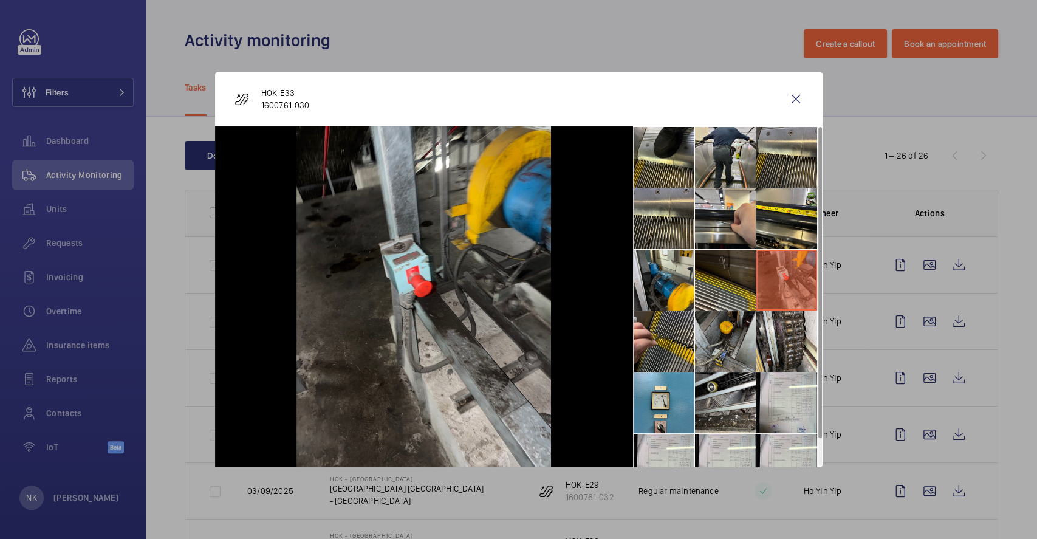
click at [734, 327] on li at bounding box center [725, 341] width 61 height 61
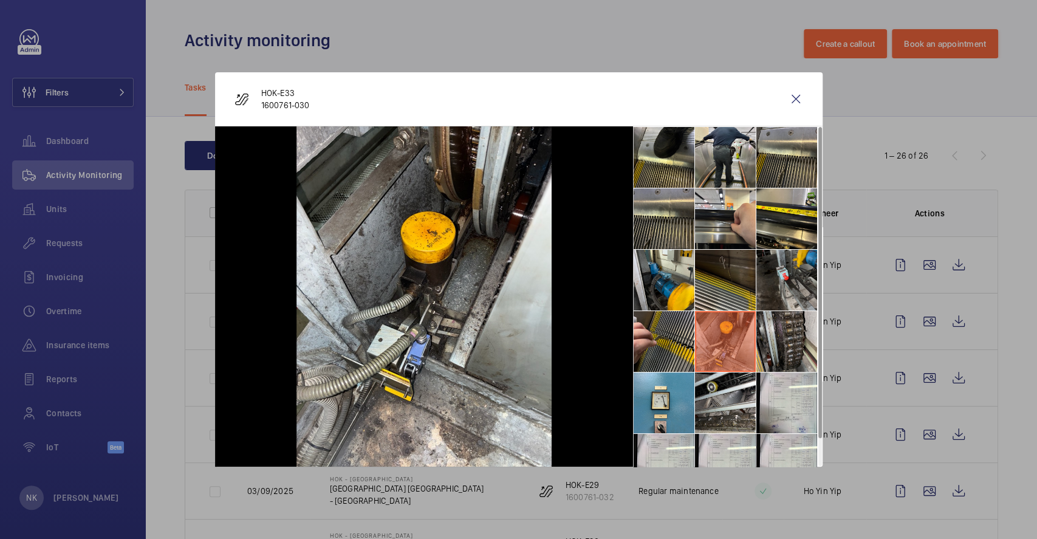
click at [811, 345] on li at bounding box center [787, 341] width 61 height 61
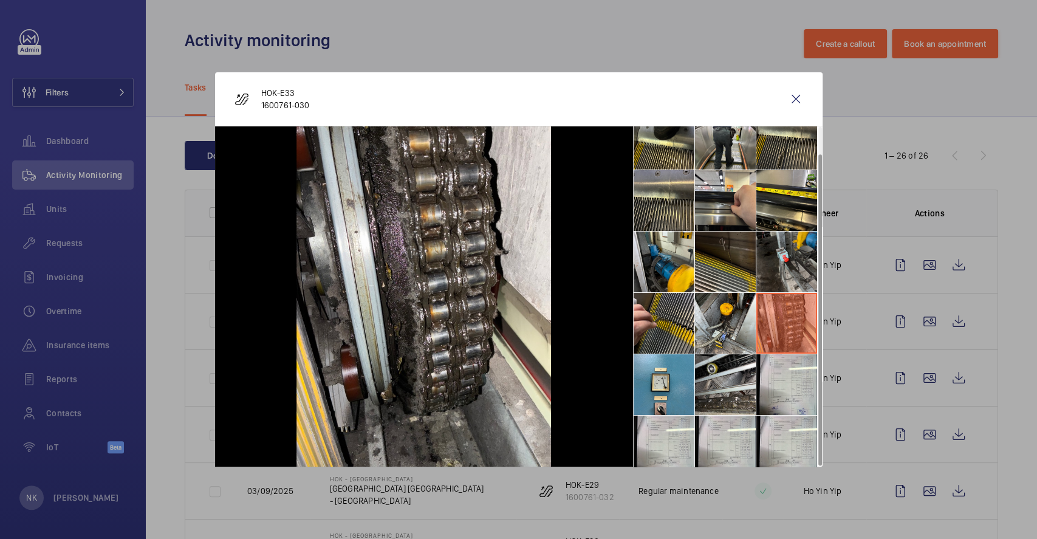
scroll to position [29, 0]
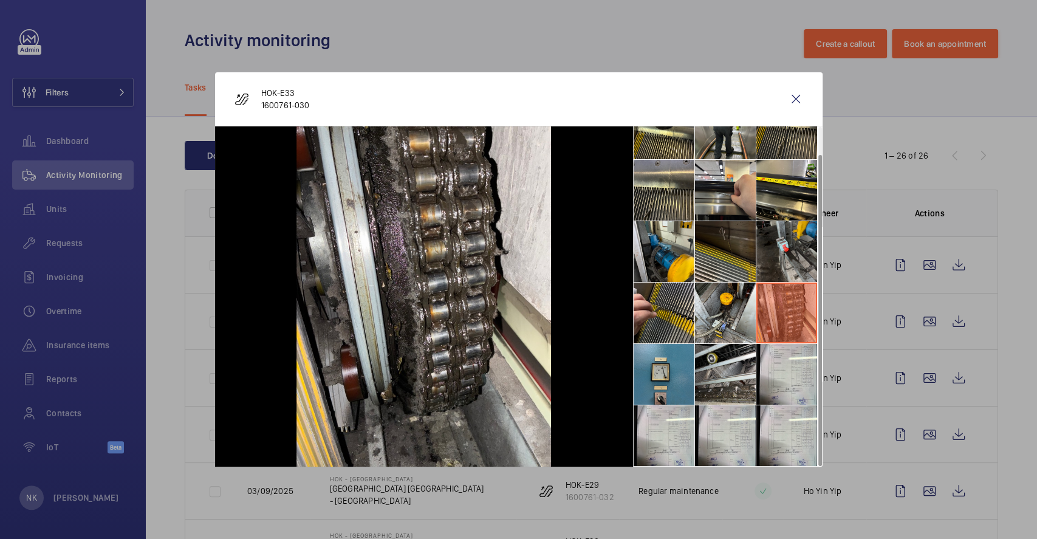
click at [659, 364] on li at bounding box center [664, 374] width 61 height 61
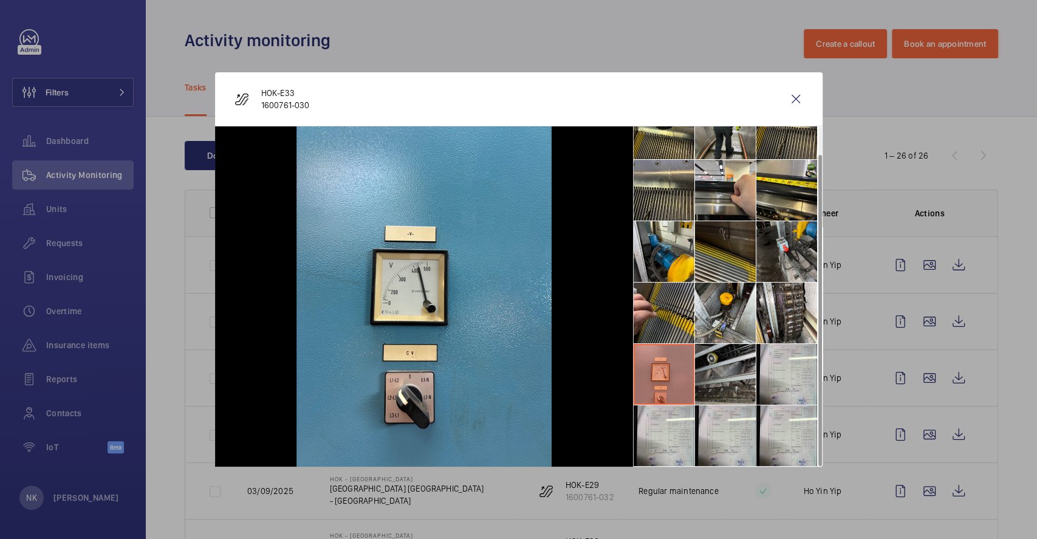
click at [709, 371] on li at bounding box center [725, 374] width 61 height 61
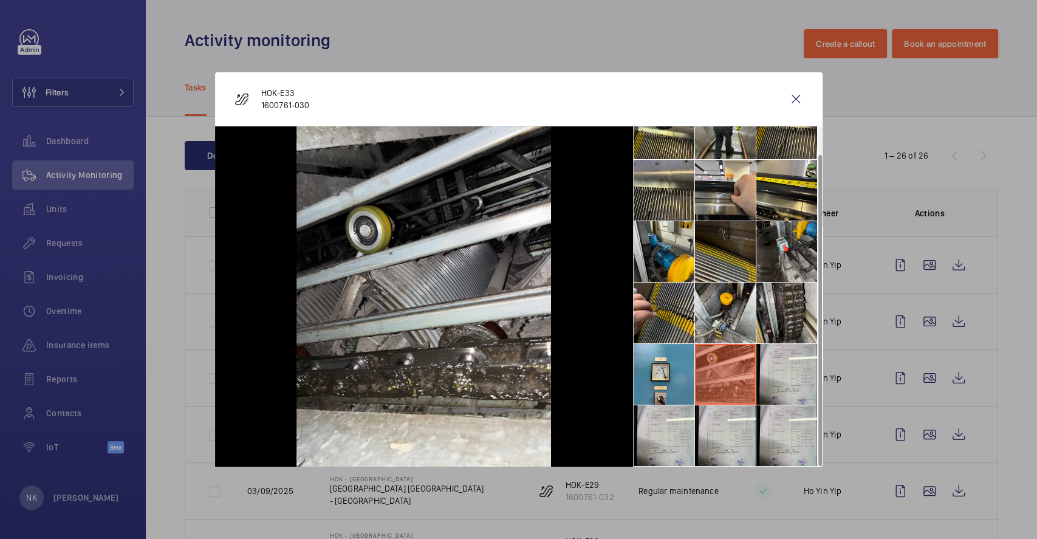
click at [785, 318] on li at bounding box center [787, 313] width 61 height 61
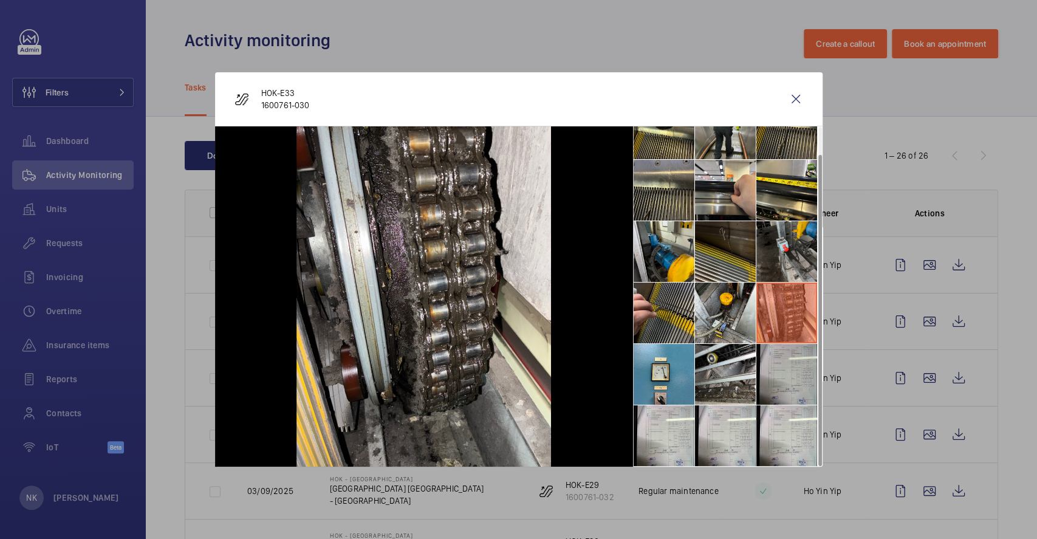
click at [791, 393] on li at bounding box center [787, 374] width 61 height 61
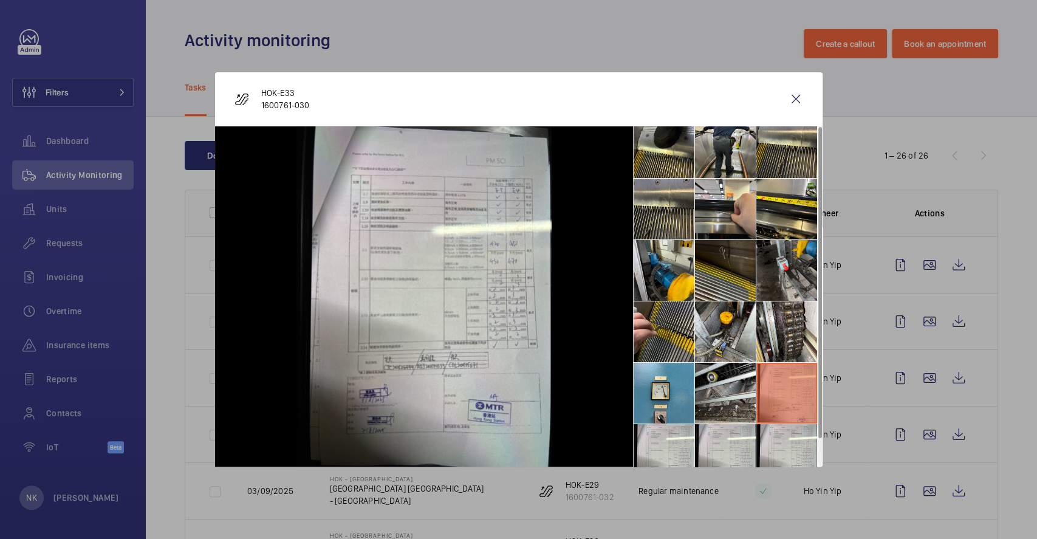
scroll to position [0, 0]
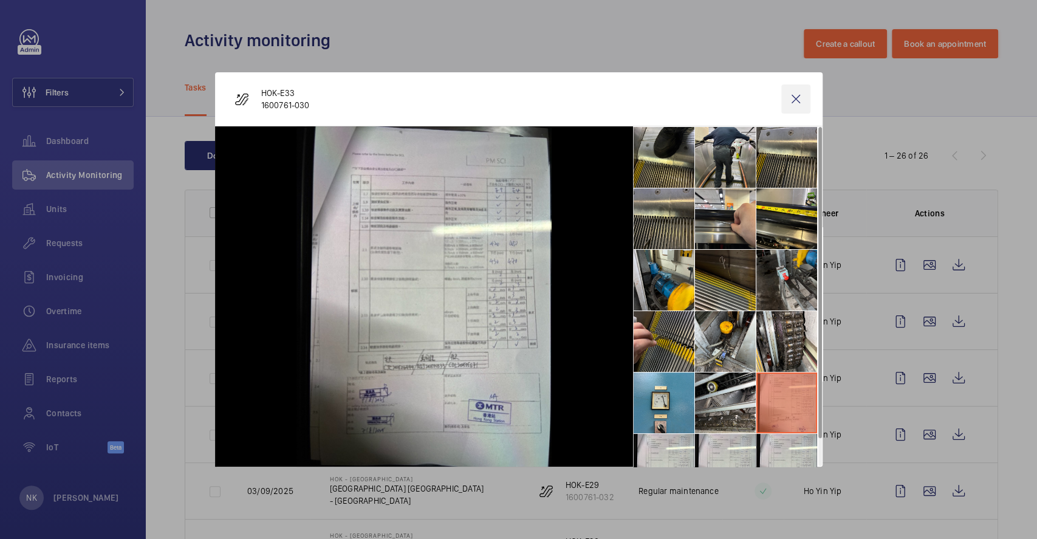
click at [799, 90] on wm-front-icon-button at bounding box center [796, 98] width 29 height 29
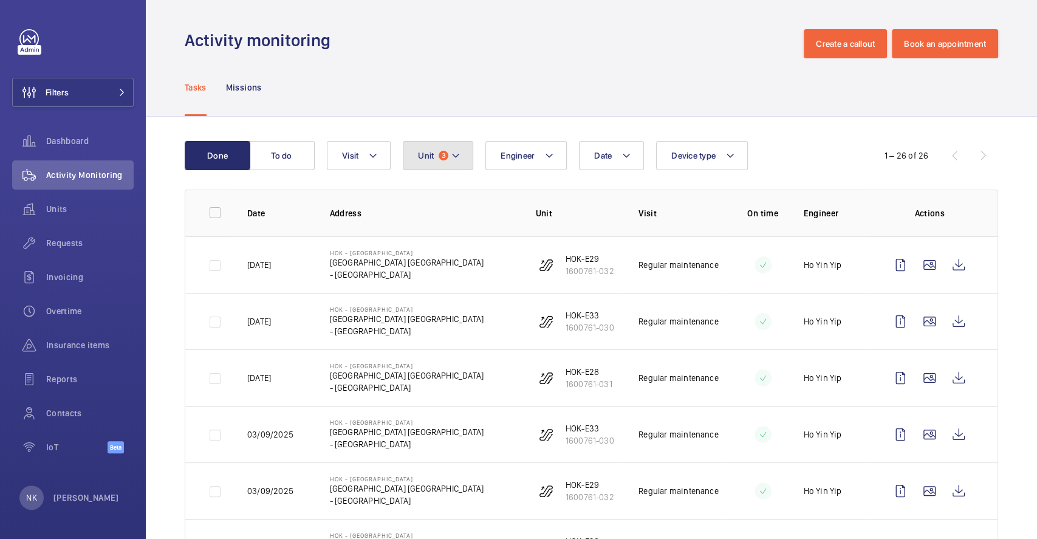
click at [432, 163] on button "Unit 3" at bounding box center [438, 155] width 71 height 29
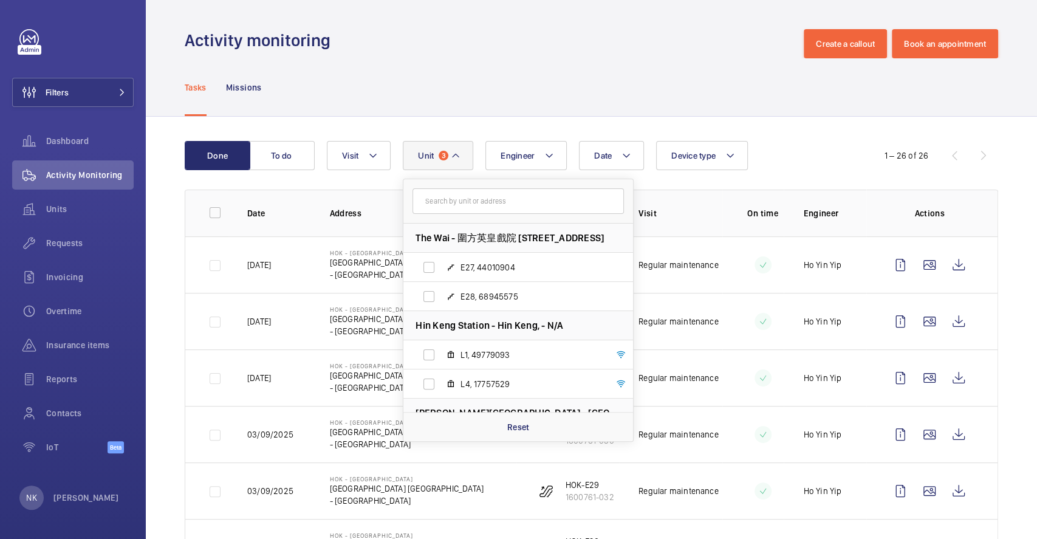
click at [502, 205] on input "text" at bounding box center [519, 201] width 212 height 26
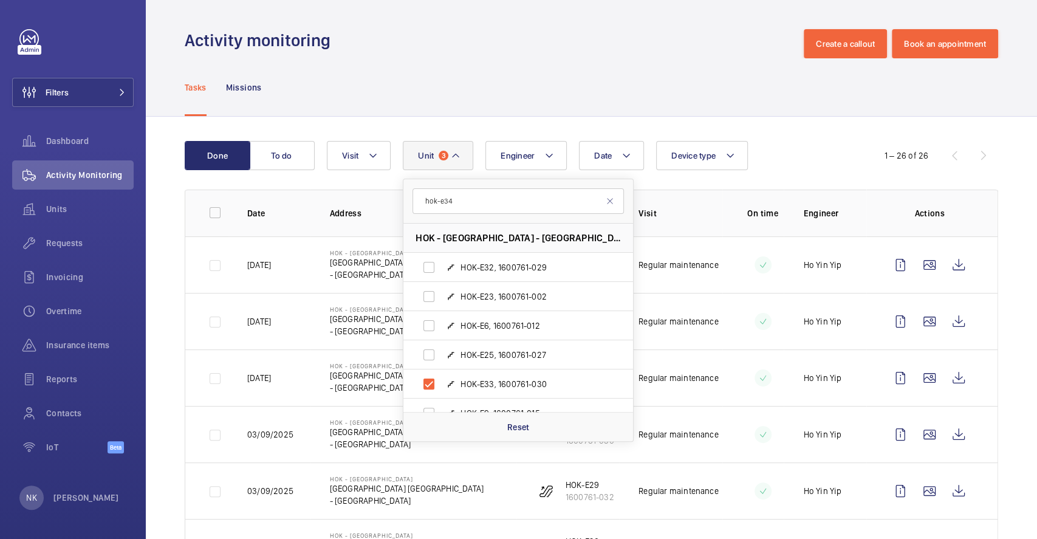
type input "hok-e34"
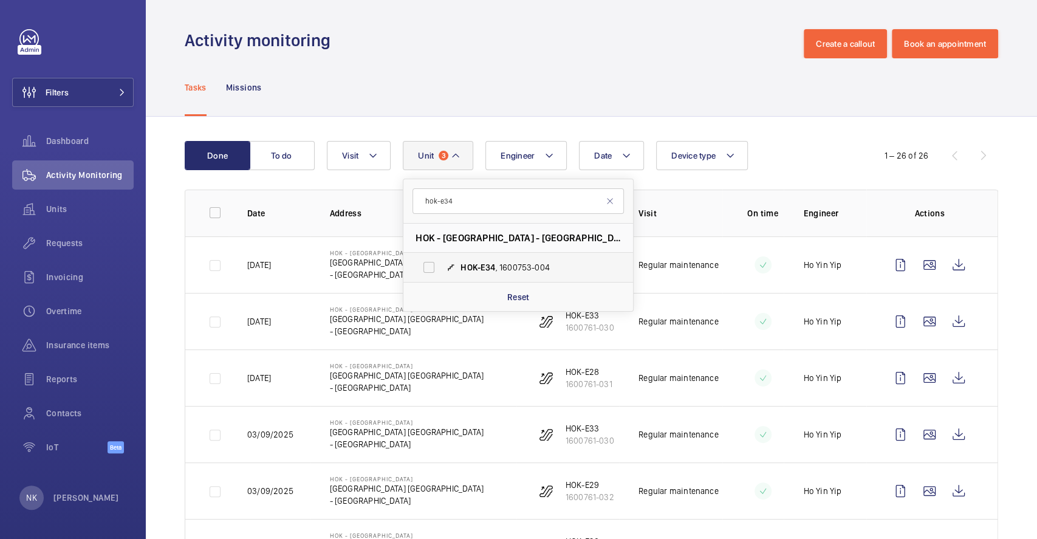
click at [475, 270] on span "HOK-E34" at bounding box center [478, 268] width 35 height 10
click at [441, 270] on input "HOK-E34 , 1600753-004" at bounding box center [429, 267] width 24 height 24
checkbox input "true"
click at [737, 191] on th "On time" at bounding box center [754, 213] width 62 height 47
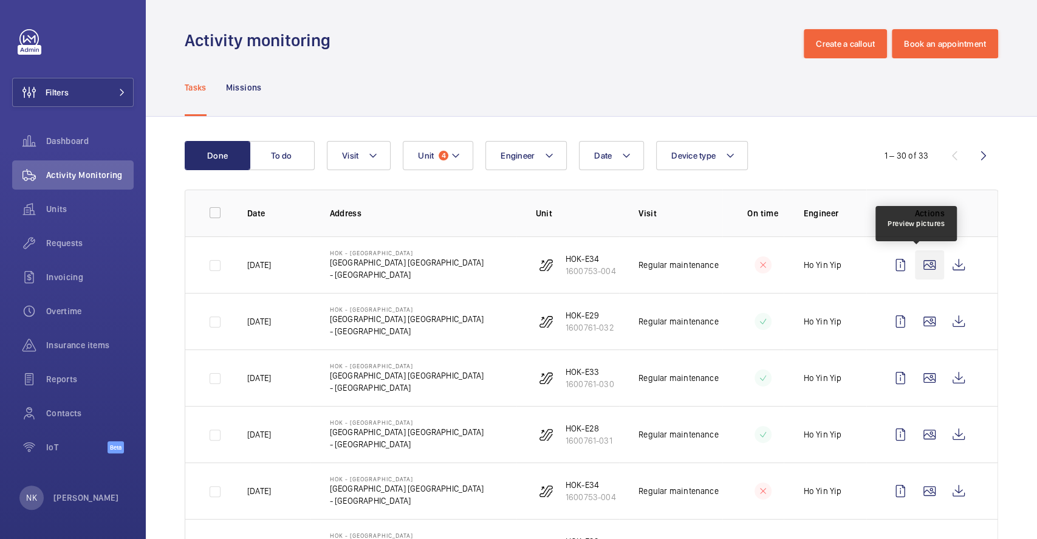
click at [916, 264] on wm-front-icon-button at bounding box center [929, 264] width 29 height 29
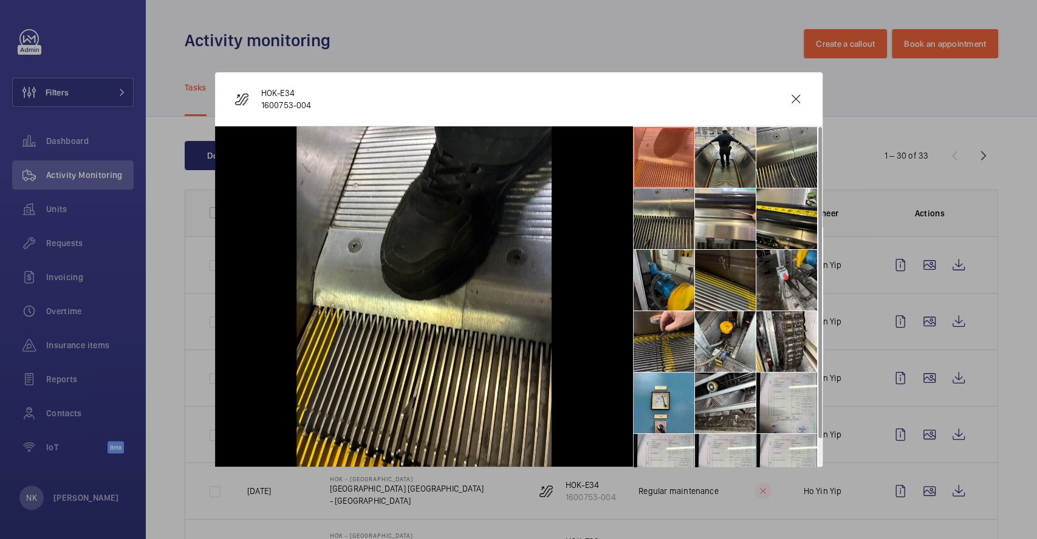
click at [672, 287] on li at bounding box center [664, 280] width 61 height 61
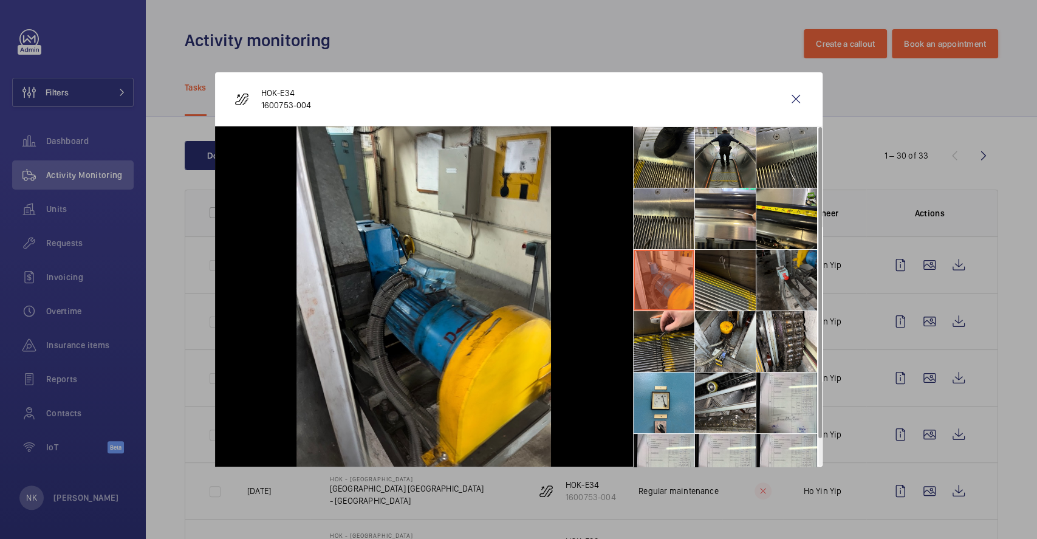
click at [798, 275] on li at bounding box center [787, 280] width 61 height 61
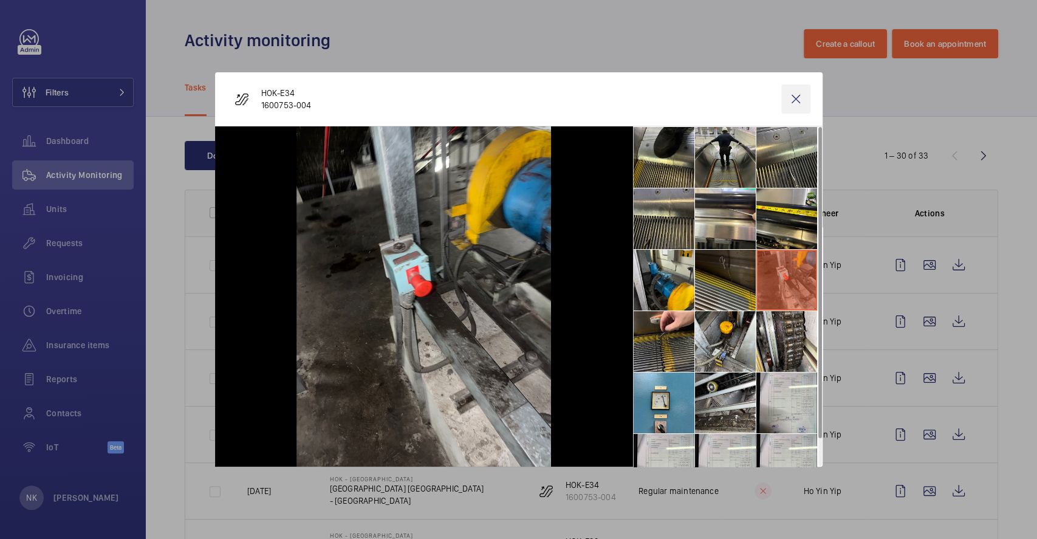
click at [797, 101] on wm-front-icon-button at bounding box center [796, 98] width 29 height 29
